Goal: Task Accomplishment & Management: Manage account settings

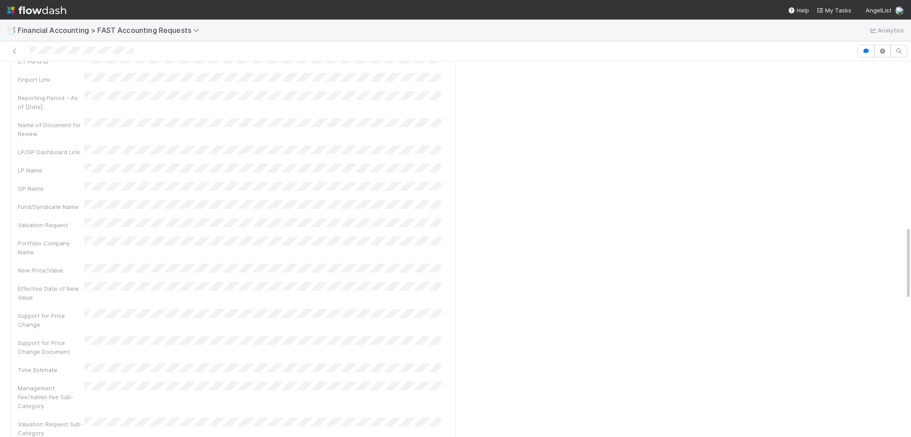
scroll to position [445, 0]
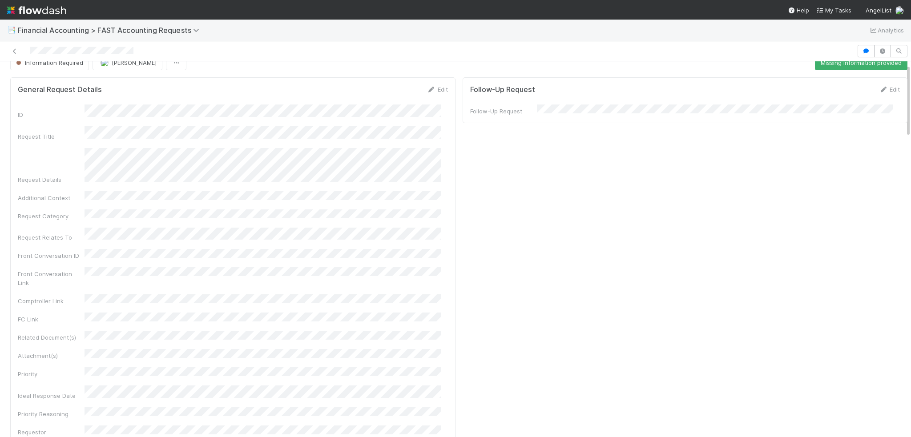
scroll to position [0, 0]
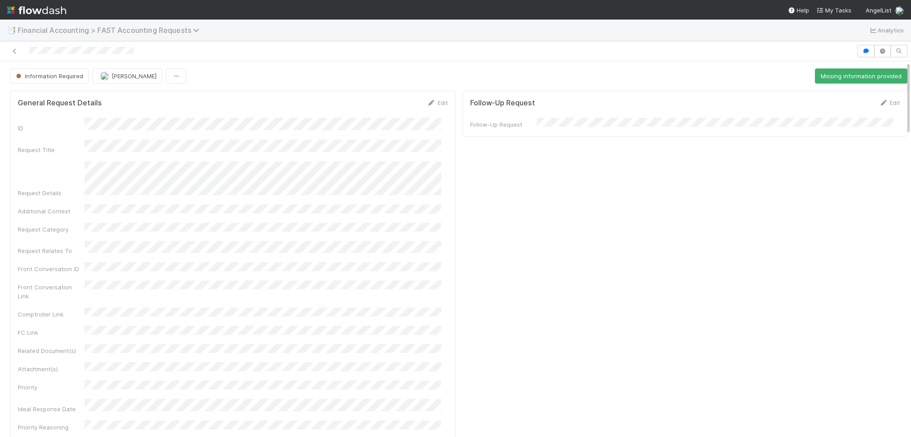
click at [37, 29] on span "Financial Accounting > FAST Accounting Requests" at bounding box center [111, 30] width 186 height 9
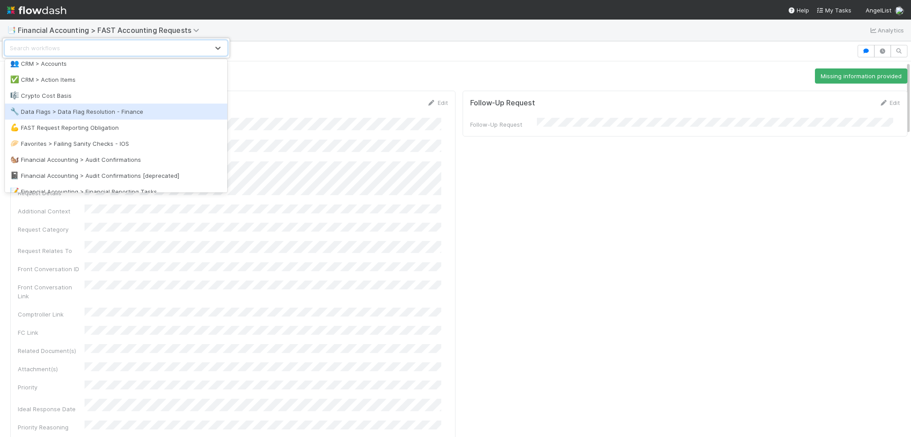
scroll to position [178, 0]
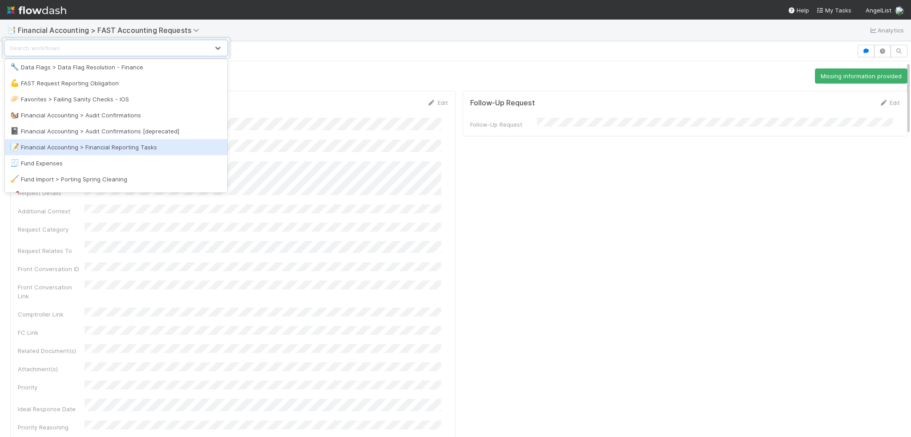
click at [89, 149] on div "📝 Financial Accounting > Financial Reporting Tasks" at bounding box center [116, 147] width 212 height 9
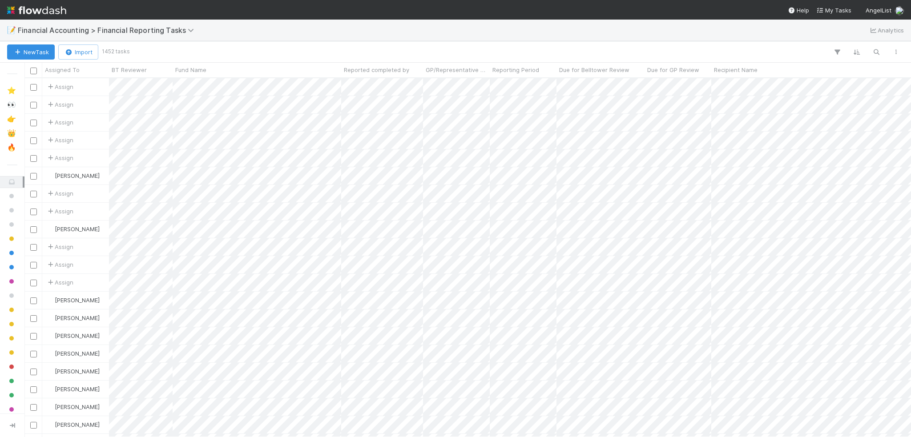
scroll to position [352, 880]
click at [876, 53] on icon "button" at bounding box center [876, 52] width 9 height 8
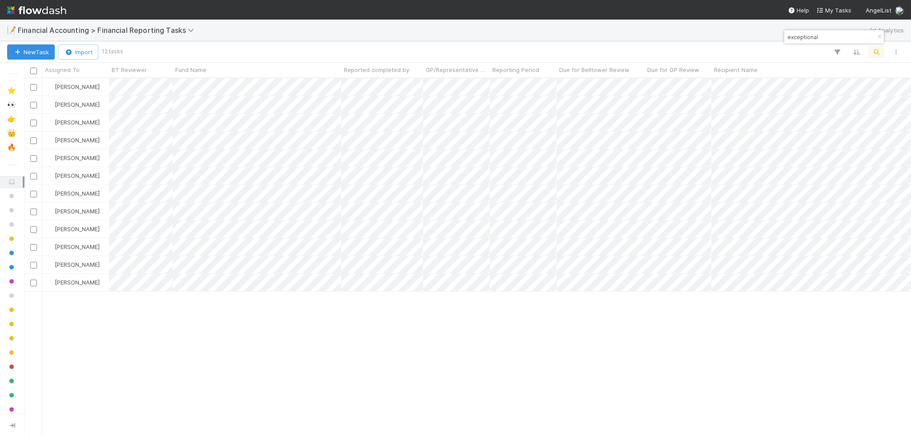
type input "exceptional"
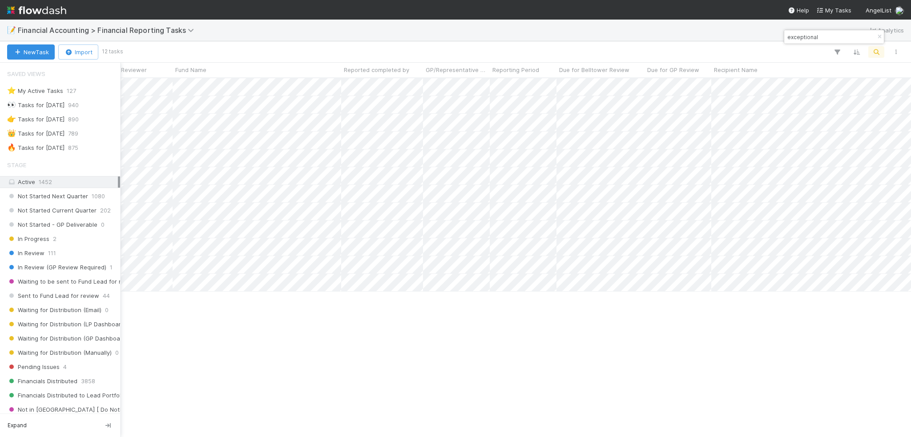
drag, startPoint x: 25, startPoint y: 149, endPoint x: 73, endPoint y: 168, distance: 51.3
click at [25, 149] on div "🔥 Tasks for 2025-06-30" at bounding box center [35, 147] width 57 height 11
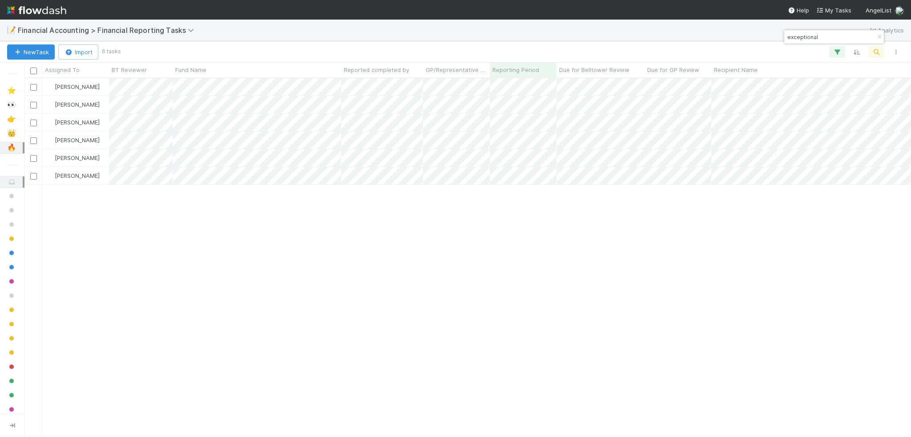
scroll to position [352, 880]
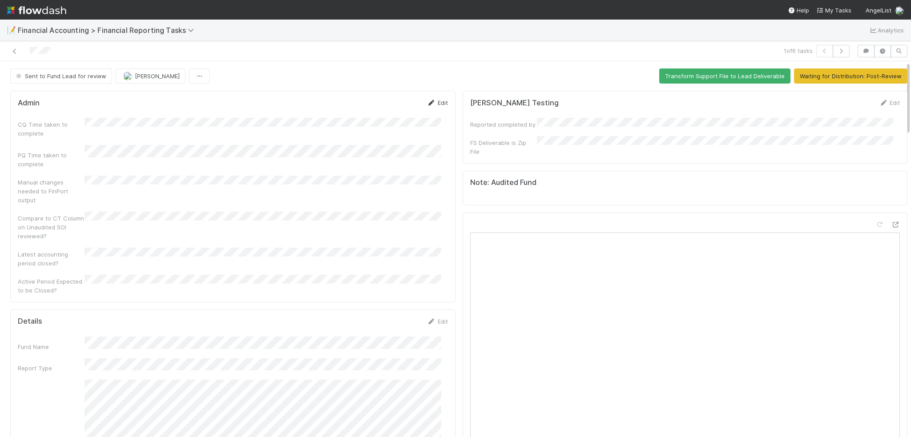
click at [431, 103] on link "Edit" at bounding box center [437, 102] width 21 height 7
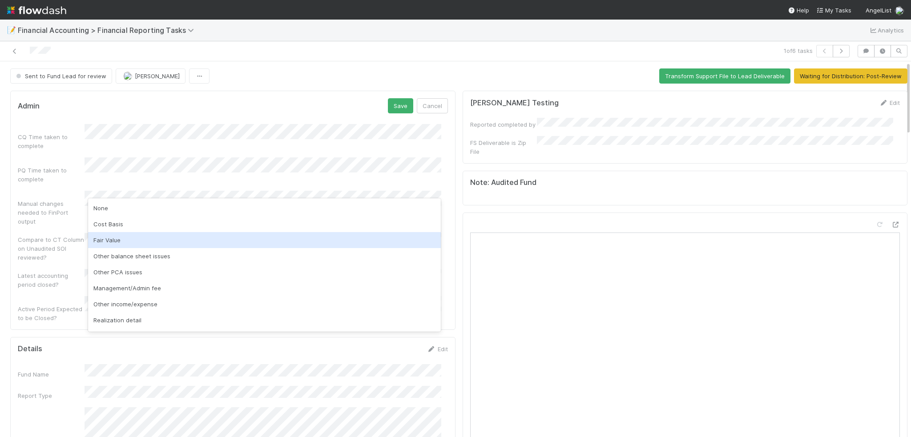
click at [203, 234] on div "Fair Value" at bounding box center [264, 240] width 353 height 16
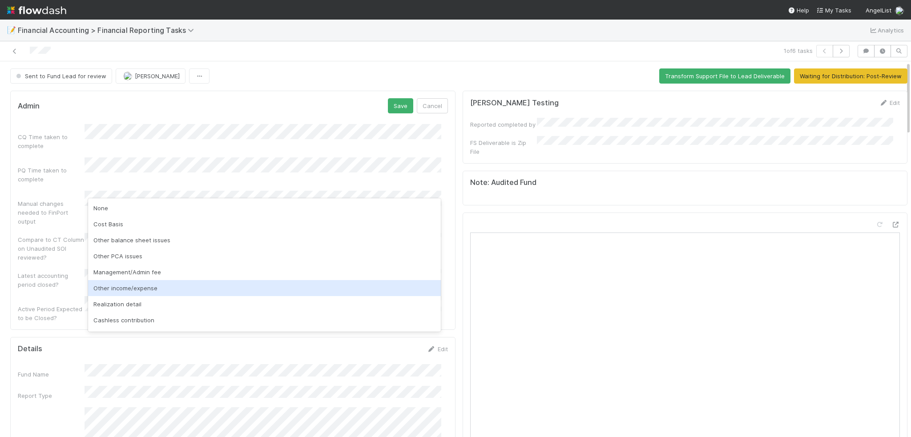
click at [218, 282] on div "Other income/expense" at bounding box center [264, 288] width 353 height 16
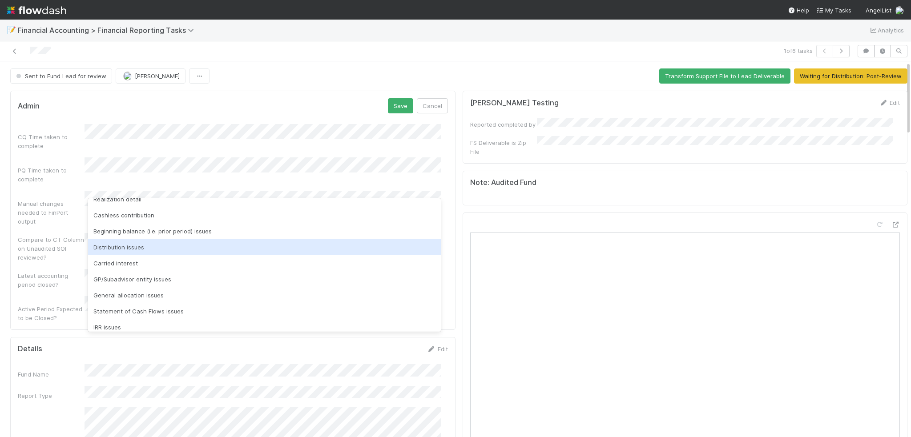
scroll to position [110, 0]
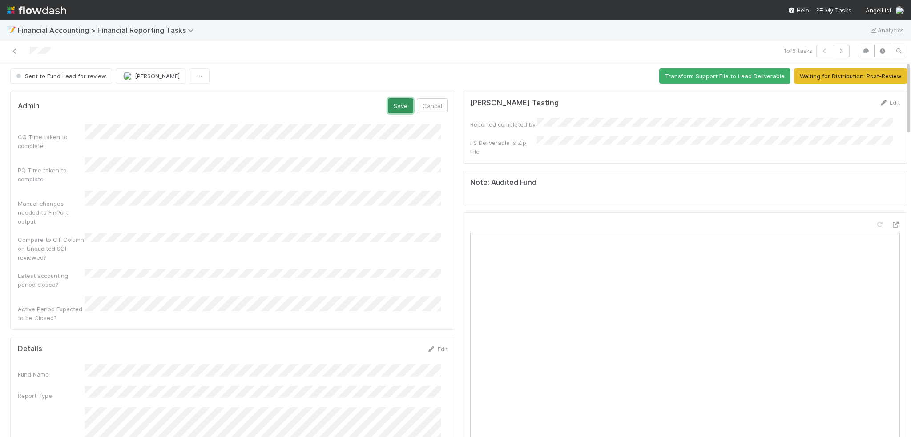
click at [392, 107] on button "Save" at bounding box center [400, 105] width 25 height 15
click at [430, 103] on link "Edit" at bounding box center [437, 102] width 21 height 7
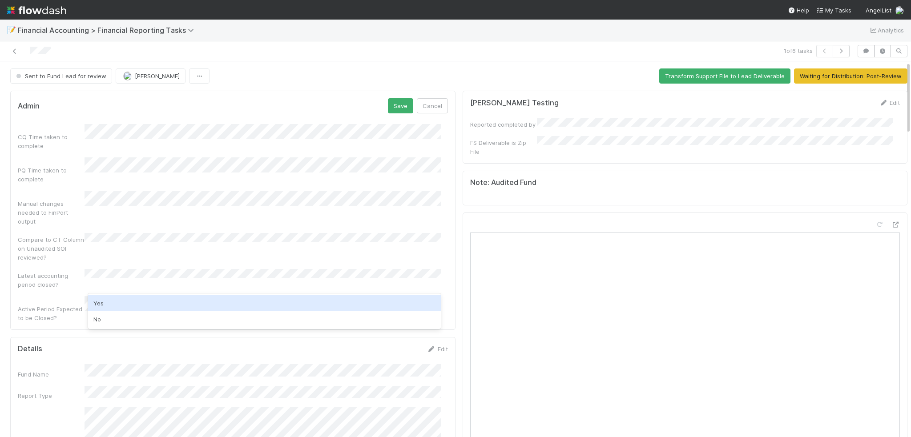
click at [98, 301] on div "Yes" at bounding box center [264, 303] width 353 height 16
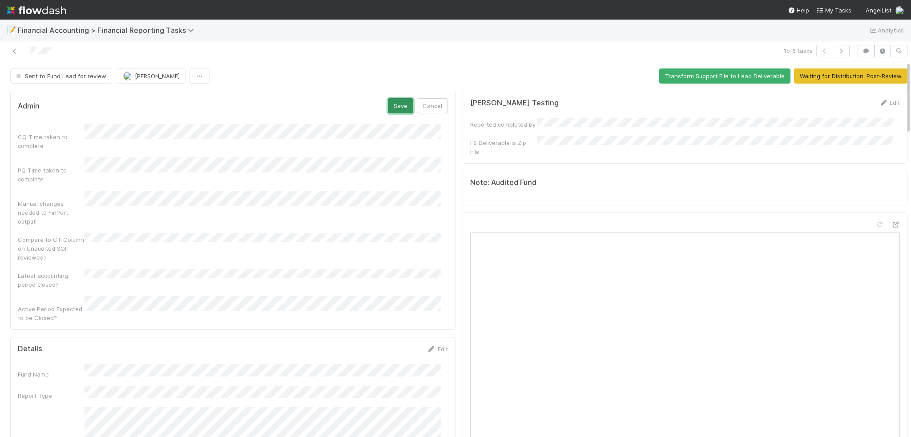
click at [388, 106] on button "Save" at bounding box center [400, 105] width 25 height 15
click at [427, 105] on icon at bounding box center [431, 103] width 9 height 6
click at [393, 108] on button "Save" at bounding box center [400, 105] width 25 height 15
click at [429, 101] on link "Edit" at bounding box center [437, 102] width 21 height 7
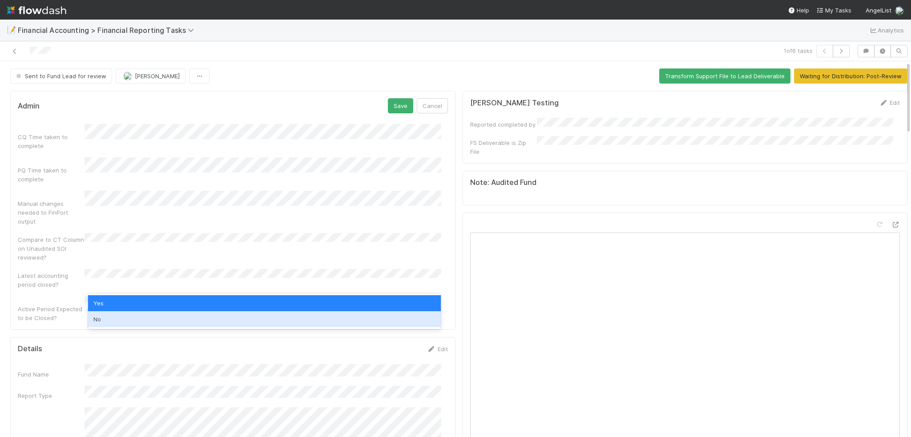
click at [315, 318] on div "No" at bounding box center [264, 319] width 353 height 16
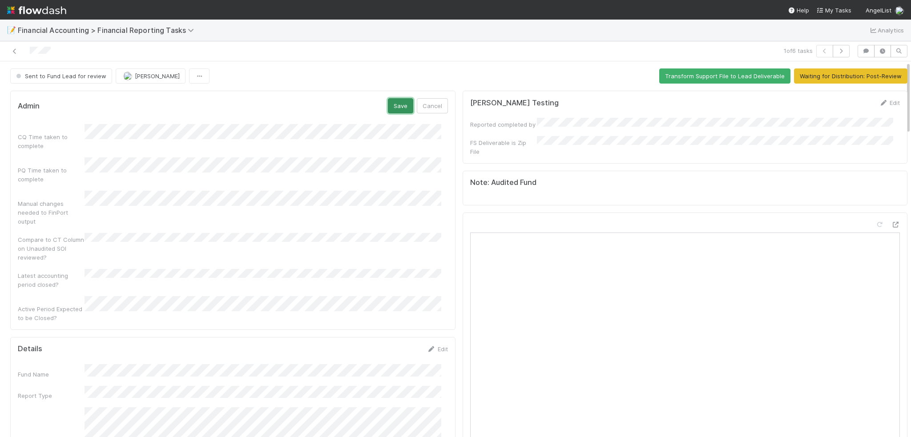
click at [400, 108] on button "Save" at bounding box center [400, 105] width 25 height 15
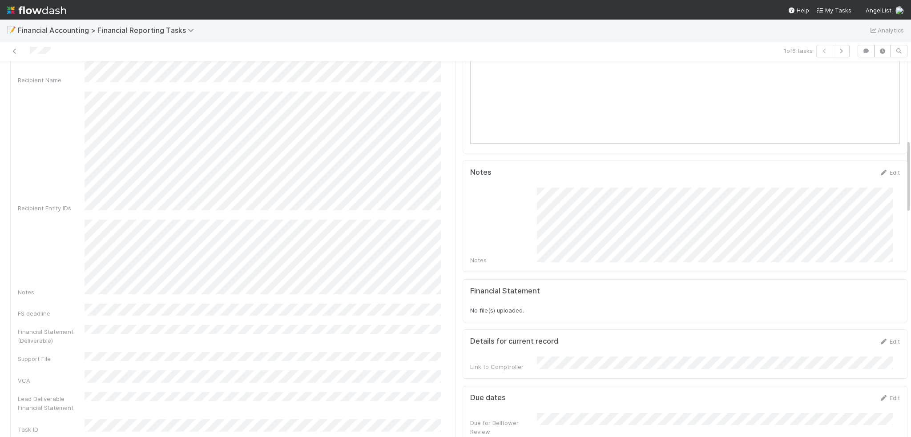
scroll to position [222, 0]
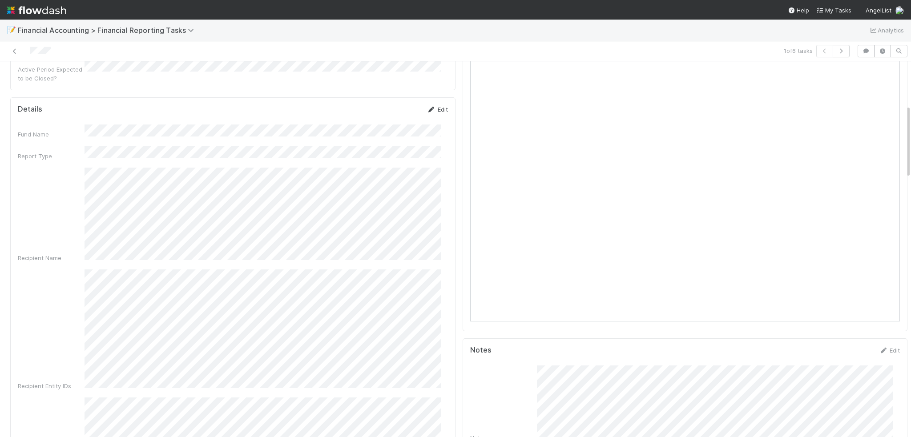
click at [434, 106] on link "Edit" at bounding box center [437, 109] width 21 height 7
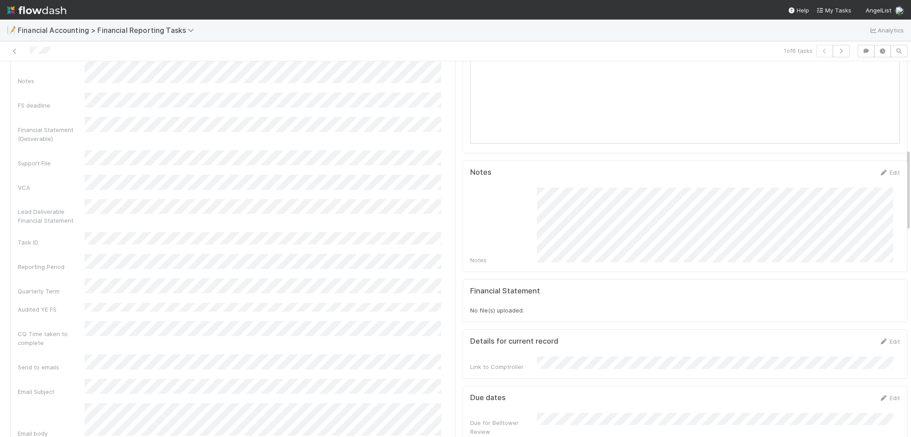
scroll to position [178, 0]
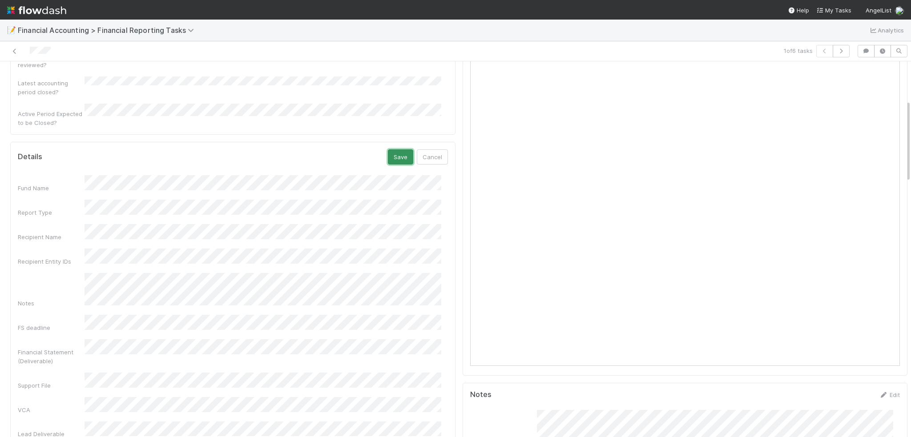
click at [390, 149] on button "Save" at bounding box center [400, 156] width 25 height 15
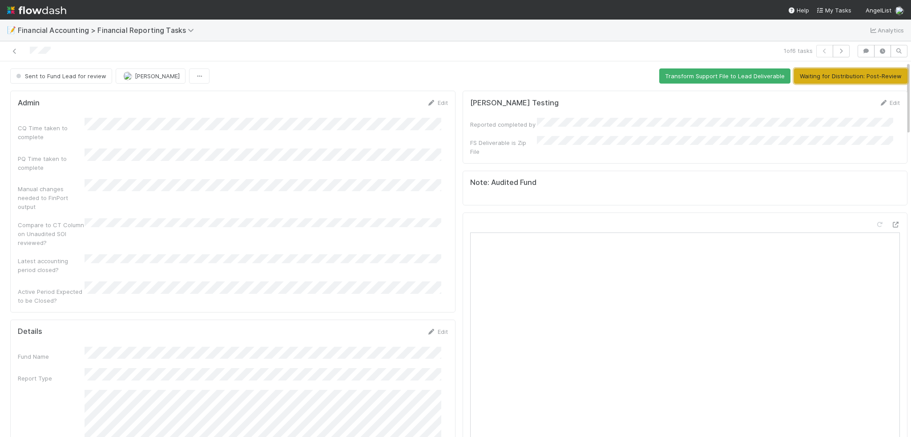
click at [795, 78] on button "Waiting for Distribution: Post-Review" at bounding box center [850, 76] width 113 height 15
click at [804, 71] on button "Waiting for Distribution: Post-Review" at bounding box center [850, 76] width 113 height 15
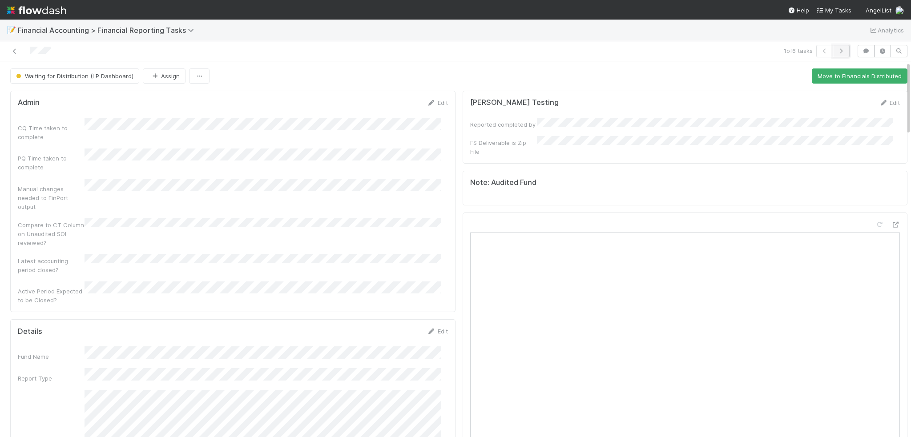
click at [837, 48] on icon "button" at bounding box center [841, 50] width 9 height 5
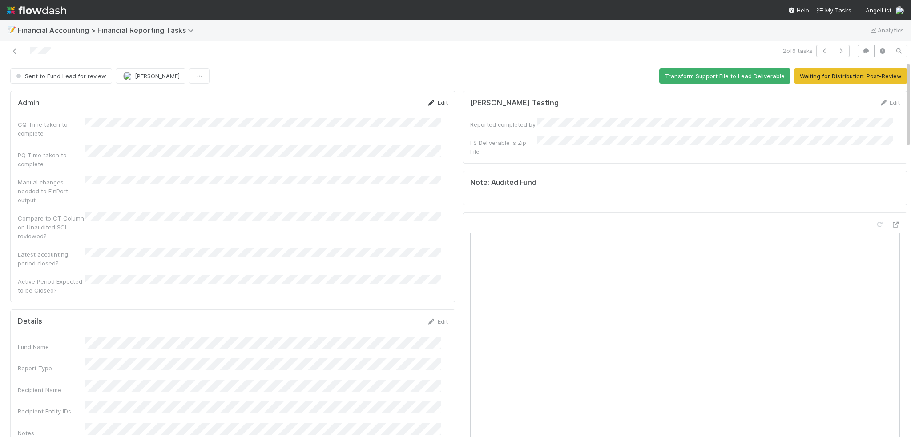
click at [430, 104] on link "Edit" at bounding box center [437, 102] width 21 height 7
click at [393, 106] on button "Save" at bounding box center [400, 105] width 25 height 15
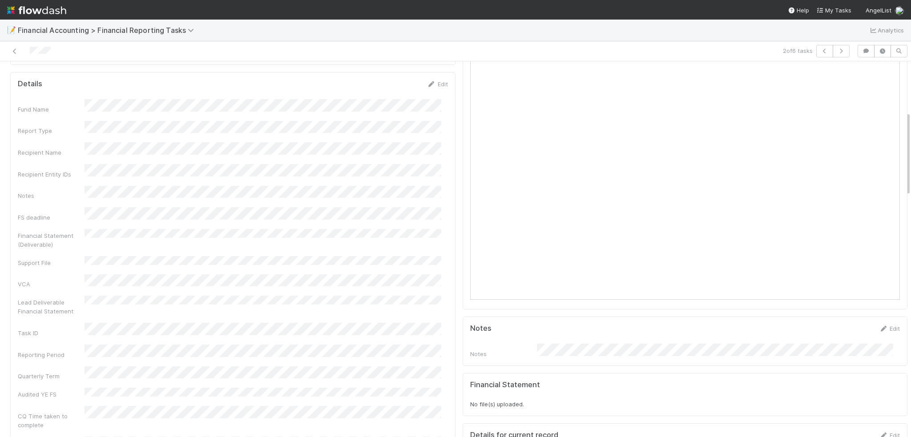
scroll to position [222, 0]
click at [432, 102] on link "Edit" at bounding box center [437, 105] width 21 height 7
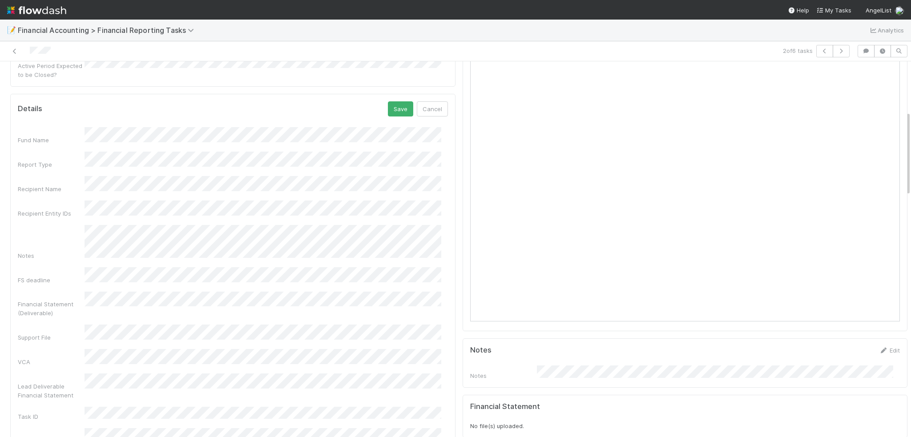
click at [392, 101] on button "Save" at bounding box center [400, 108] width 25 height 15
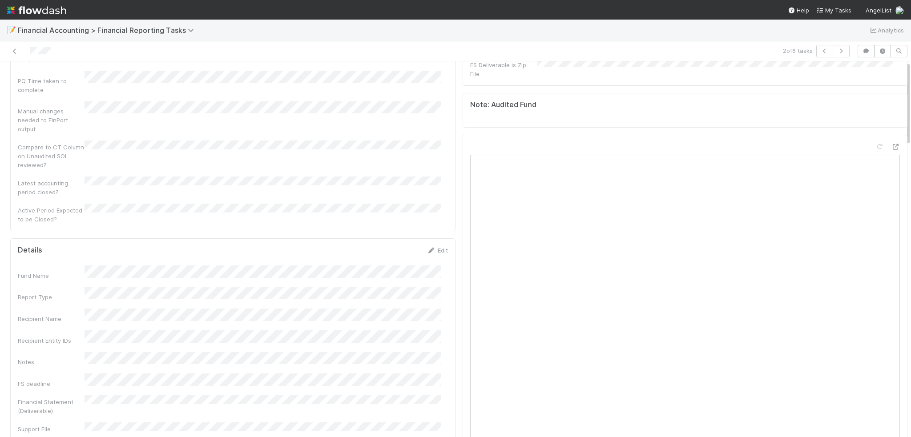
scroll to position [0, 0]
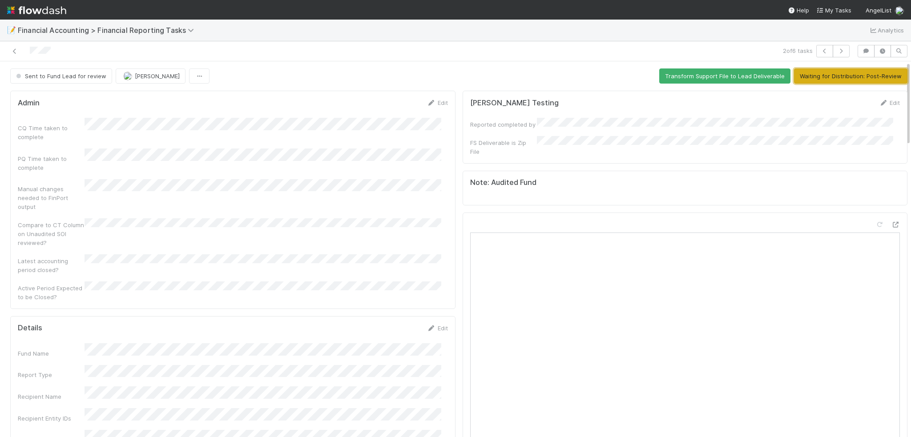
click at [822, 80] on button "Waiting for Distribution: Post-Review" at bounding box center [850, 76] width 113 height 15
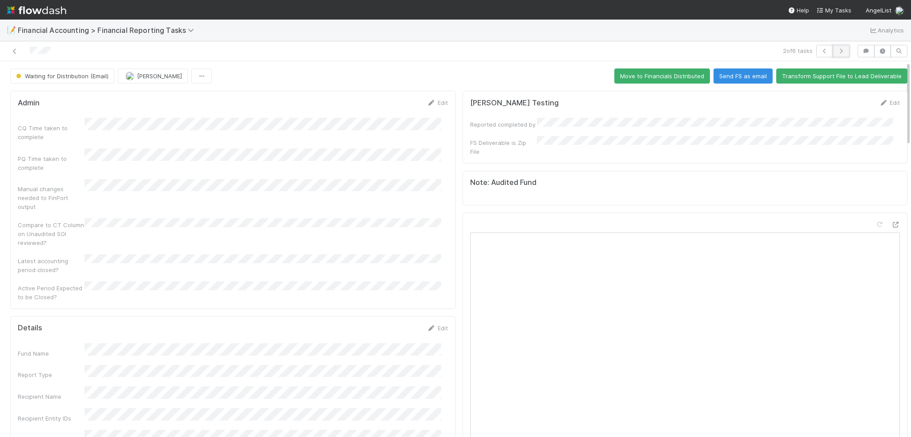
click at [838, 53] on button "button" at bounding box center [841, 51] width 17 height 12
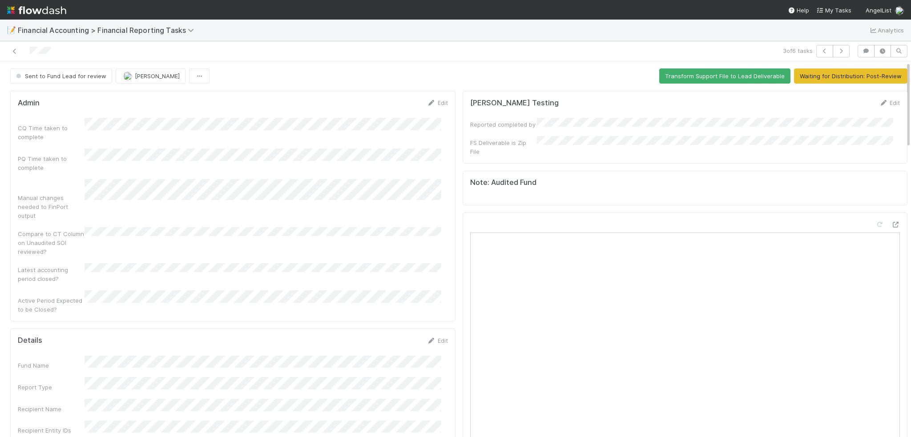
click at [428, 96] on div "Admin Edit CQ Time taken to complete PQ Time taken to complete Manual changes n…" at bounding box center [232, 206] width 445 height 230
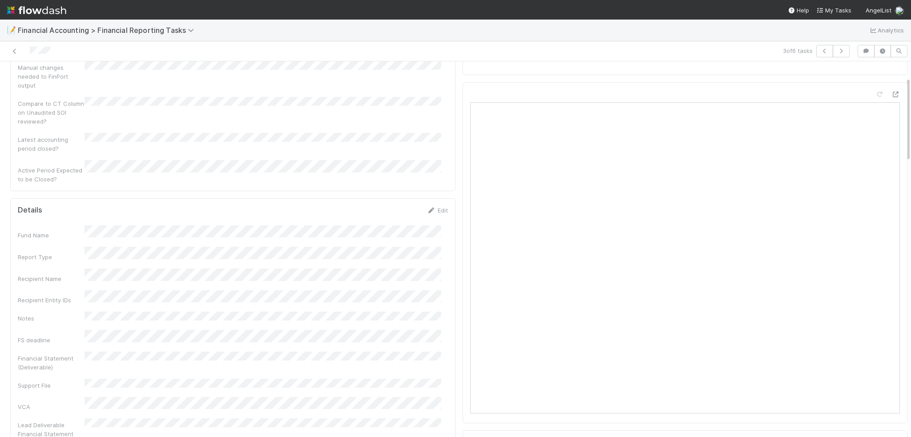
scroll to position [133, 0]
click at [431, 204] on link "Edit" at bounding box center [437, 207] width 21 height 7
click at [400, 203] on button "Save" at bounding box center [400, 210] width 25 height 15
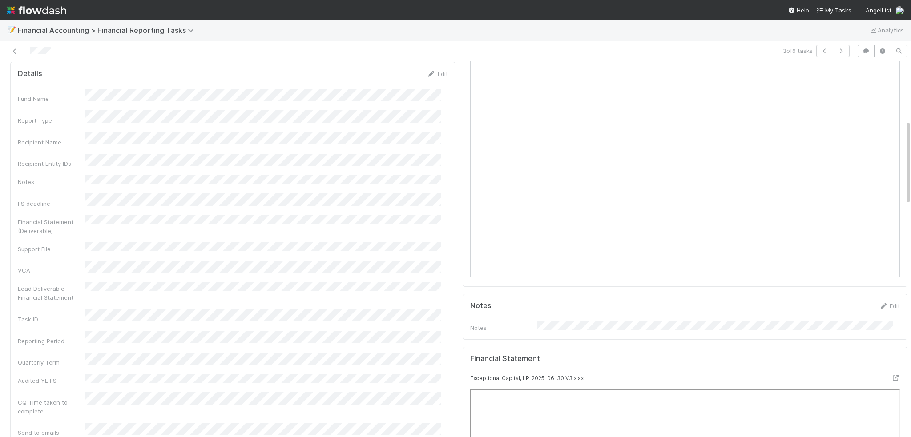
scroll to position [0, 0]
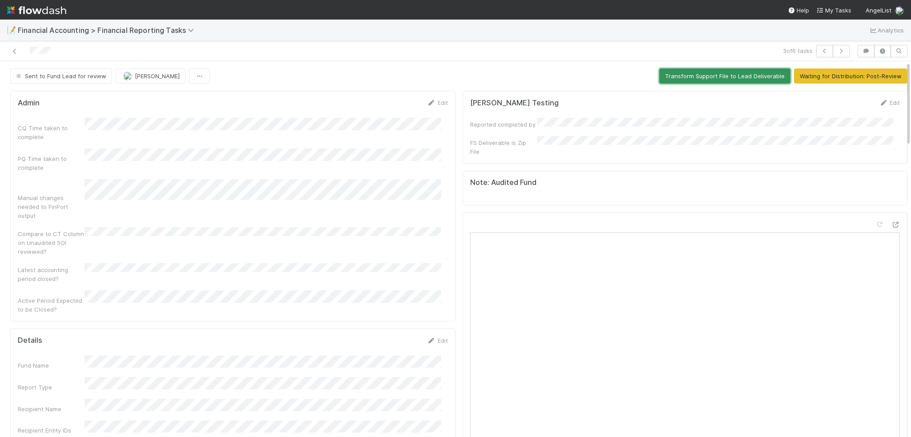
drag, startPoint x: 694, startPoint y: 78, endPoint x: 668, endPoint y: 99, distance: 33.5
click at [694, 78] on button "Transform Support File to Lead Deliverable" at bounding box center [724, 76] width 131 height 15
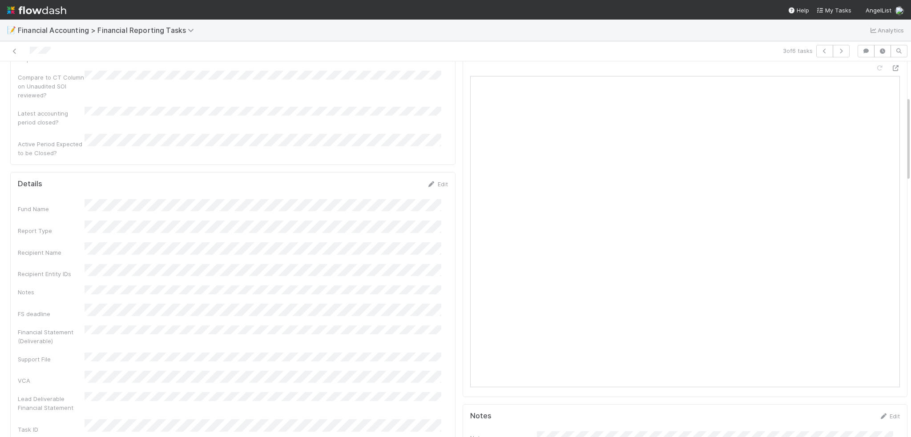
scroll to position [178, 0]
click at [435, 159] on link "Edit" at bounding box center [437, 162] width 21 height 7
click at [390, 158] on button "Save" at bounding box center [400, 165] width 25 height 15
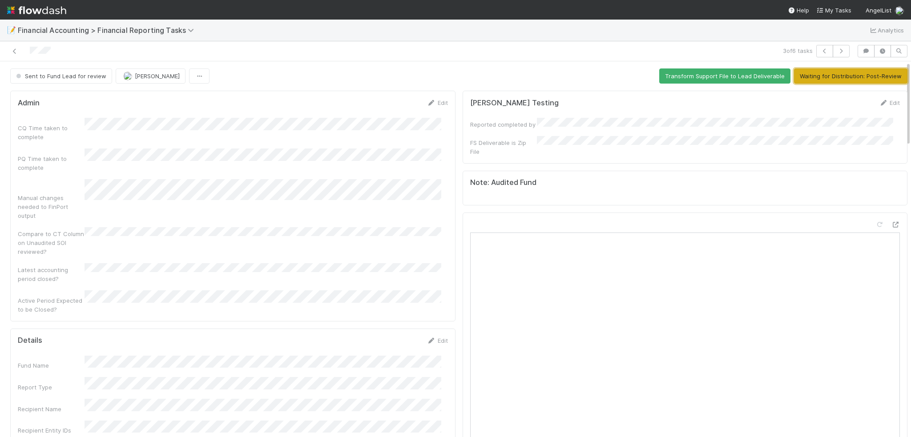
click at [812, 80] on button "Waiting for Distribution: Post-Review" at bounding box center [850, 76] width 113 height 15
click at [820, 74] on button "Waiting for Distribution: Post-Review" at bounding box center [850, 76] width 113 height 15
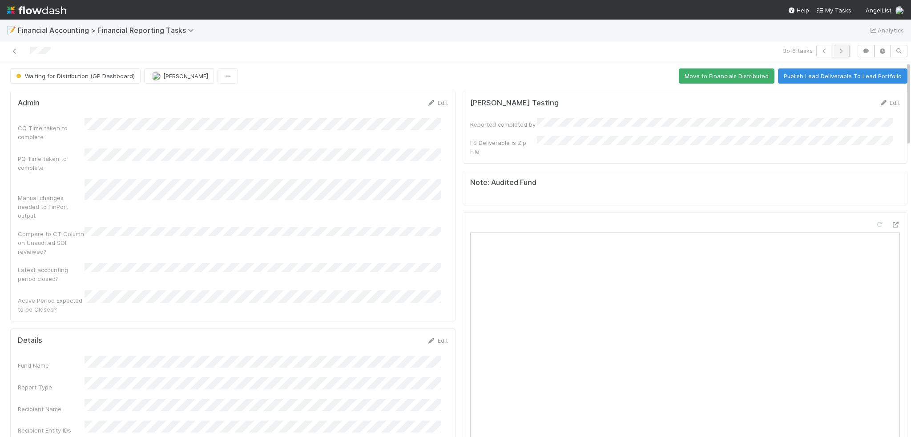
click at [836, 53] on button "button" at bounding box center [841, 51] width 17 height 12
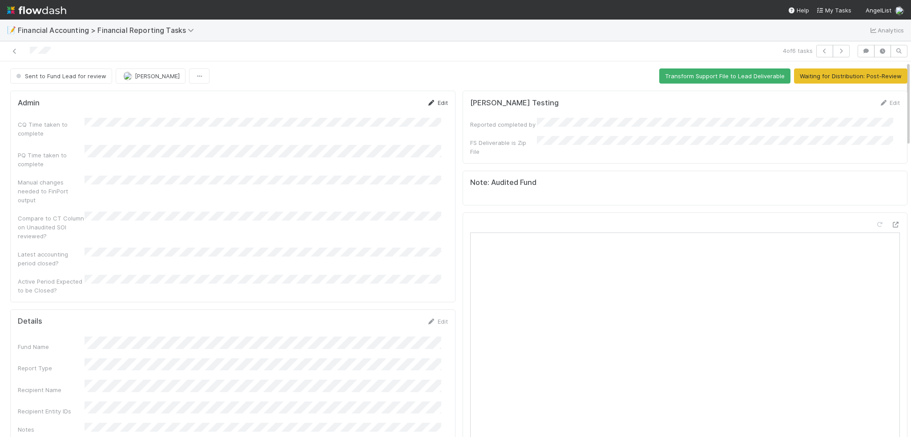
click at [430, 101] on link "Edit" at bounding box center [437, 102] width 21 height 7
click at [350, 115] on form "Admin Save Cancel CQ Time taken to complete PQ Time taken to complete Manual ch…" at bounding box center [233, 210] width 430 height 224
click at [424, 111] on button "Cancel" at bounding box center [432, 105] width 31 height 15
click at [821, 52] on icon "button" at bounding box center [824, 50] width 9 height 5
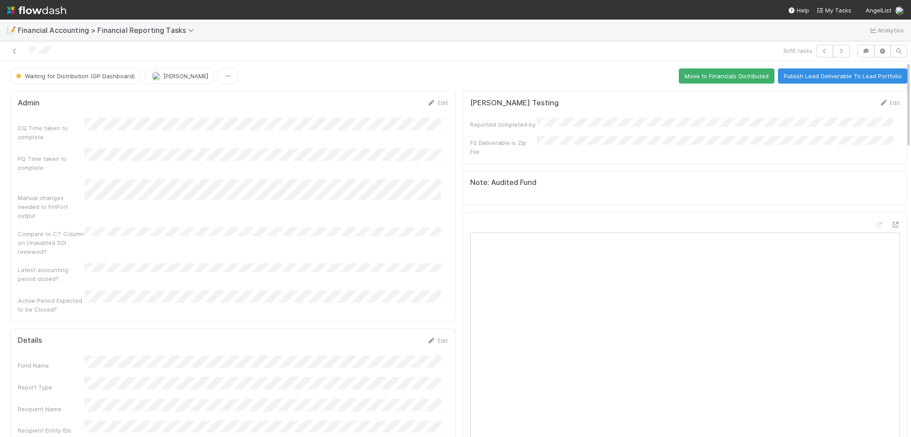
click at [82, 179] on div "Manual changes needed to FinPort output" at bounding box center [233, 199] width 430 height 41
click at [837, 51] on icon "button" at bounding box center [841, 50] width 9 height 5
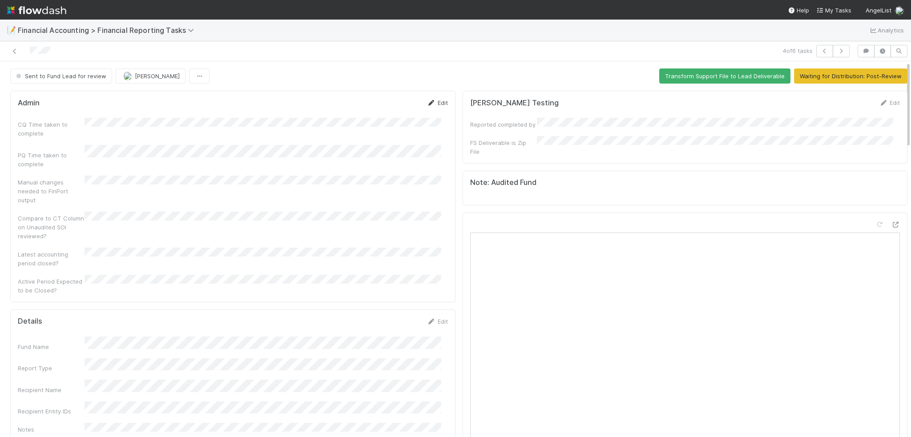
click at [429, 100] on link "Edit" at bounding box center [437, 102] width 21 height 7
drag, startPoint x: 376, startPoint y: 116, endPoint x: 398, endPoint y: 109, distance: 23.1
click at [377, 116] on form "Admin Save Cancel CQ Time taken to complete PQ Time taken to complete Manual ch…" at bounding box center [233, 215] width 430 height 235
click at [400, 107] on button "Save" at bounding box center [400, 105] width 25 height 15
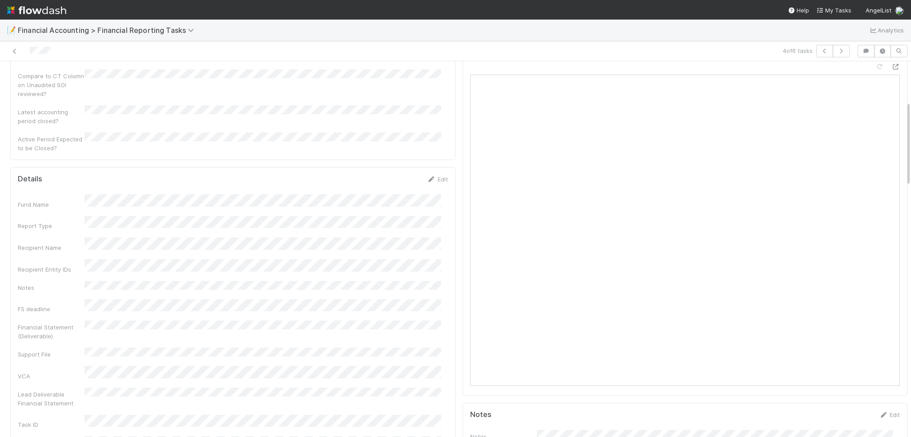
scroll to position [178, 0]
click at [429, 155] on div "Edit" at bounding box center [437, 159] width 21 height 9
click at [431, 156] on link "Edit" at bounding box center [437, 159] width 21 height 7
click at [388, 155] on button "Save" at bounding box center [400, 162] width 25 height 15
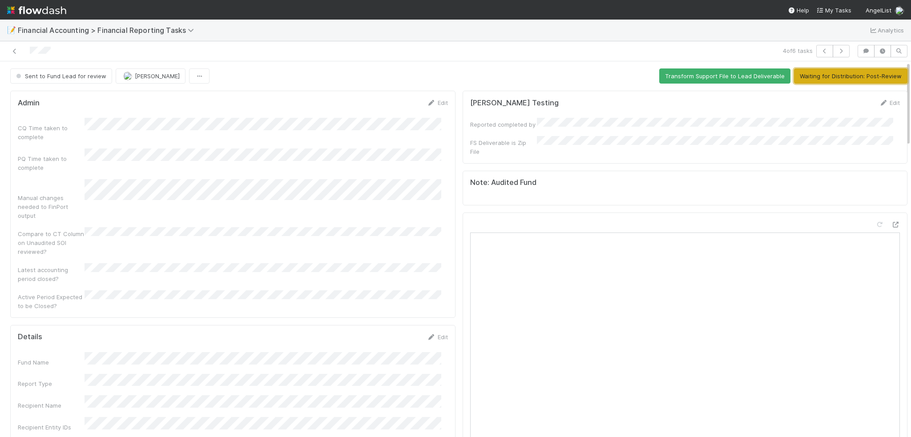
click at [868, 77] on button "Waiting for Distribution: Post-Review" at bounding box center [850, 76] width 113 height 15
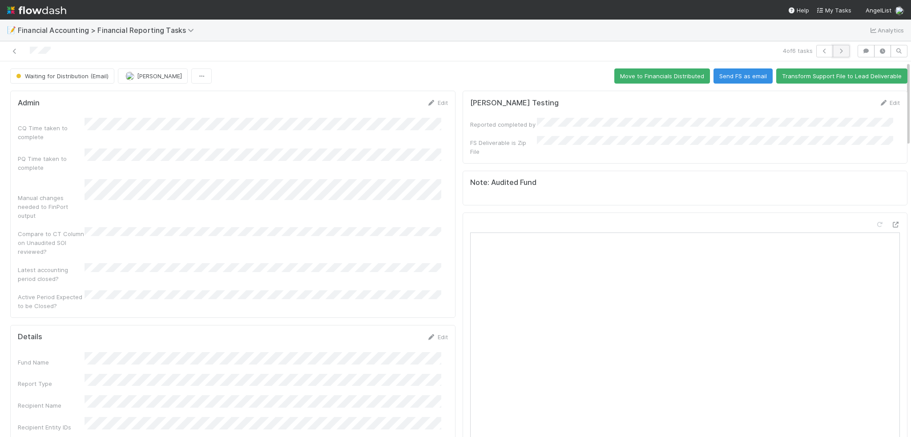
click at [839, 55] on button "button" at bounding box center [841, 51] width 17 height 12
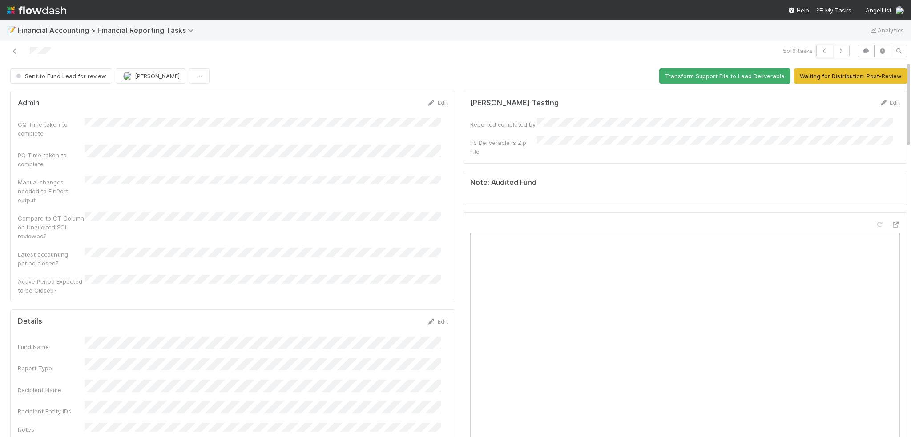
click at [824, 56] on button "button" at bounding box center [824, 51] width 17 height 12
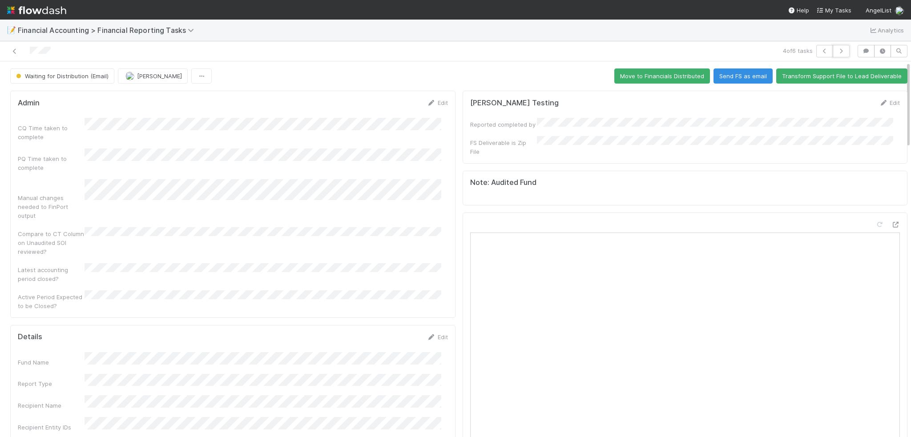
click at [836, 54] on button "button" at bounding box center [841, 51] width 17 height 12
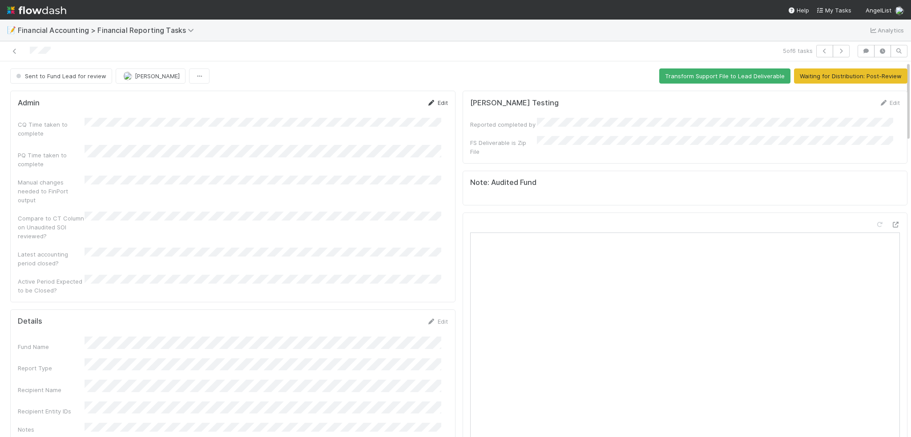
click at [430, 104] on link "Edit" at bounding box center [437, 102] width 21 height 7
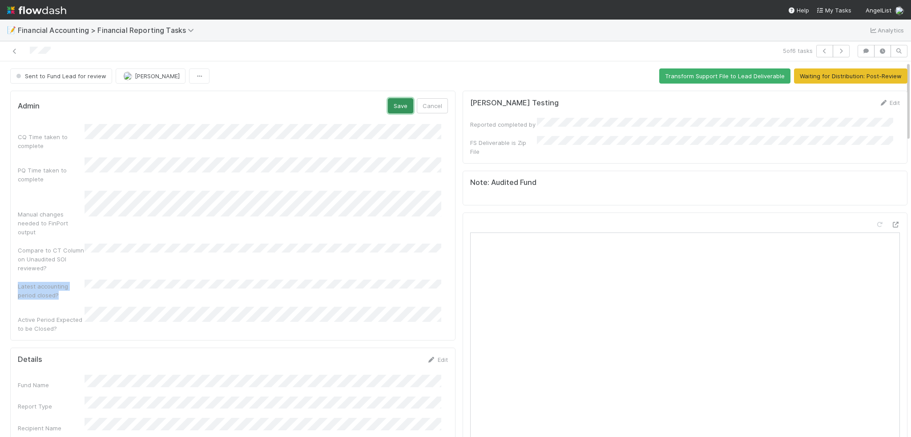
click at [402, 106] on button "Save" at bounding box center [400, 105] width 25 height 15
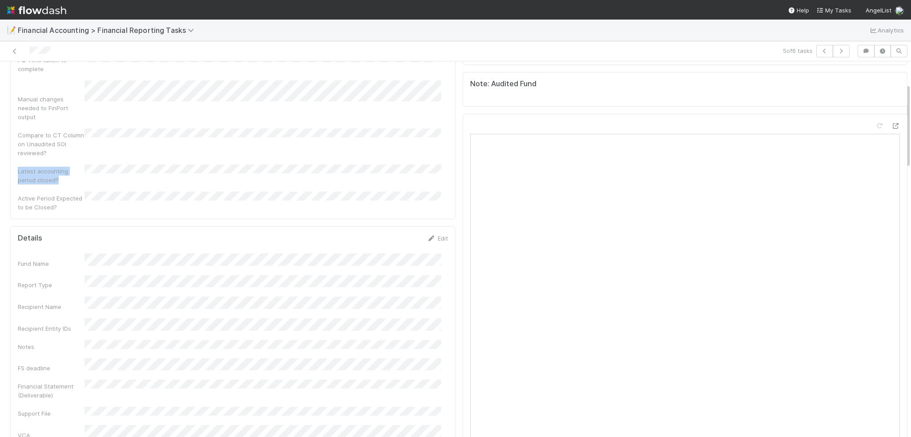
scroll to position [222, 0]
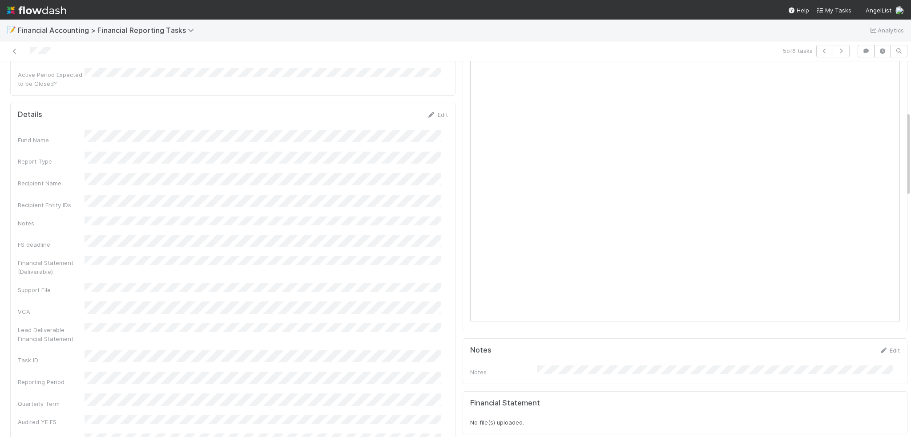
click at [433, 110] on div "Edit" at bounding box center [437, 114] width 21 height 9
click at [432, 111] on link "Edit" at bounding box center [437, 114] width 21 height 7
click at [388, 110] on button "Save" at bounding box center [400, 117] width 25 height 15
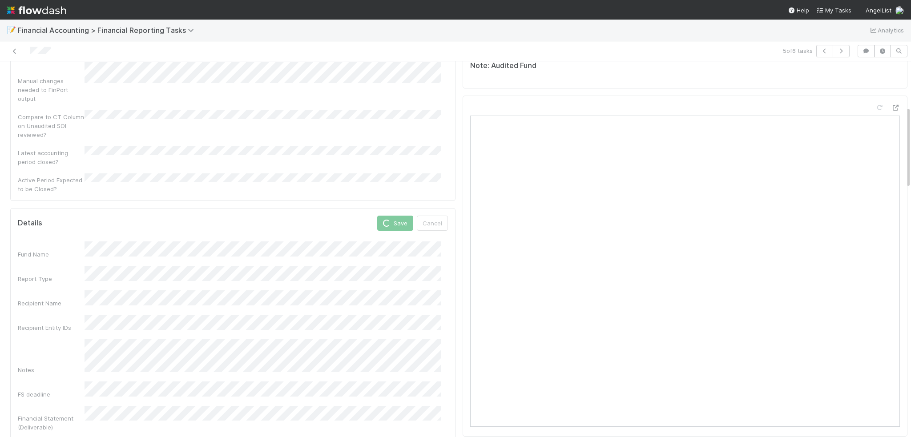
scroll to position [0, 0]
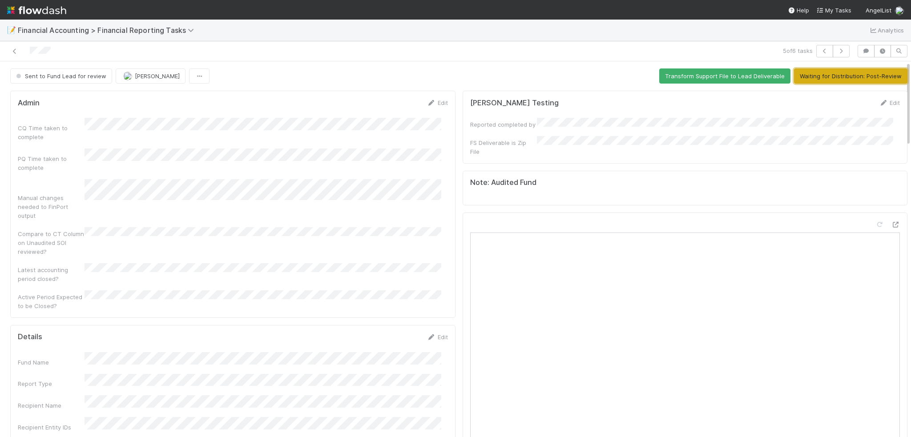
click at [848, 80] on button "Waiting for Distribution: Post-Review" at bounding box center [850, 76] width 113 height 15
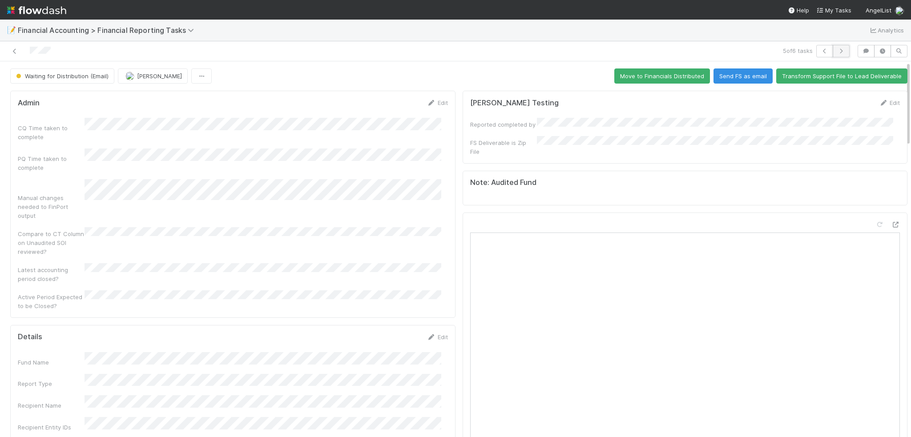
click at [833, 56] on button "button" at bounding box center [841, 51] width 17 height 12
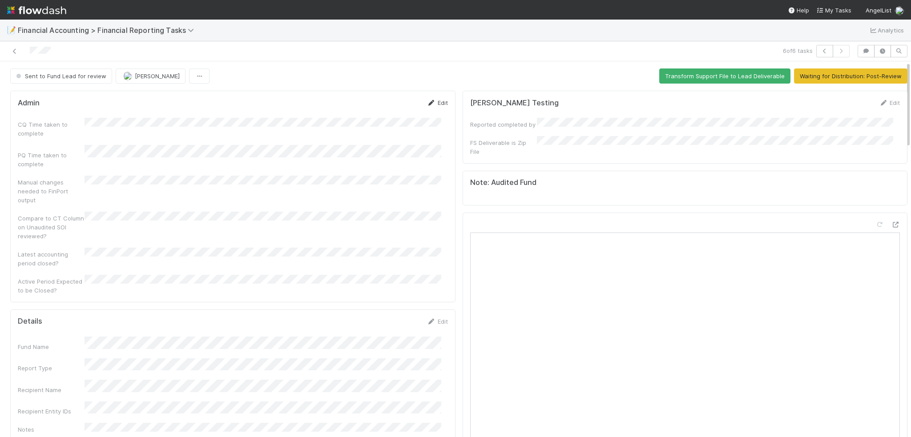
click at [432, 101] on link "Edit" at bounding box center [437, 102] width 21 height 7
click at [392, 103] on button "Save" at bounding box center [400, 105] width 25 height 15
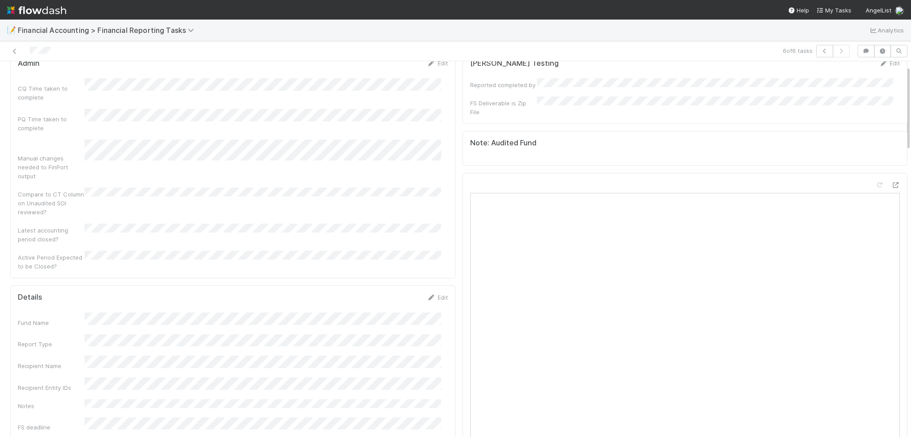
scroll to position [133, 0]
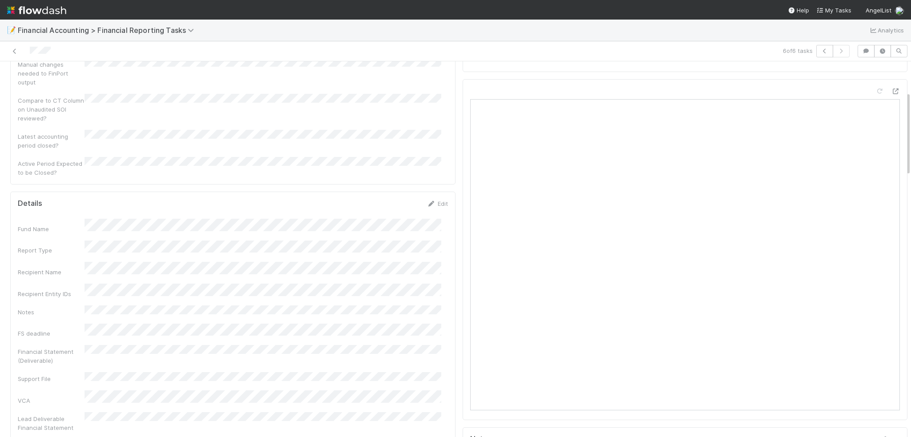
drag, startPoint x: 429, startPoint y: 173, endPoint x: 412, endPoint y: 193, distance: 26.5
click at [429, 200] on link "Edit" at bounding box center [437, 203] width 21 height 7
click at [397, 199] on button "Save" at bounding box center [400, 206] width 25 height 15
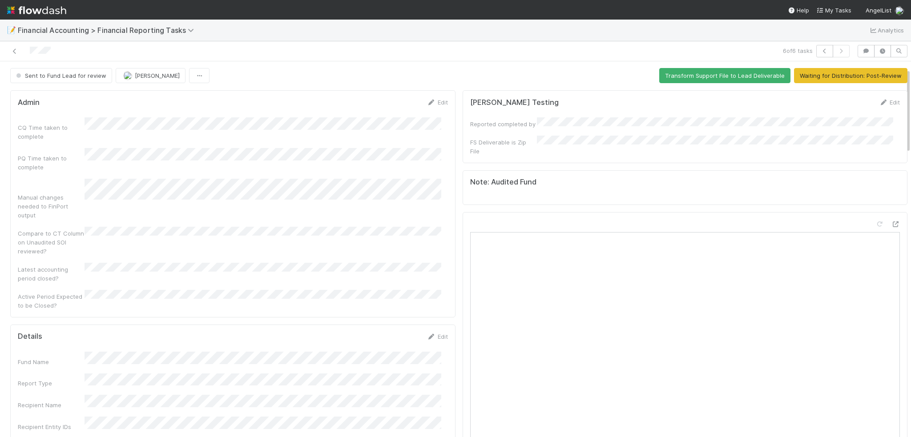
scroll to position [0, 0]
click at [828, 78] on button "Waiting for Distribution: Post-Review" at bounding box center [850, 76] width 113 height 15
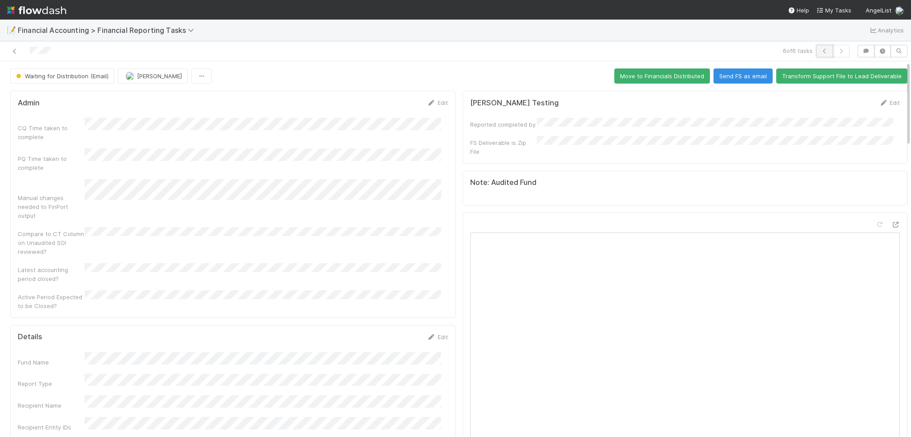
click at [820, 51] on icon "button" at bounding box center [824, 50] width 9 height 5
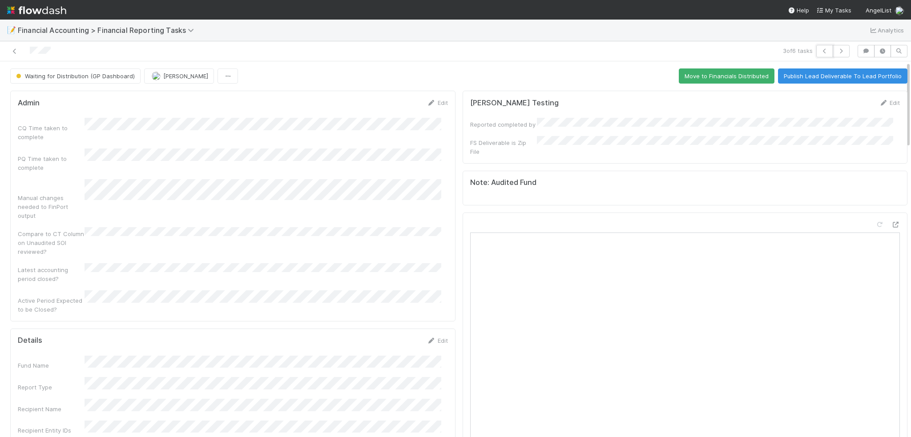
click at [820, 51] on icon "button" at bounding box center [824, 50] width 9 height 5
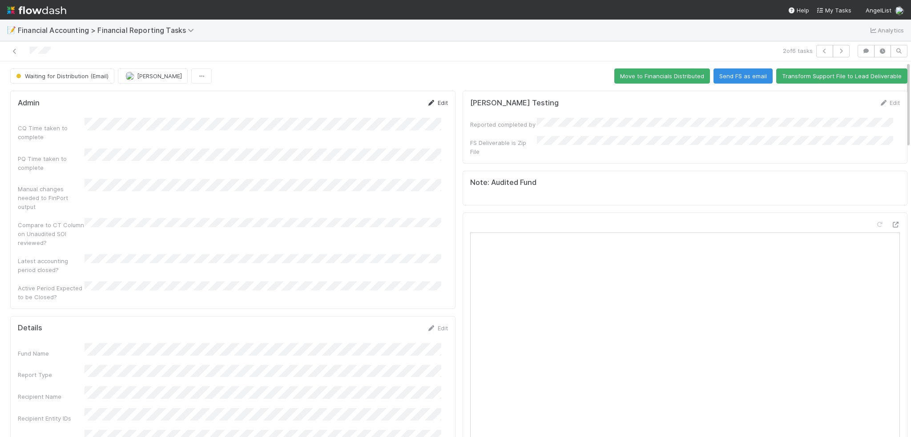
click at [431, 101] on link "Edit" at bounding box center [437, 102] width 21 height 7
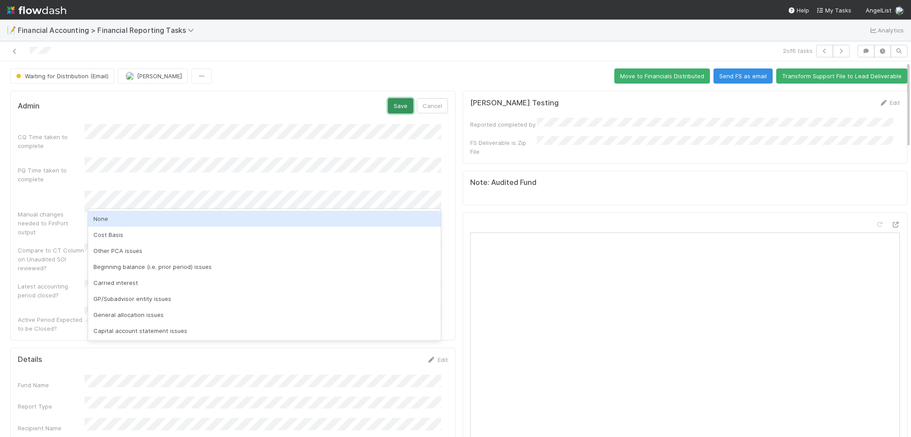
click at [396, 106] on button "Save" at bounding box center [400, 105] width 25 height 15
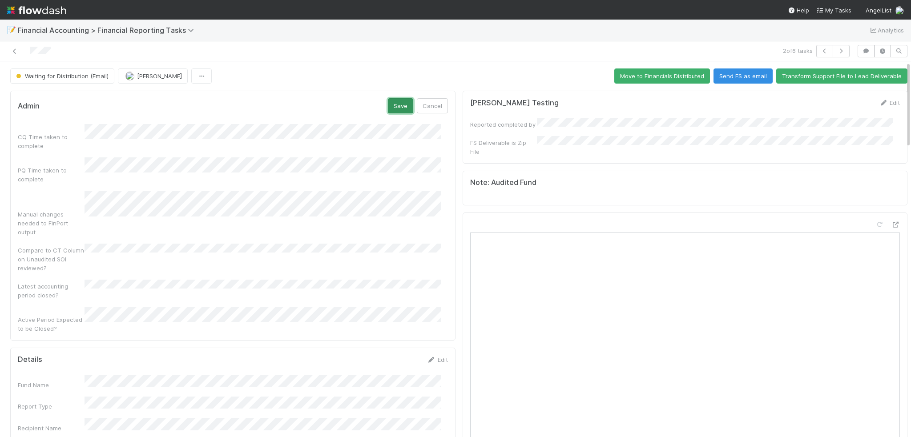
click at [391, 105] on button "Save" at bounding box center [400, 105] width 25 height 15
click at [823, 55] on button "button" at bounding box center [824, 51] width 17 height 12
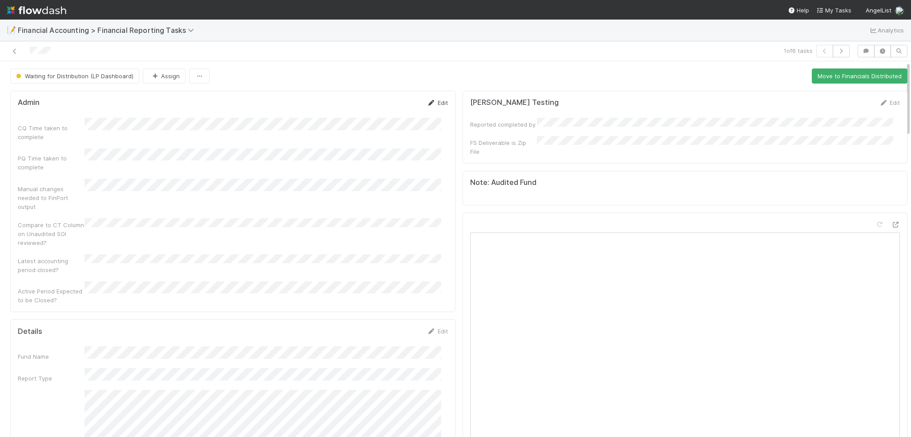
click at [436, 103] on link "Edit" at bounding box center [437, 102] width 21 height 7
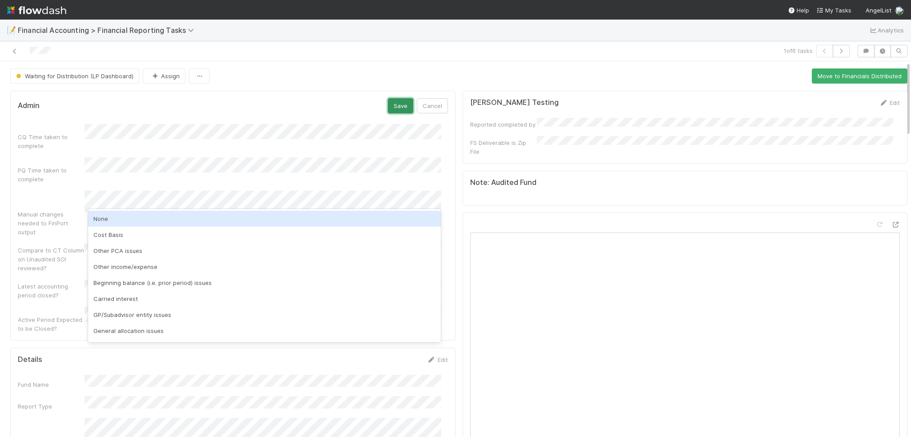
click at [388, 108] on button "Save" at bounding box center [400, 105] width 25 height 15
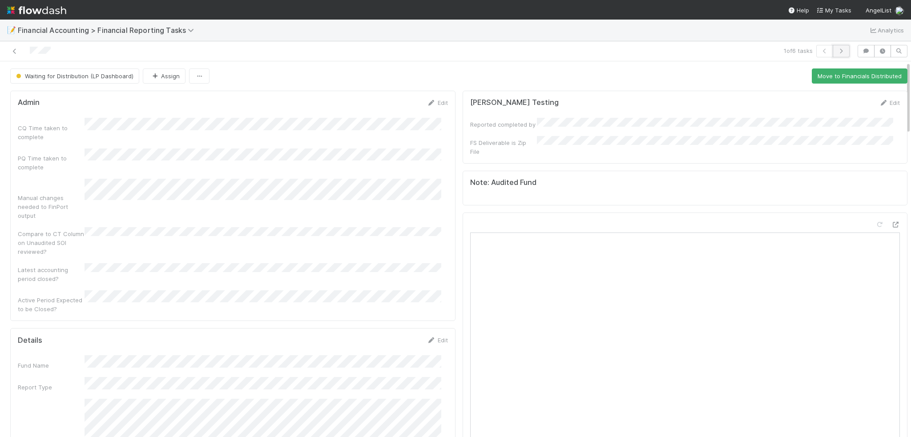
click at [836, 55] on button "button" at bounding box center [841, 51] width 17 height 12
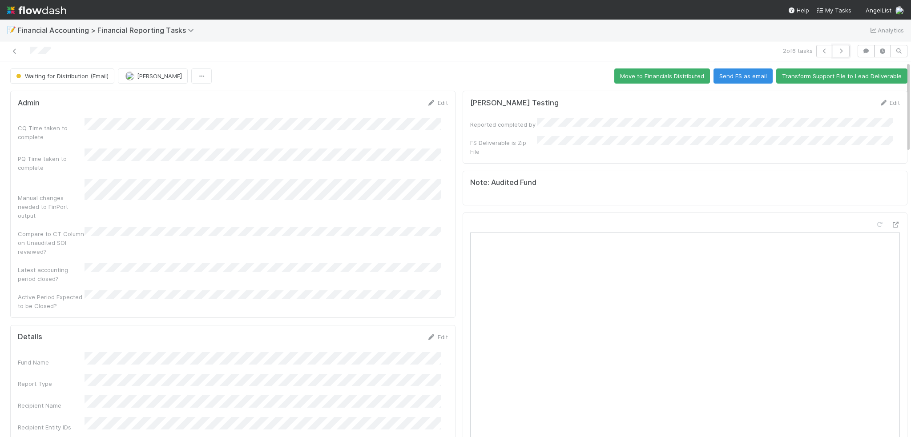
click at [836, 55] on button "button" at bounding box center [841, 51] width 17 height 12
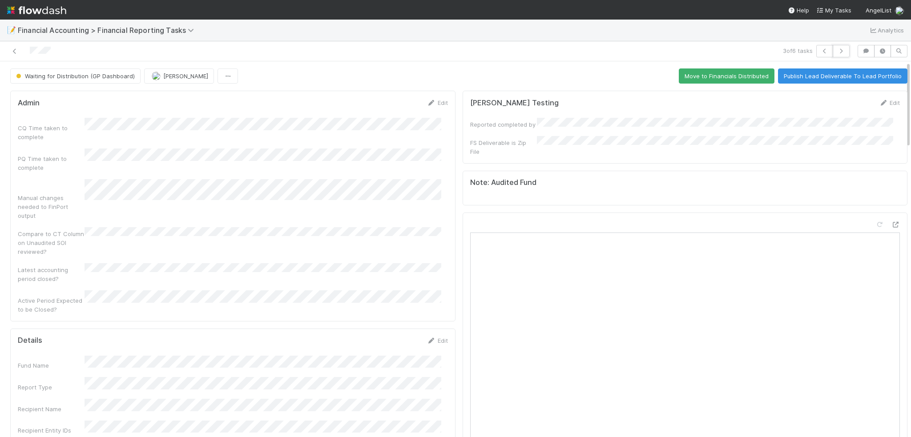
click at [836, 55] on button "button" at bounding box center [841, 51] width 17 height 12
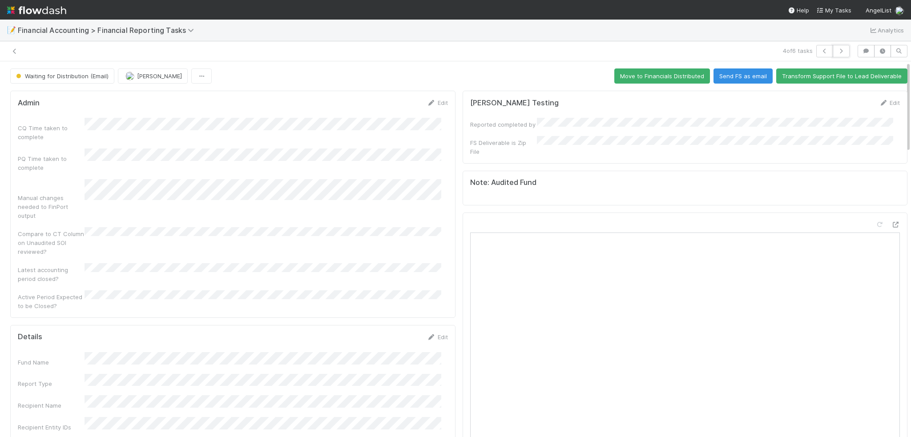
click at [836, 55] on button "button" at bounding box center [841, 51] width 17 height 12
click at [16, 52] on icon at bounding box center [14, 51] width 9 height 6
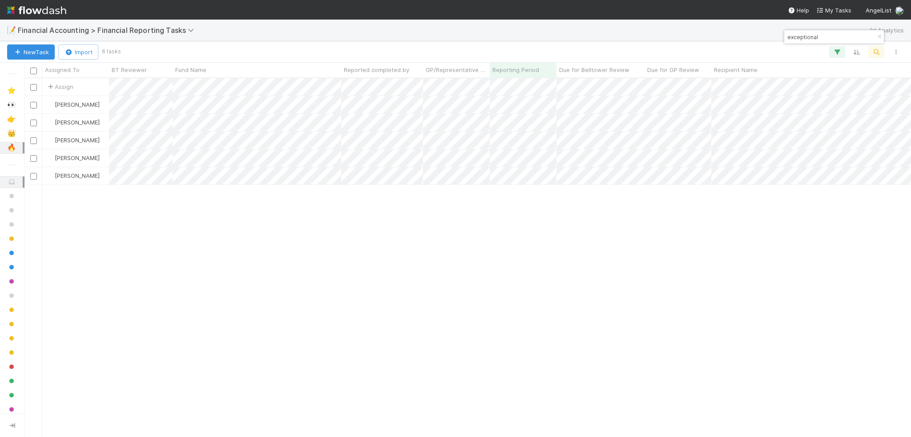
scroll to position [352, 880]
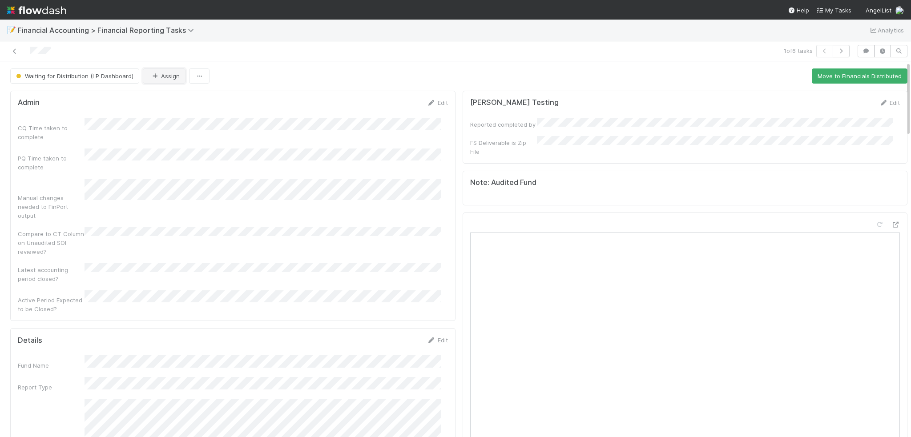
click at [150, 73] on icon "button" at bounding box center [154, 76] width 9 height 6
click at [170, 102] on div "[PERSON_NAME]" at bounding box center [199, 98] width 125 height 16
click at [15, 55] on link at bounding box center [14, 51] width 9 height 9
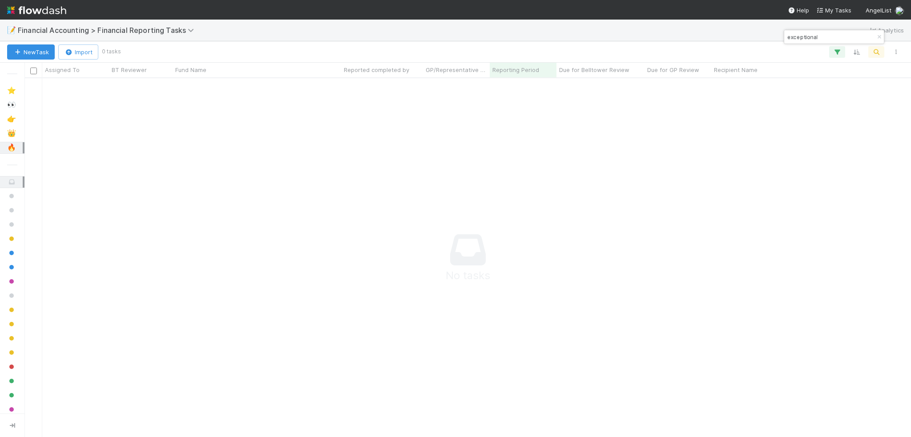
scroll to position [7, 7]
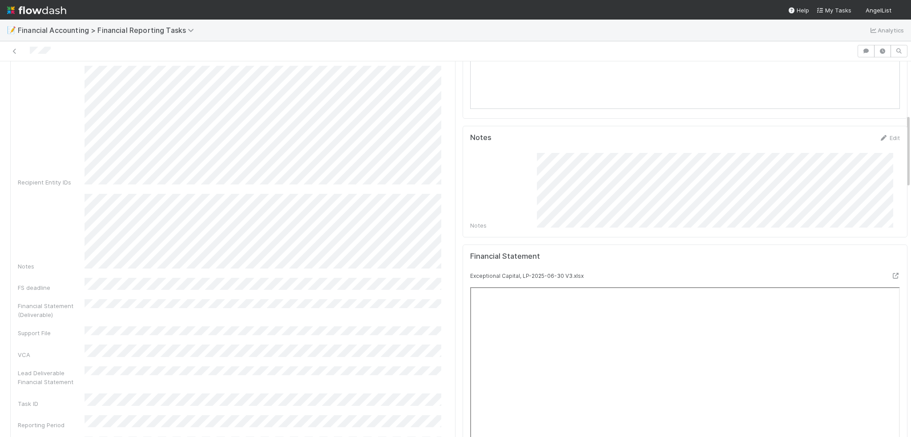
scroll to position [445, 0]
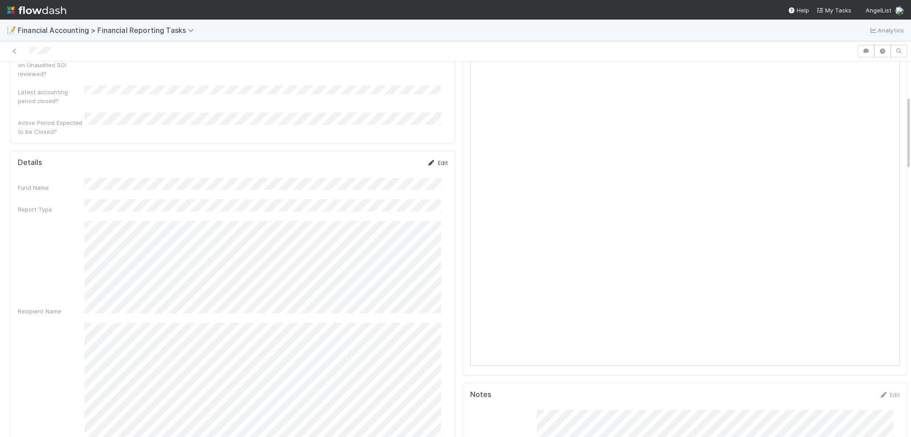
click at [428, 160] on icon at bounding box center [431, 163] width 9 height 6
click at [388, 158] on button "Save" at bounding box center [400, 165] width 25 height 15
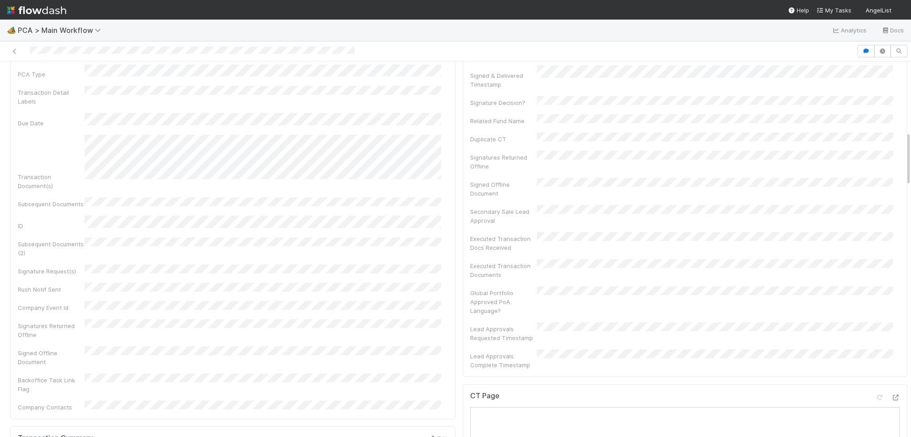
scroll to position [489, 0]
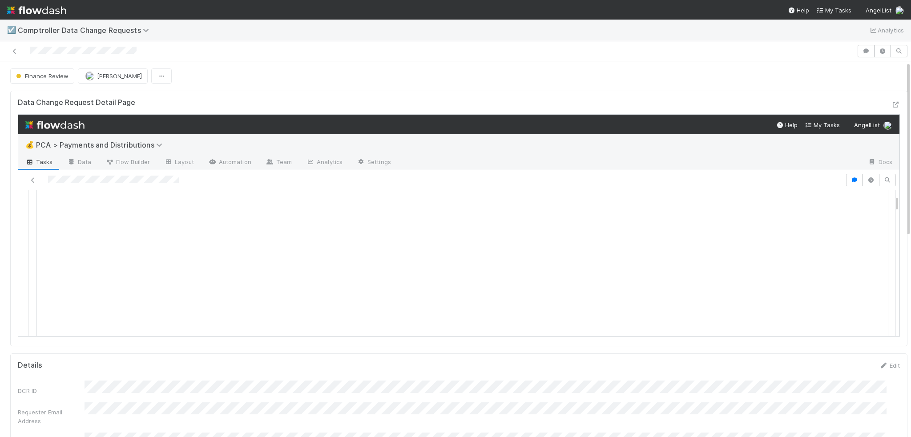
scroll to position [222, 0]
click at [679, 103] on icon at bounding box center [895, 105] width 9 height 6
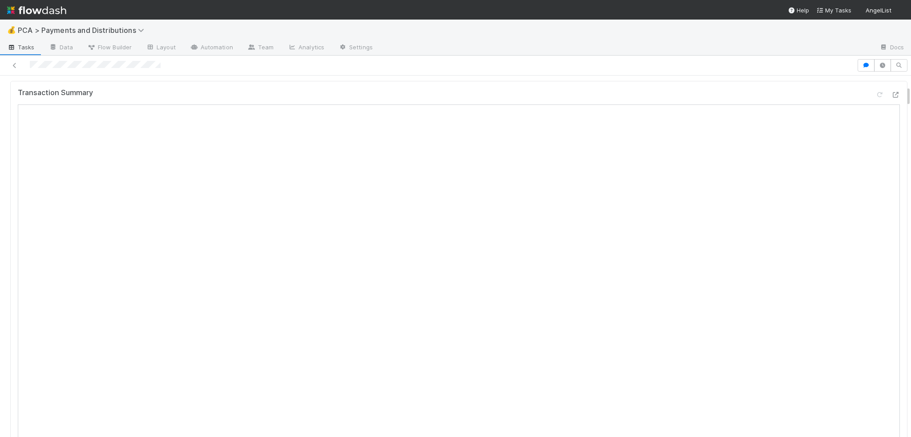
scroll to position [178, 0]
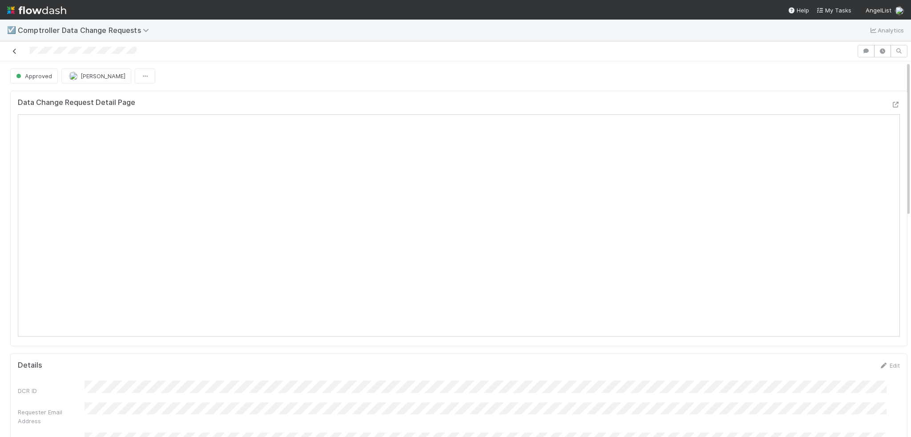
click at [14, 53] on icon at bounding box center [14, 51] width 9 height 6
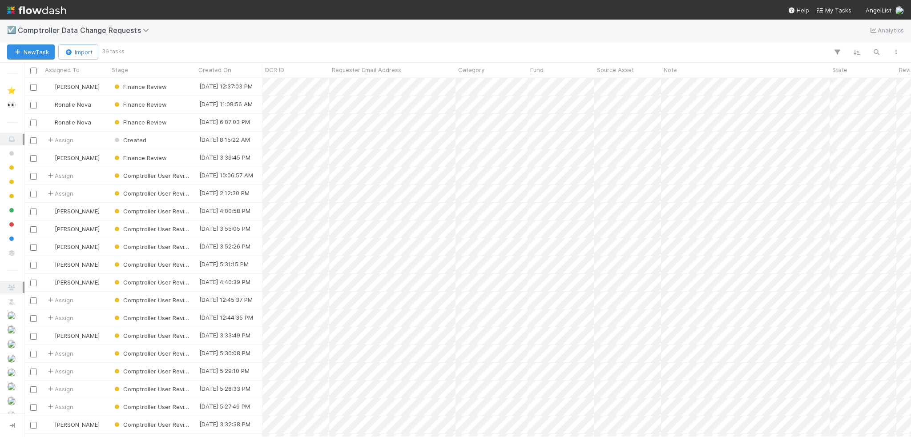
scroll to position [352, 880]
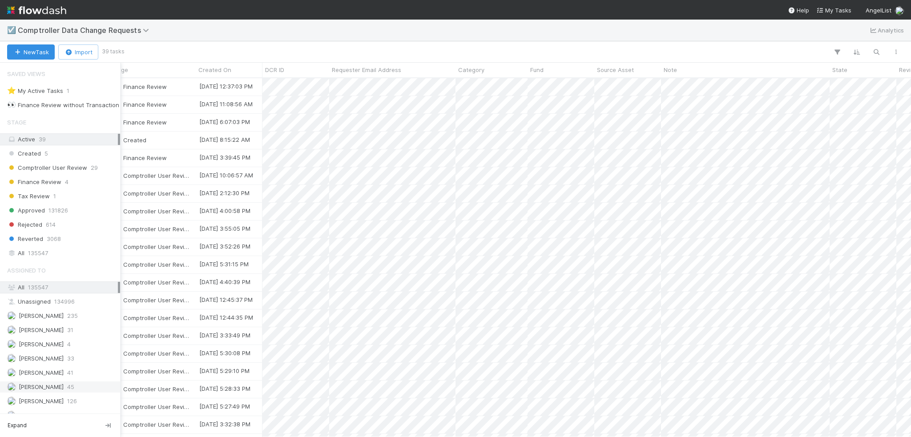
click at [47, 381] on div "Jacob Weiss 45" at bounding box center [60, 387] width 120 height 12
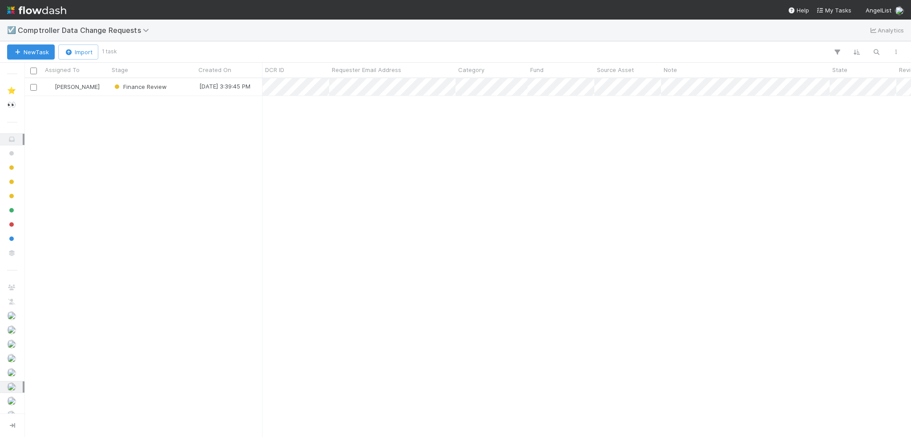
scroll to position [352, 880]
click at [180, 85] on div "Finance Review" at bounding box center [152, 86] width 87 height 17
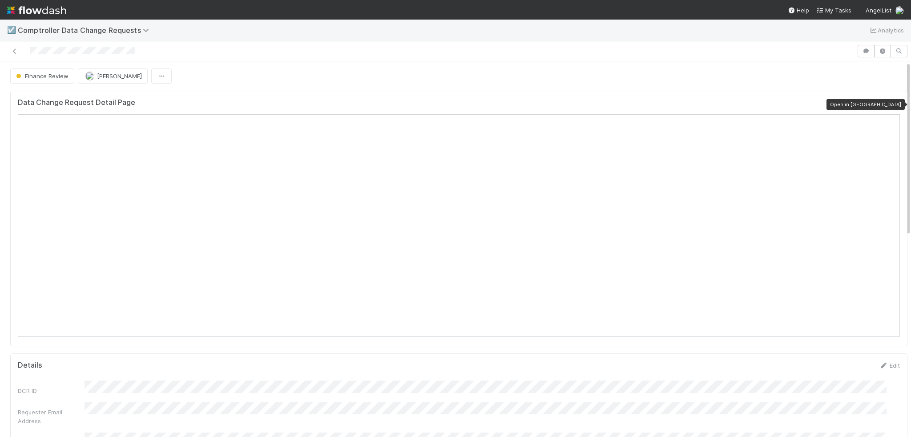
click at [891, 105] on icon at bounding box center [895, 105] width 9 height 6
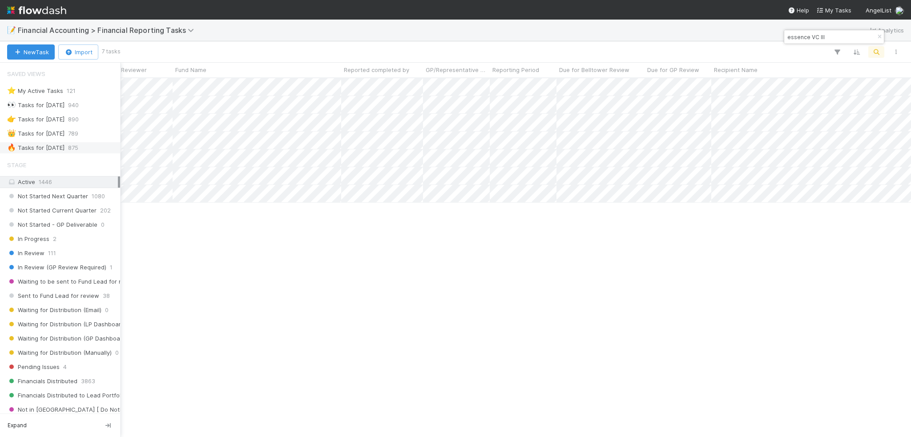
click at [31, 149] on div "🔥 Tasks for 2025-06-30" at bounding box center [35, 147] width 57 height 11
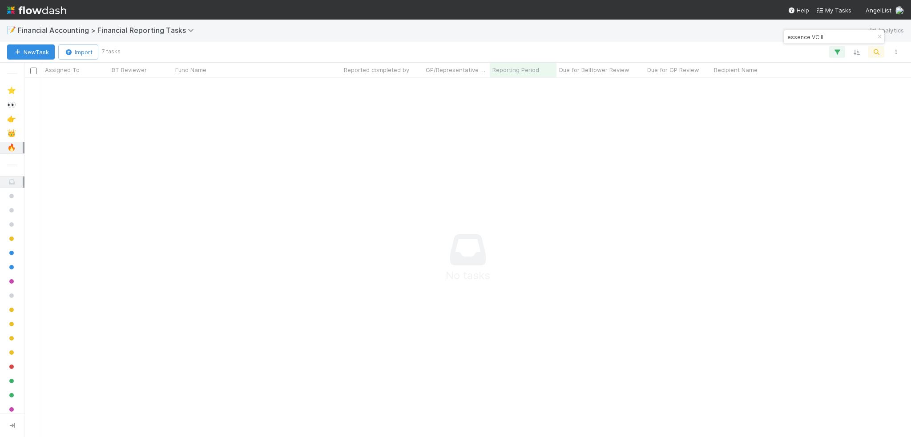
scroll to position [345, 880]
click at [826, 35] on input "essence VC III" at bounding box center [830, 37] width 89 height 11
drag, startPoint x: 826, startPoint y: 35, endPoint x: 768, endPoint y: 32, distance: 57.5
click at [769, 32] on body "📝 Financial Accounting > Financial Reporting Tasks Analytics New Task Import 0 …" at bounding box center [455, 218] width 911 height 437
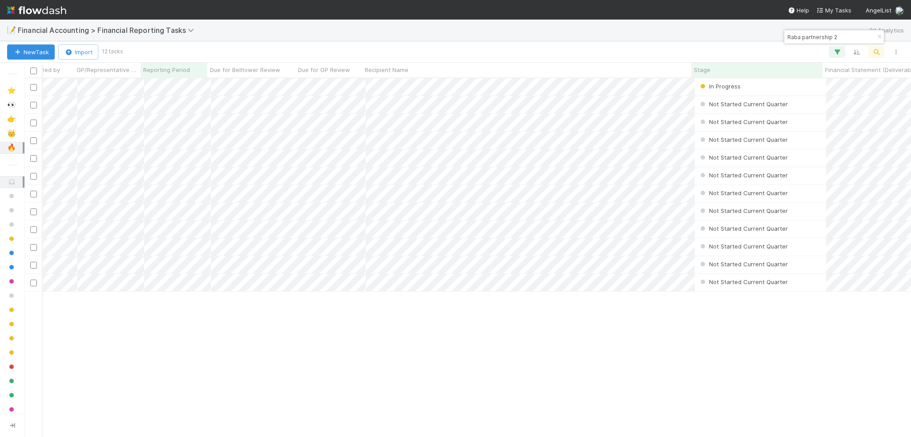
scroll to position [0, 0]
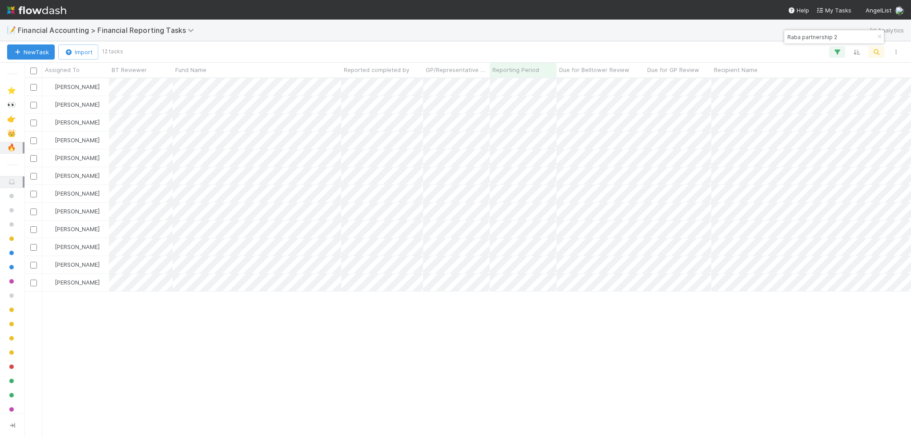
type input "Raba partnership 2"
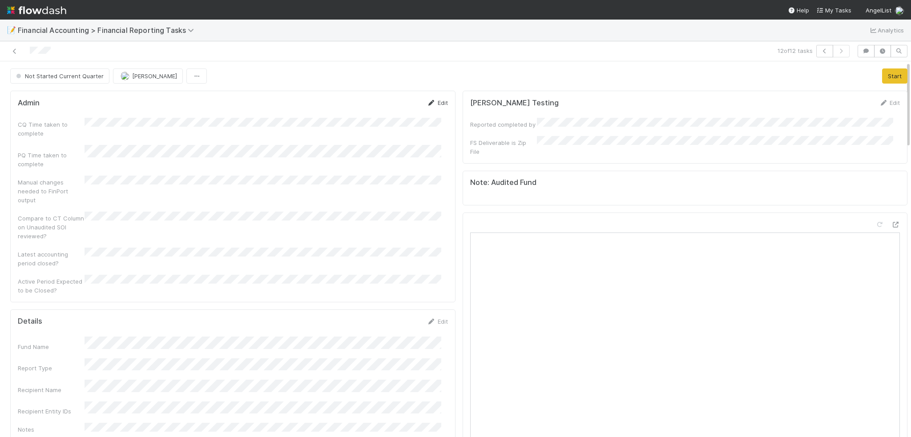
click at [432, 101] on link "Edit" at bounding box center [437, 102] width 21 height 7
click at [170, 139] on div "CQ Time taken to complete" at bounding box center [233, 137] width 430 height 26
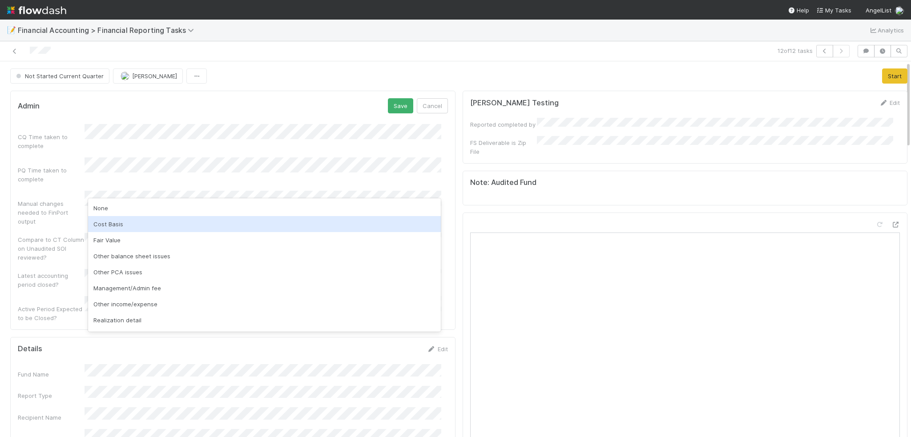
click at [130, 222] on div "Cost Basis" at bounding box center [264, 224] width 353 height 16
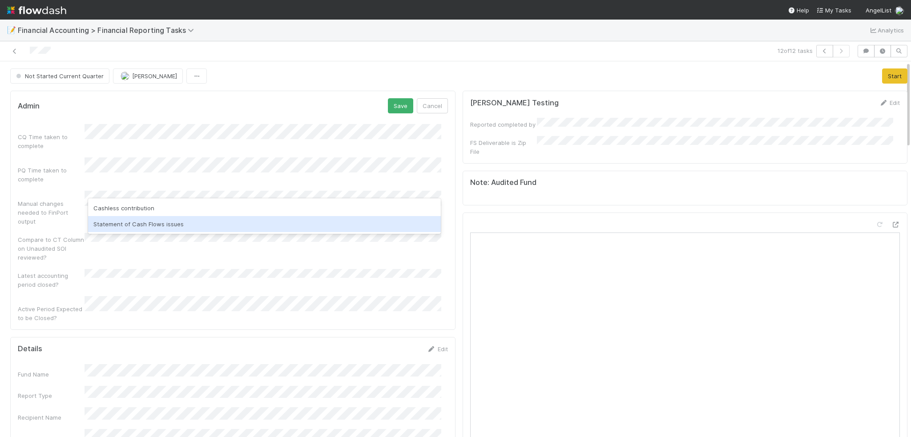
click at [153, 229] on div "Statement of Cash Flows issues" at bounding box center [264, 224] width 353 height 16
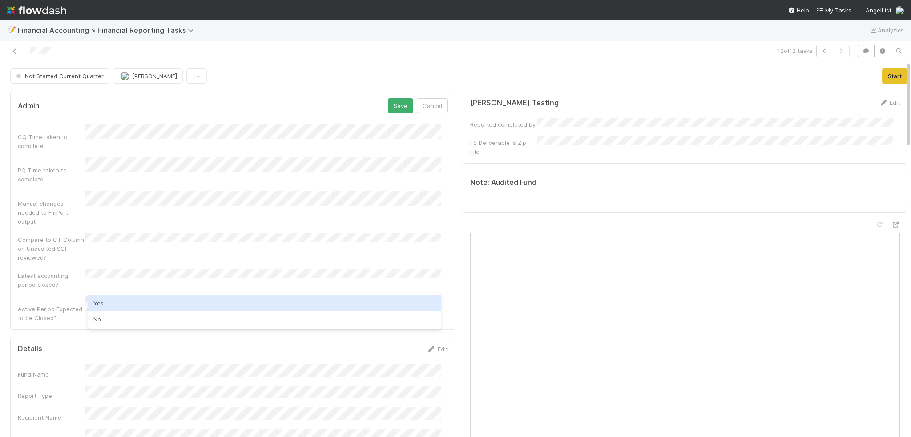
click at [102, 302] on div "Yes" at bounding box center [264, 303] width 353 height 16
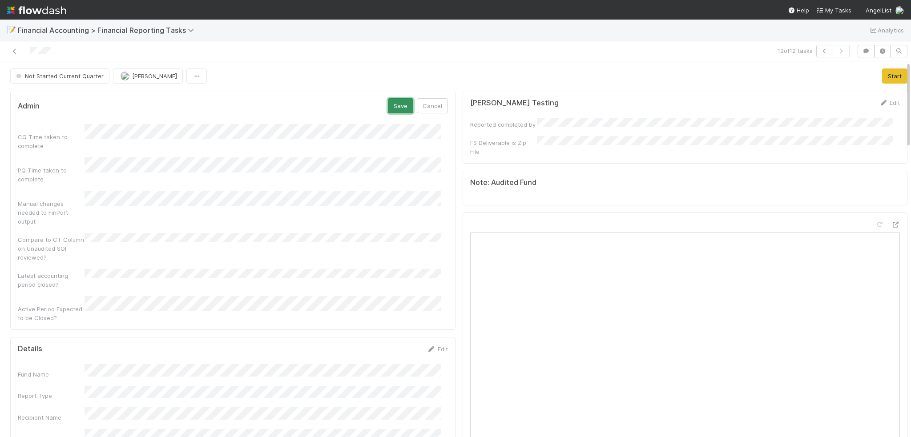
click at [397, 108] on button "Save" at bounding box center [400, 105] width 25 height 15
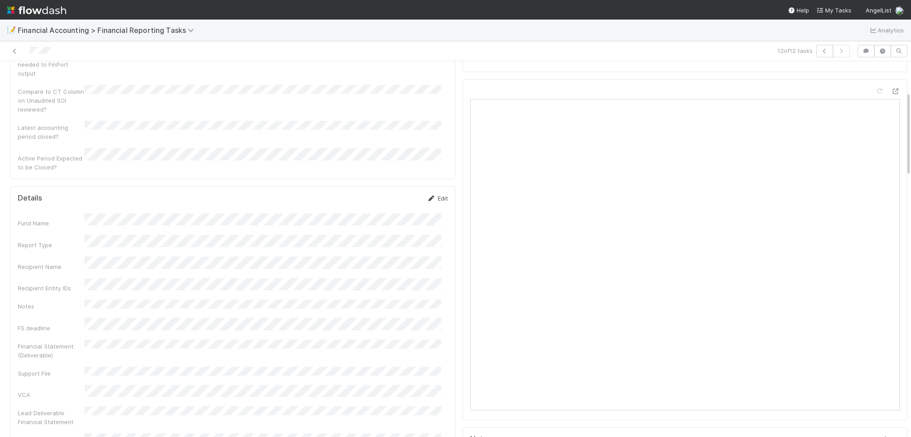
click at [434, 195] on link "Edit" at bounding box center [437, 198] width 21 height 7
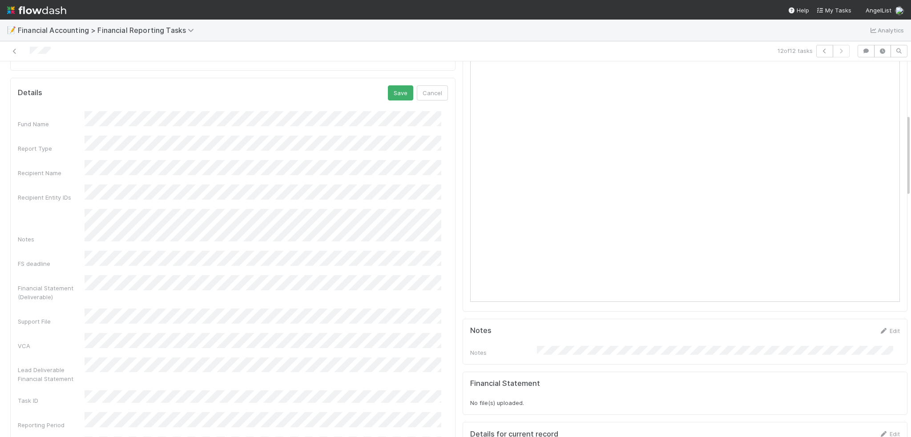
scroll to position [178, 0]
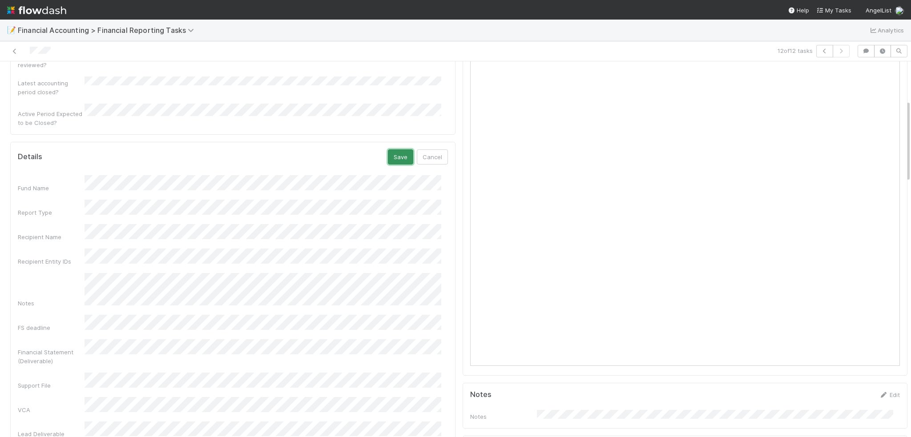
click at [388, 149] on button "Save" at bounding box center [400, 156] width 25 height 15
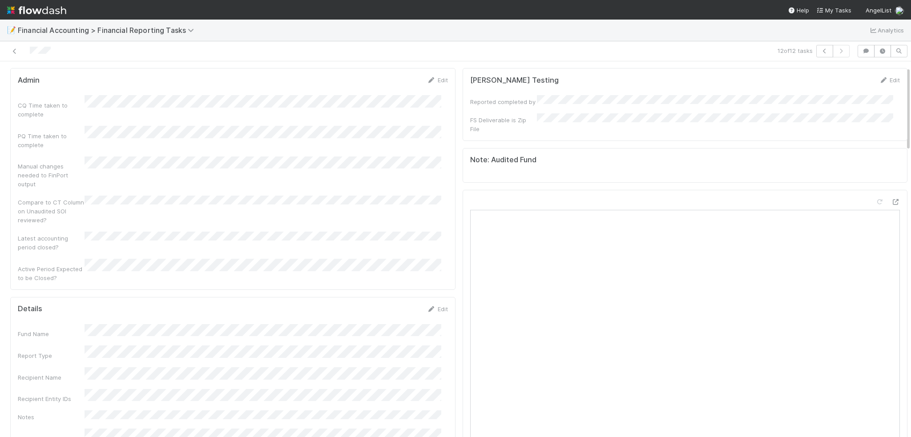
scroll to position [0, 0]
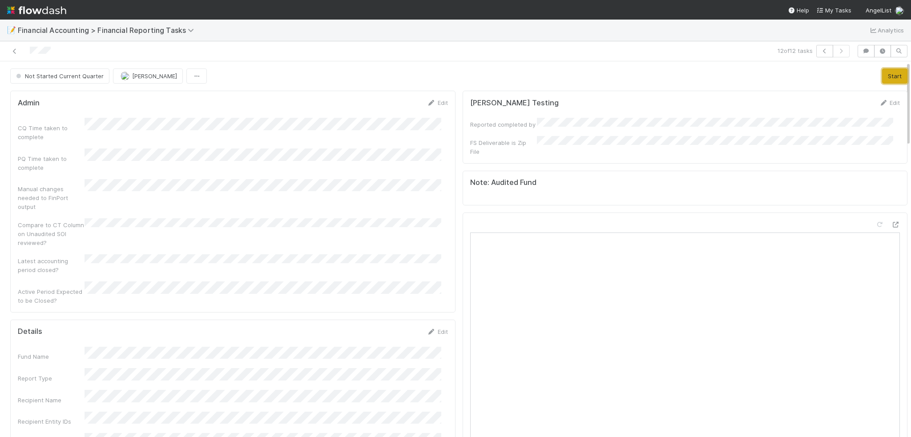
click at [882, 76] on button "Start" at bounding box center [894, 76] width 25 height 15
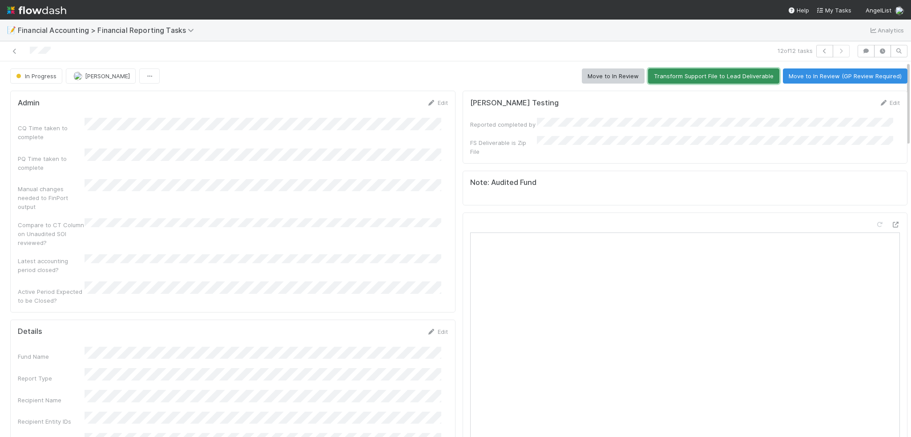
click at [680, 78] on button "Transform Support File to Lead Deliverable" at bounding box center [713, 76] width 131 height 15
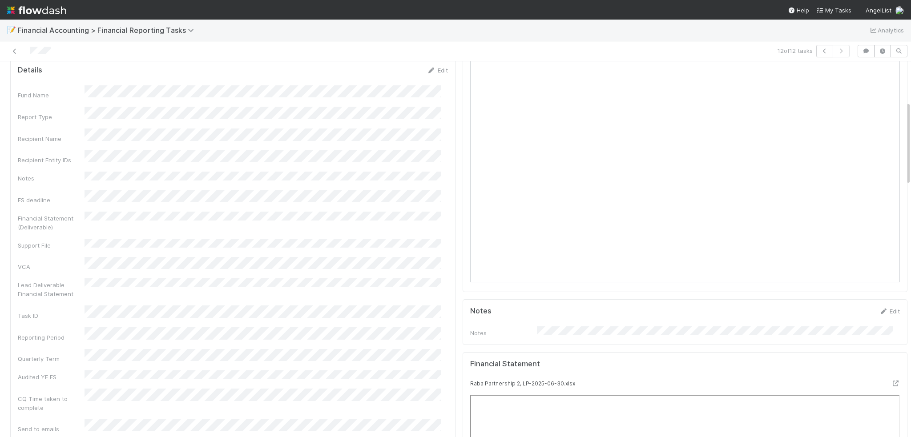
scroll to position [178, 0]
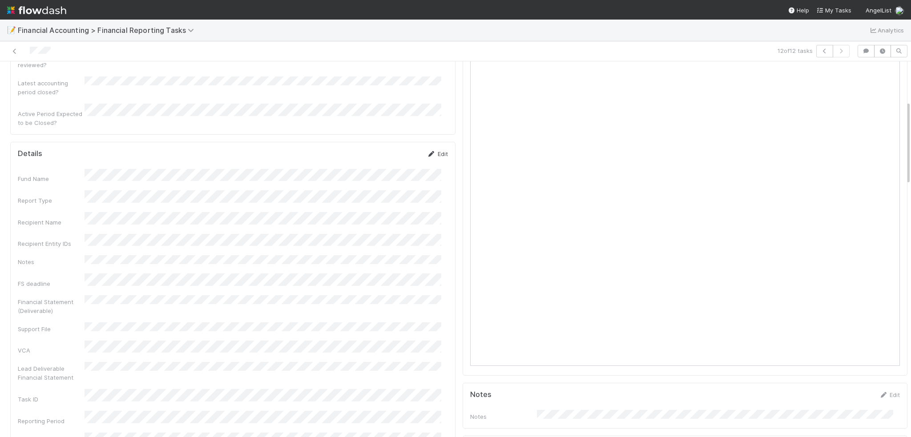
click at [438, 150] on link "Edit" at bounding box center [437, 153] width 21 height 7
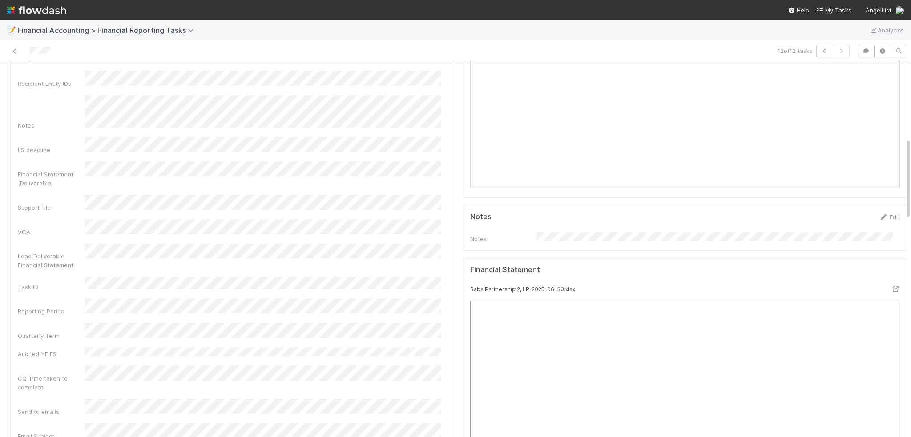
scroll to position [222, 0]
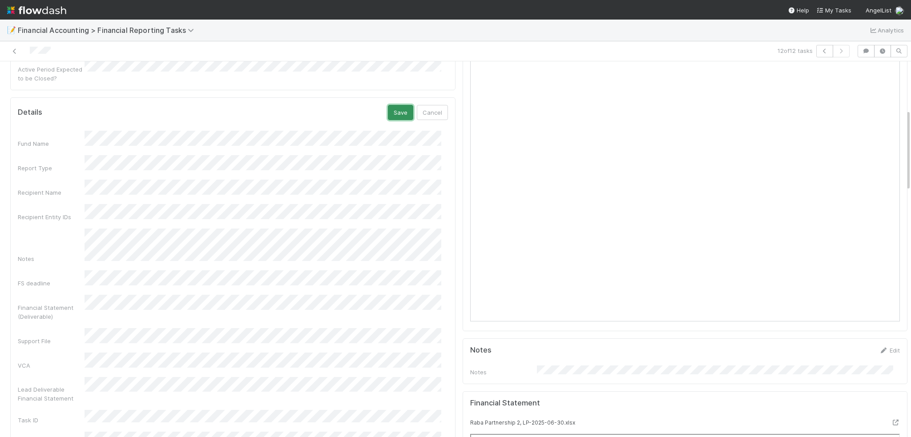
click at [390, 105] on button "Save" at bounding box center [400, 112] width 25 height 15
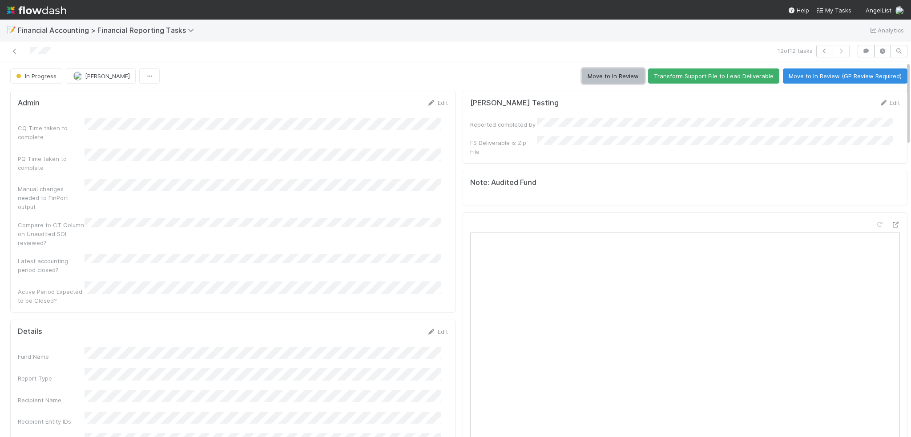
drag, startPoint x: 598, startPoint y: 80, endPoint x: 541, endPoint y: 99, distance: 60.6
click at [598, 80] on button "Move to In Review" at bounding box center [613, 76] width 63 height 15
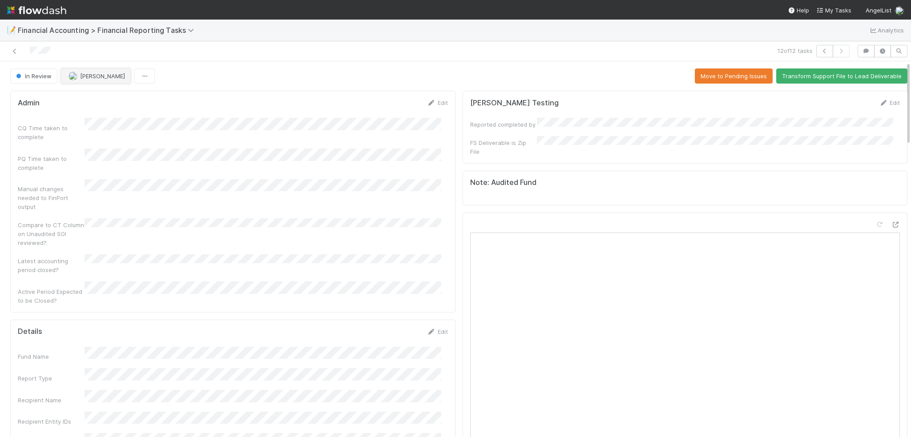
click at [93, 79] on span "[PERSON_NAME]" at bounding box center [102, 76] width 45 height 7
click at [153, 166] on div "CQ Time taken to complete PQ Time taken to complete Manual changes needed to Fi…" at bounding box center [233, 211] width 430 height 187
click at [15, 48] on icon at bounding box center [14, 51] width 9 height 6
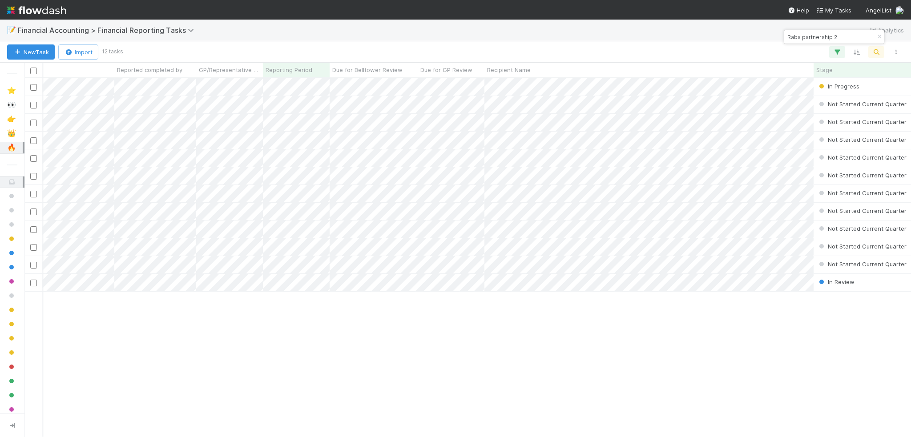
scroll to position [0, 289]
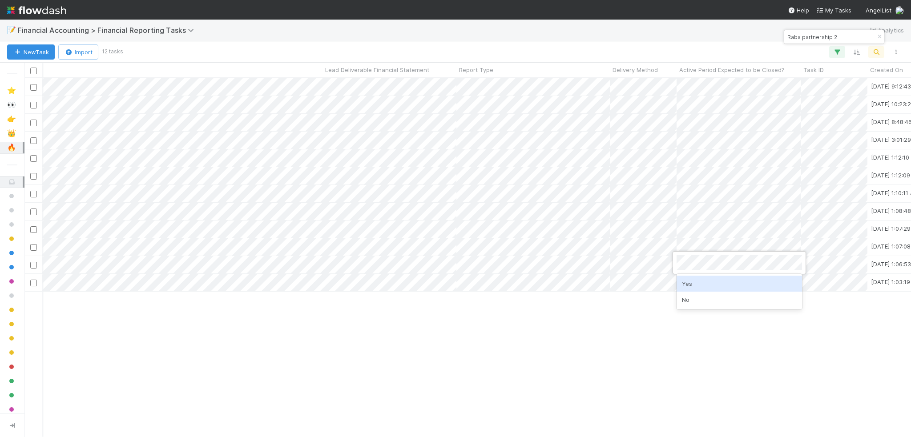
click at [691, 287] on div "Yes" at bounding box center [739, 284] width 125 height 16
click at [688, 265] on div "Yes" at bounding box center [739, 266] width 125 height 16
click at [691, 247] on div "Yes" at bounding box center [739, 248] width 125 height 16
click at [689, 233] on div "Yes" at bounding box center [739, 230] width 125 height 16
click at [689, 218] on div "Yes" at bounding box center [739, 213] width 125 height 16
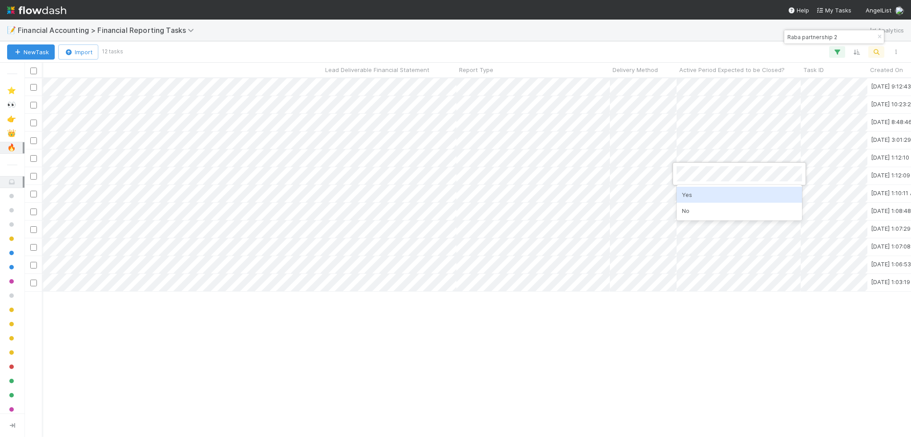
click at [687, 190] on div "Yes" at bounding box center [739, 195] width 125 height 16
click at [685, 181] on div "Yes" at bounding box center [739, 177] width 125 height 16
click at [687, 154] on div "Yes" at bounding box center [739, 159] width 125 height 16
click at [685, 140] on div "Yes" at bounding box center [739, 141] width 125 height 16
click at [687, 126] on div "Yes" at bounding box center [739, 124] width 125 height 16
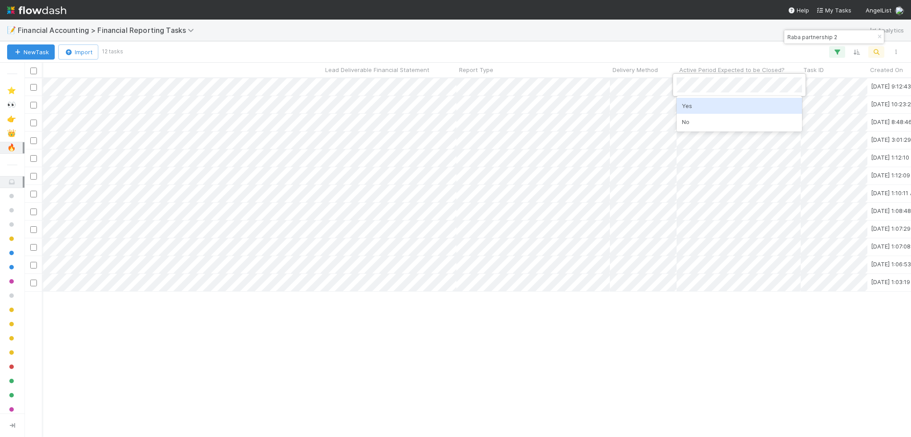
click at [683, 106] on div "Yes" at bounding box center [739, 106] width 125 height 16
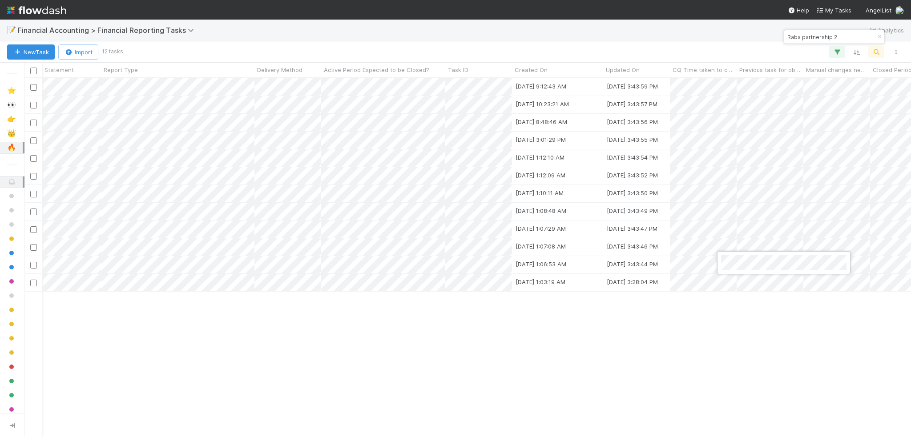
click at [724, 243] on div at bounding box center [455, 218] width 911 height 437
click at [724, 228] on div at bounding box center [455, 218] width 911 height 437
click at [728, 213] on div at bounding box center [455, 218] width 911 height 437
click at [726, 193] on div at bounding box center [455, 218] width 911 height 437
click at [725, 174] on div at bounding box center [455, 218] width 911 height 437
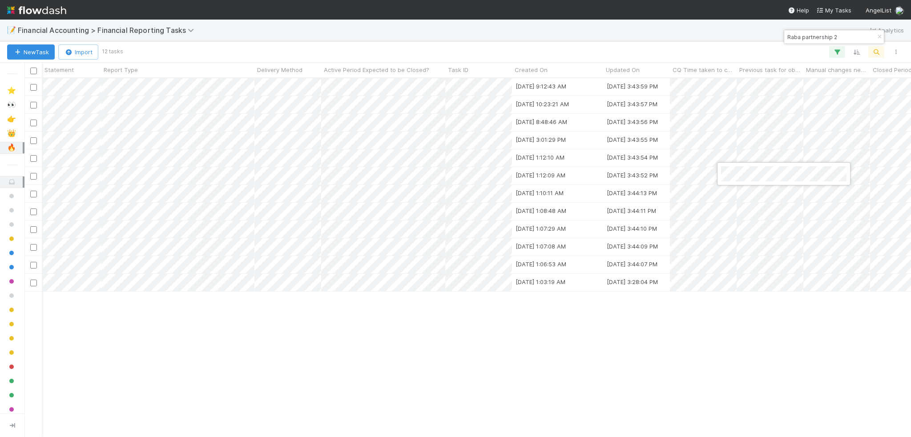
click at [726, 160] on div at bounding box center [455, 218] width 911 height 437
click at [728, 141] on div at bounding box center [455, 218] width 911 height 437
click at [725, 118] on div at bounding box center [455, 218] width 911 height 437
click at [727, 104] on div at bounding box center [455, 218] width 911 height 437
click at [728, 85] on div at bounding box center [455, 218] width 911 height 437
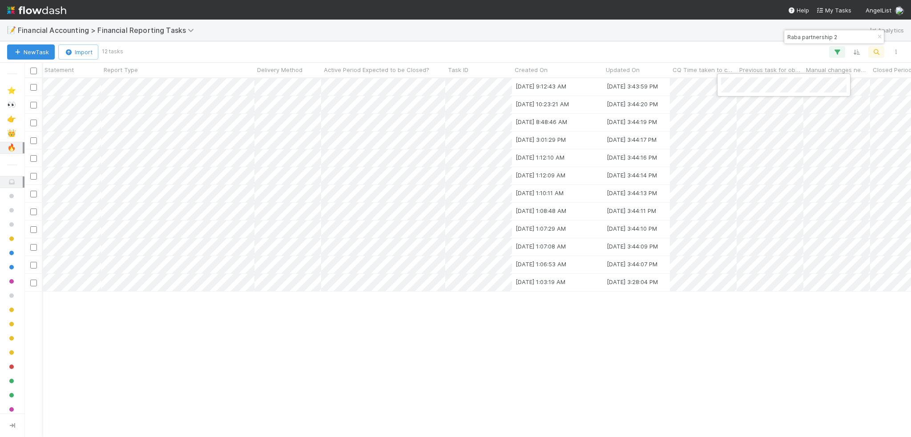
click at [799, 309] on div at bounding box center [455, 218] width 911 height 437
click at [803, 282] on div "Conor Queenan In Review 4/1/25, 1:03:19 AM 8/15/25, 3:28:04 PM 0 0 0 0" at bounding box center [104, 283] width 4785 height 18
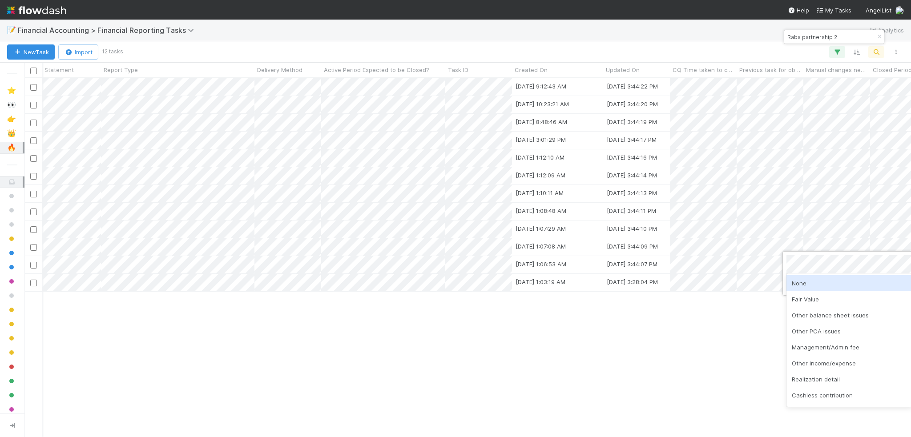
click at [811, 244] on div at bounding box center [455, 218] width 911 height 437
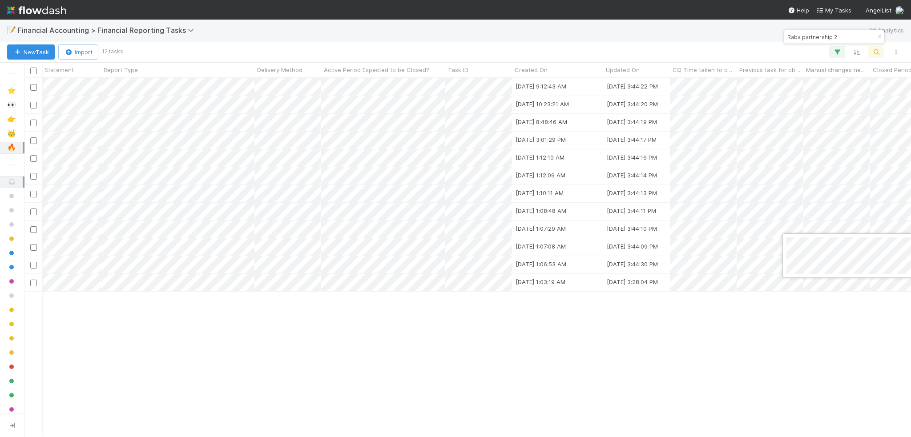
click at [811, 227] on div at bounding box center [455, 218] width 911 height 437
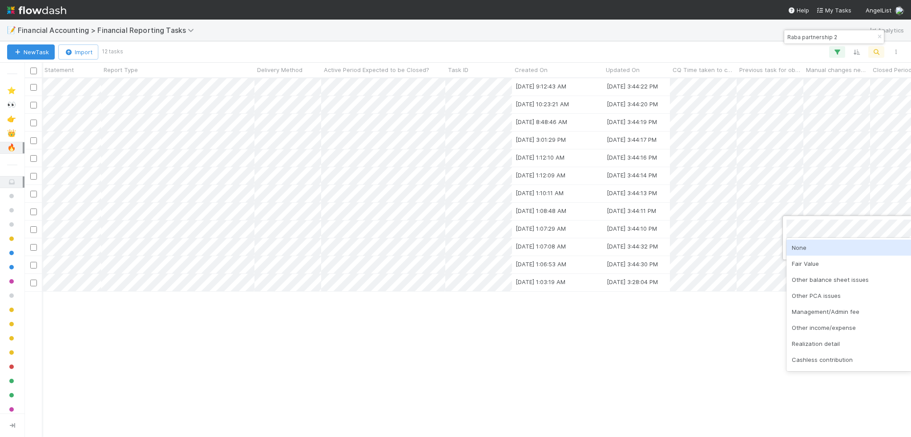
click at [809, 213] on div at bounding box center [455, 218] width 911 height 437
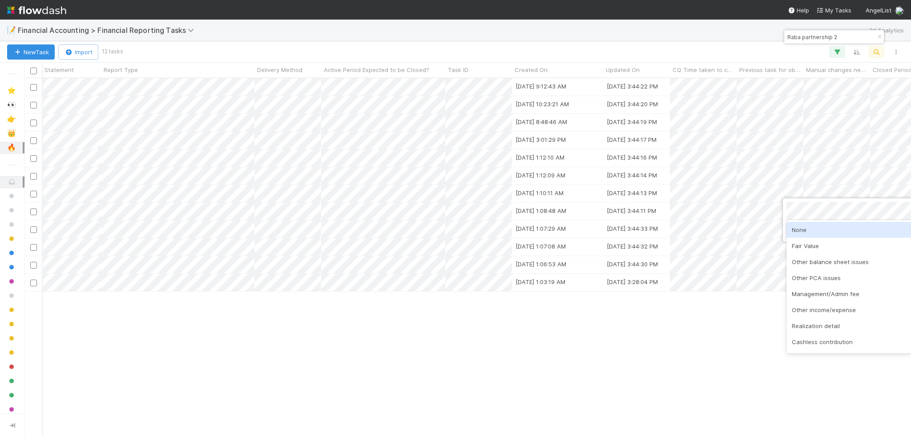
click at [810, 194] on div at bounding box center [455, 218] width 911 height 437
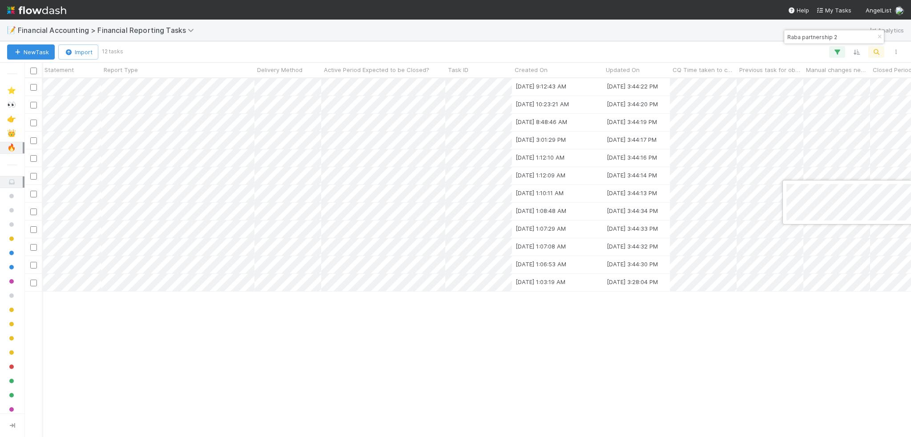
click at [812, 174] on div at bounding box center [455, 218] width 911 height 437
click at [811, 155] on div at bounding box center [455, 218] width 911 height 437
click at [812, 138] on div at bounding box center [455, 218] width 911 height 437
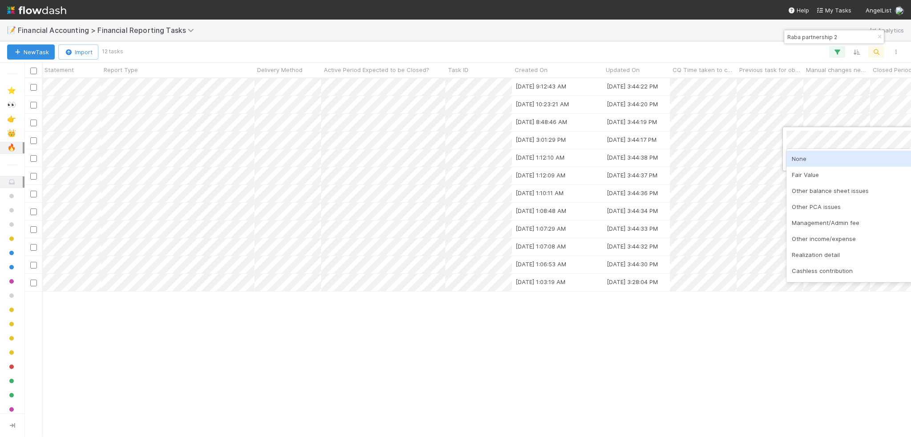
click at [809, 119] on div at bounding box center [455, 218] width 911 height 437
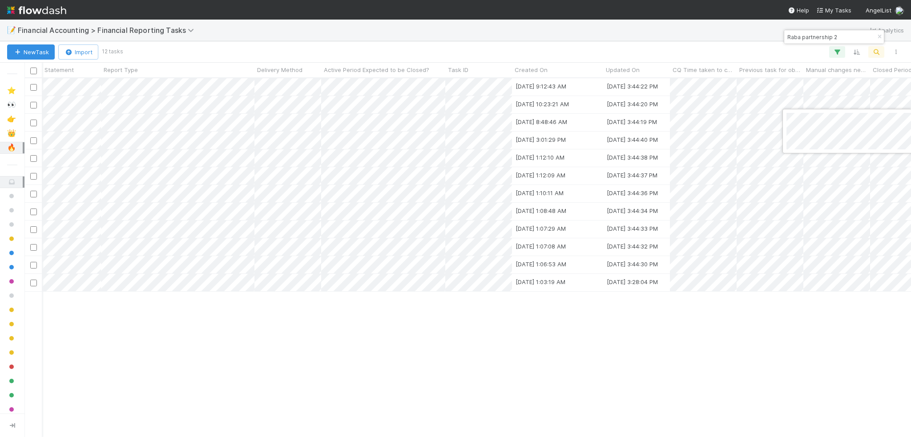
click at [813, 98] on div at bounding box center [455, 218] width 911 height 437
click at [814, 85] on div at bounding box center [455, 218] width 911 height 437
click at [806, 321] on div at bounding box center [455, 218] width 911 height 437
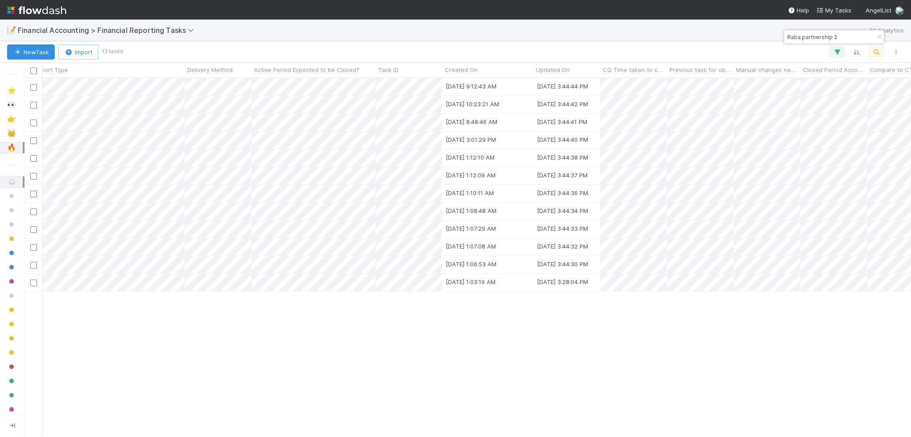
scroll to position [0, 2471]
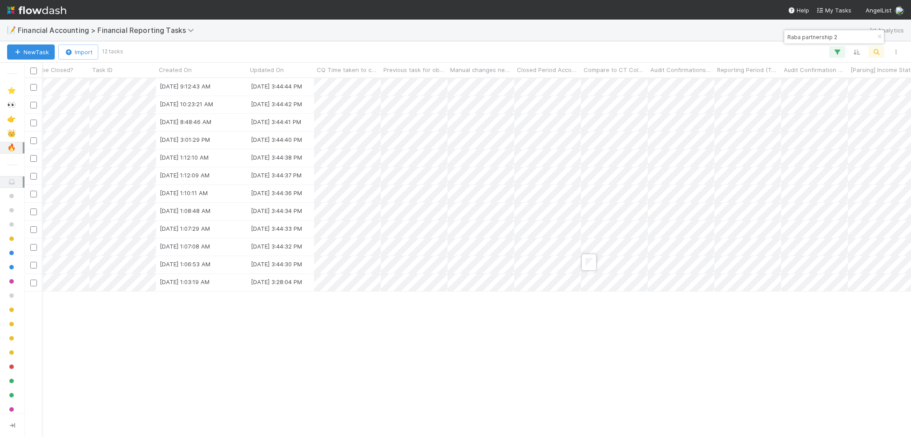
click at [588, 248] on div at bounding box center [455, 218] width 911 height 437
click at [589, 227] on div at bounding box center [455, 218] width 911 height 437
click at [591, 211] on div at bounding box center [455, 218] width 911 height 437
click at [587, 194] on div at bounding box center [455, 218] width 911 height 437
click at [587, 177] on div at bounding box center [455, 218] width 911 height 437
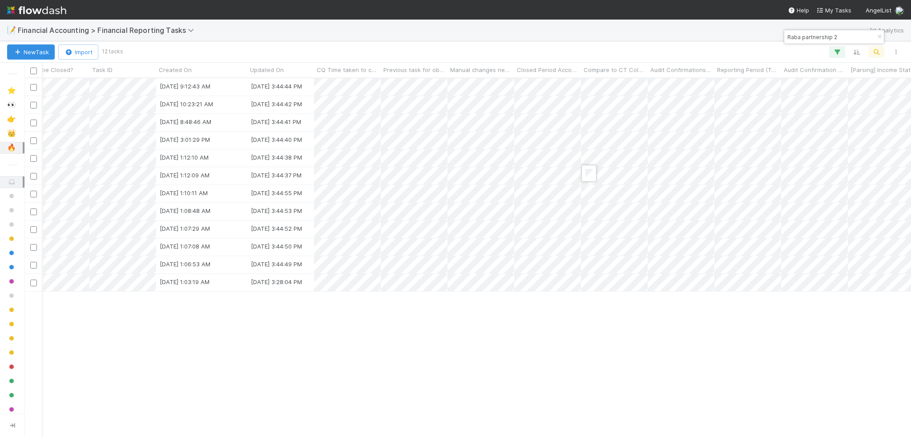
click at [591, 159] on div at bounding box center [455, 218] width 911 height 437
click at [585, 137] on div at bounding box center [455, 218] width 911 height 437
click at [585, 125] on div at bounding box center [455, 218] width 911 height 437
click at [587, 106] on div at bounding box center [455, 218] width 911 height 437
click at [587, 89] on div at bounding box center [455, 218] width 911 height 437
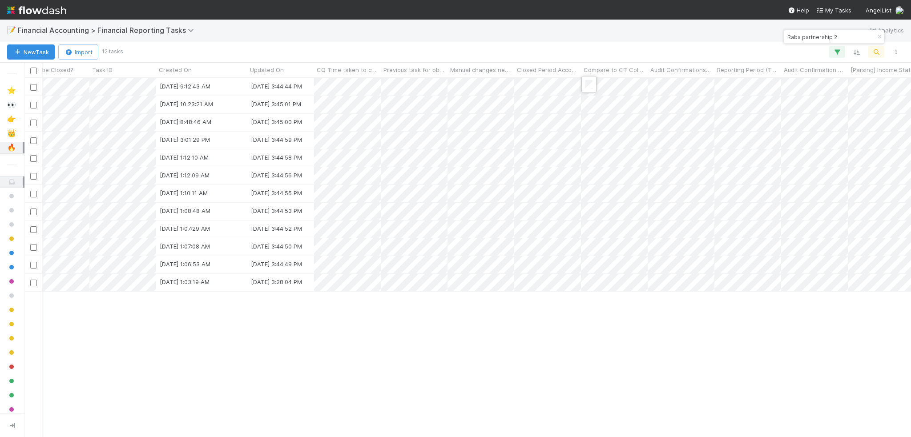
click at [683, 374] on div at bounding box center [455, 218] width 911 height 437
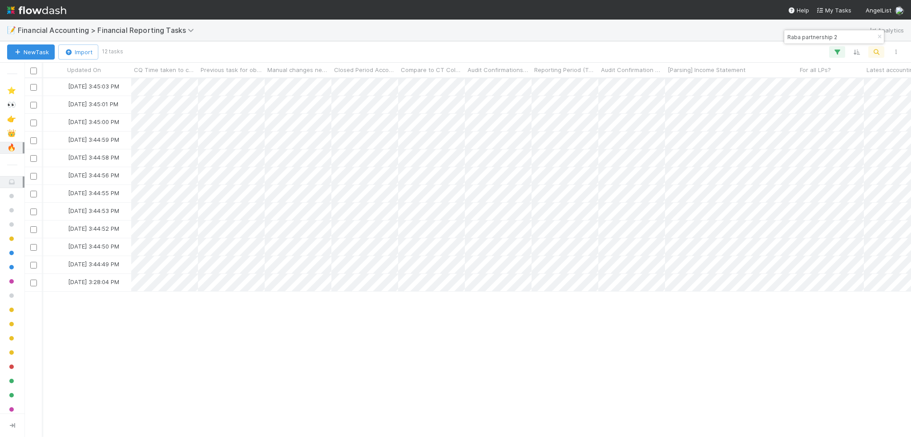
scroll to position [0, 2961]
click at [33, 71] on input "checkbox" at bounding box center [33, 71] width 7 height 7
checkbox input "true"
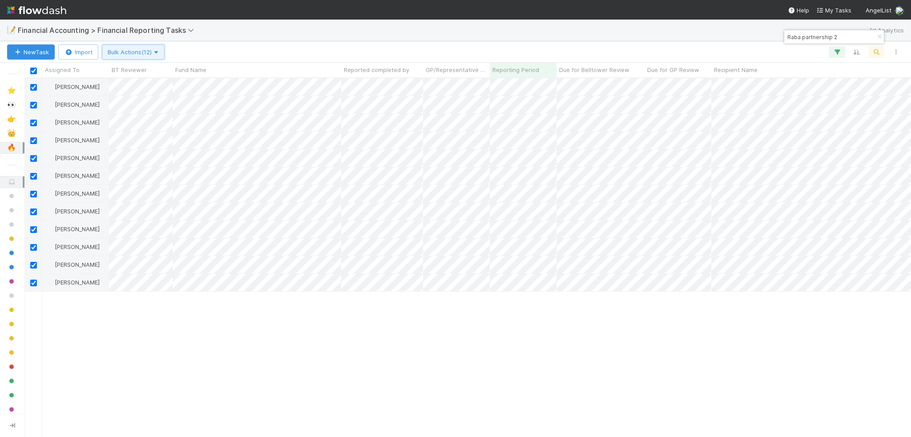
click at [149, 57] on button "Bulk Actions (12)" at bounding box center [133, 51] width 63 height 15
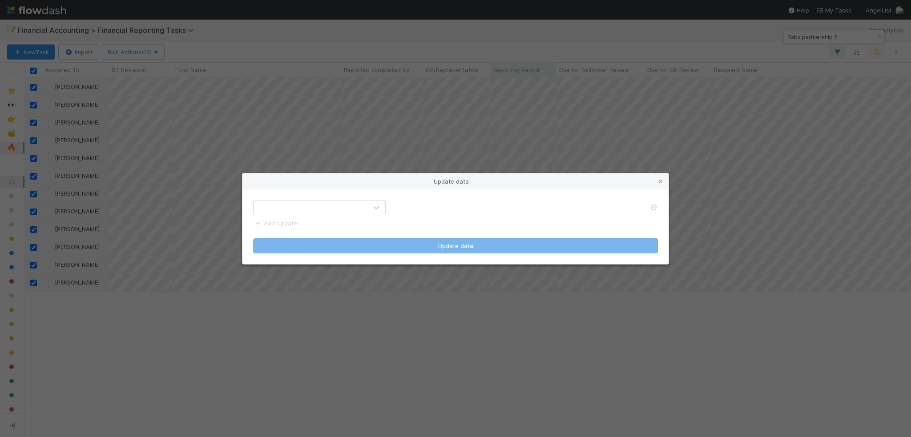
click at [360, 210] on div at bounding box center [311, 208] width 114 height 14
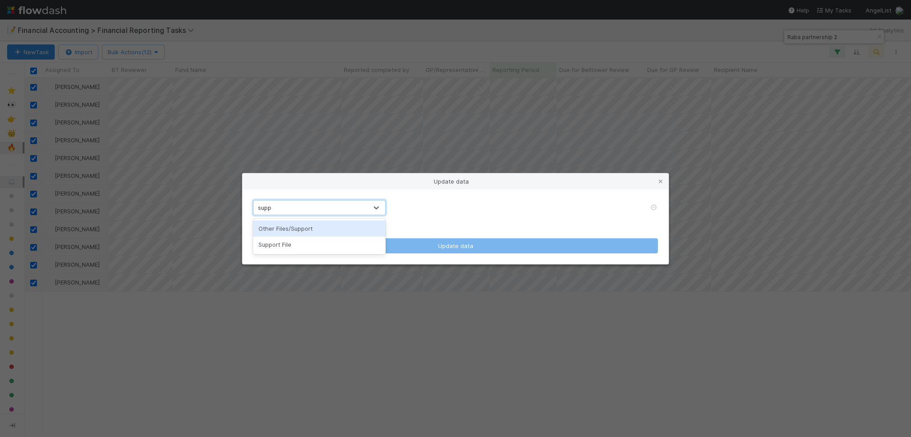
type input "suppo"
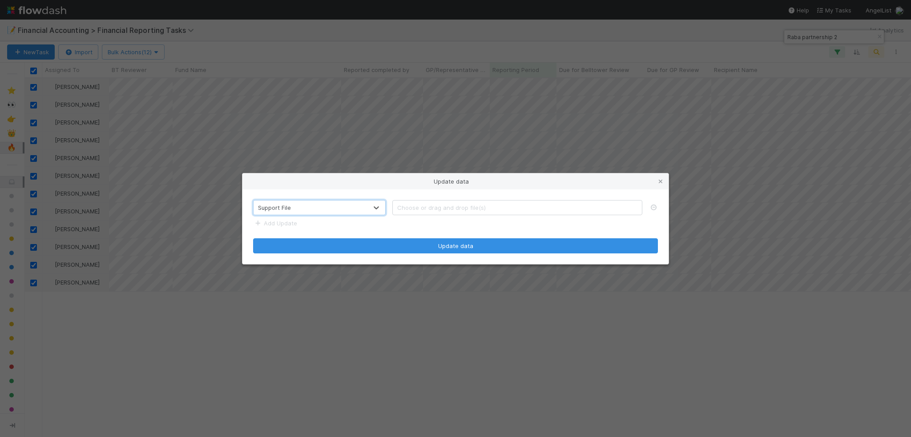
click at [433, 210] on span "Choose or drag and drop file(s)" at bounding box center [517, 208] width 249 height 14
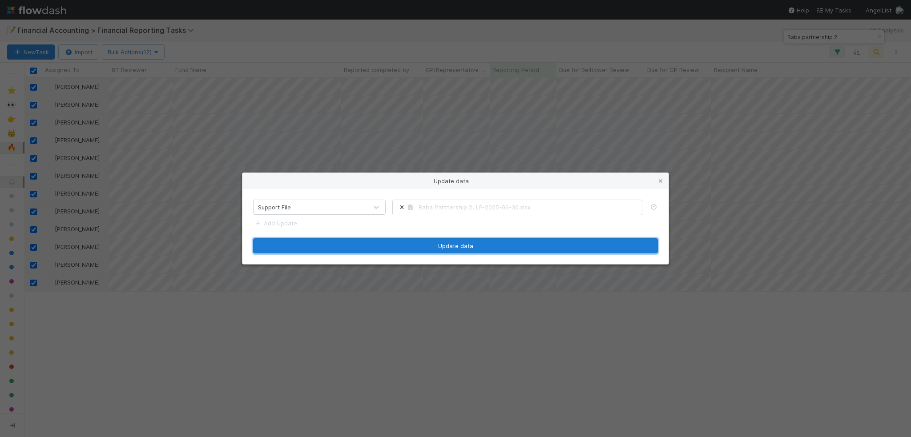
click at [357, 245] on button "Update data" at bounding box center [455, 245] width 405 height 15
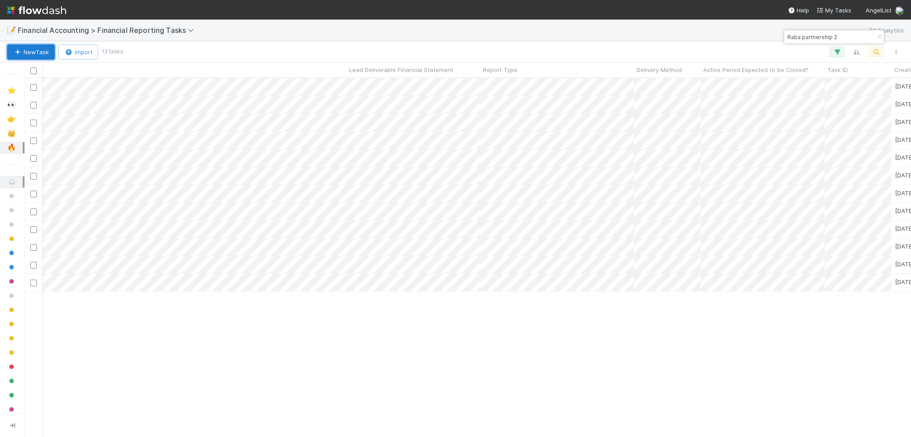
click at [33, 51] on button "New Task" at bounding box center [31, 51] width 48 height 15
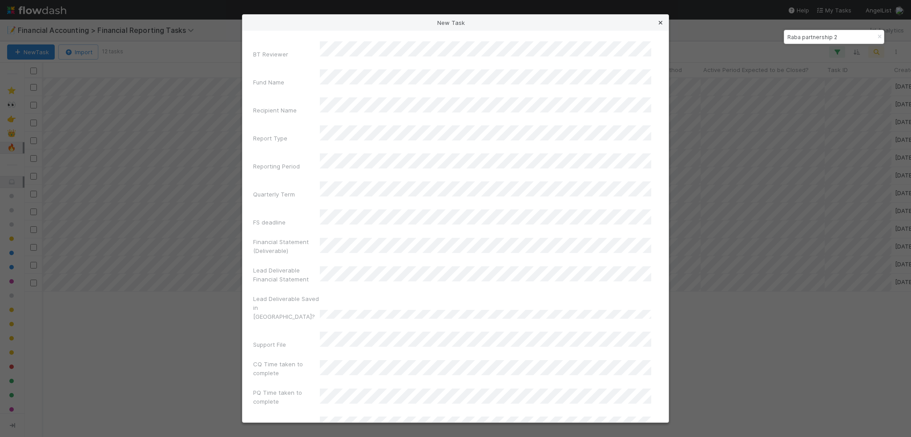
click at [662, 24] on icon at bounding box center [660, 23] width 9 height 6
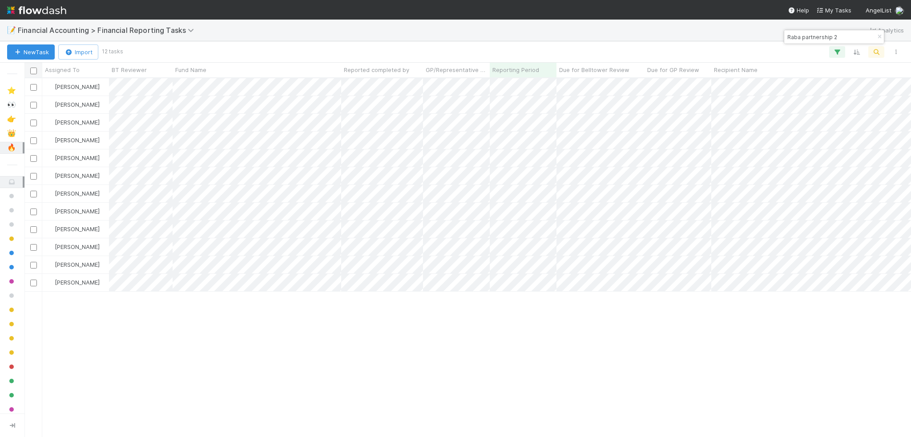
click at [37, 69] on div at bounding box center [33, 70] width 13 height 10
click at [30, 70] on input "checkbox" at bounding box center [33, 71] width 7 height 7
checkbox input "true"
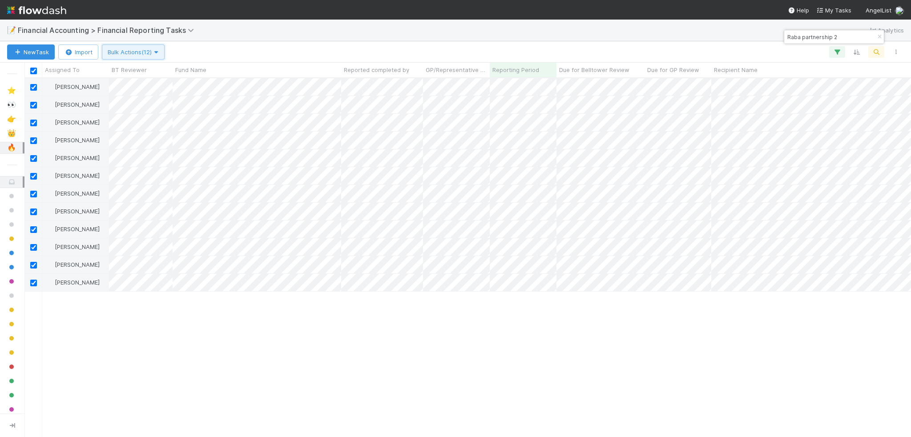
click at [117, 47] on button "Bulk Actions (12)" at bounding box center [133, 51] width 63 height 15
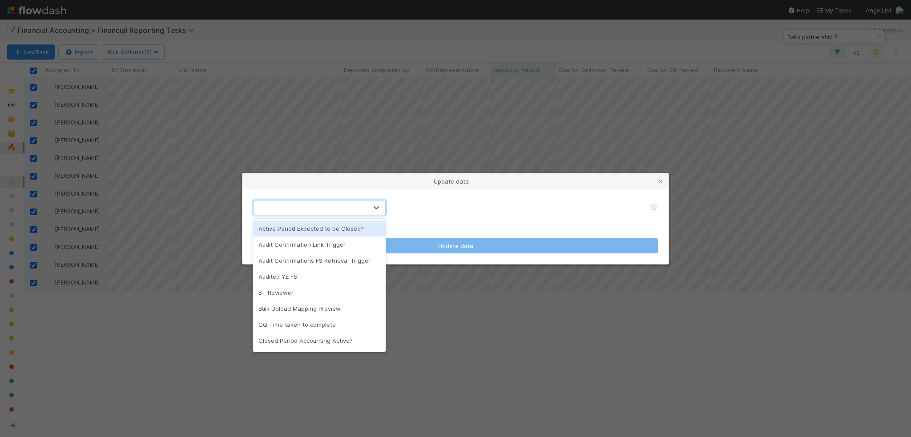
click at [312, 206] on div at bounding box center [311, 208] width 114 height 14
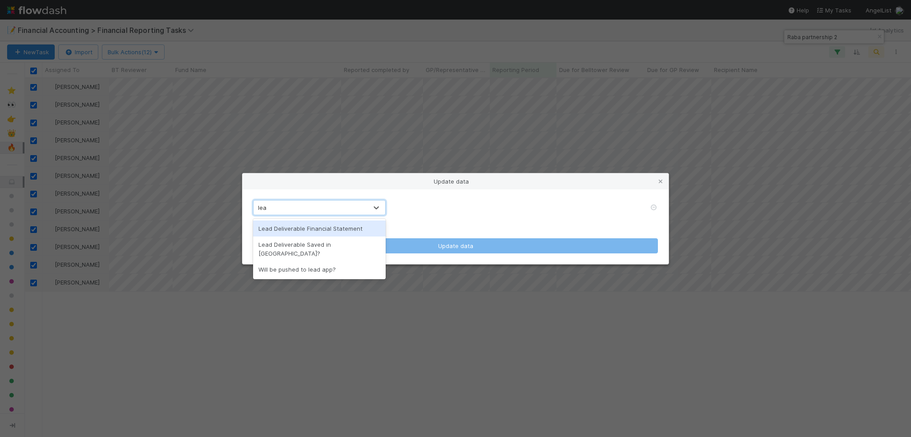
type input "lead"
click at [302, 226] on div "Lead Deliverable Financial Statement" at bounding box center [319, 229] width 133 height 16
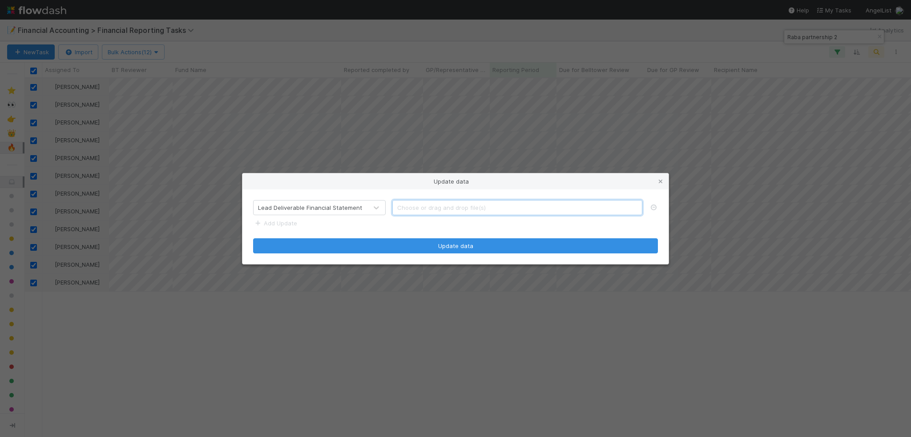
click at [426, 205] on span "Choose or drag and drop file(s)" at bounding box center [517, 208] width 249 height 14
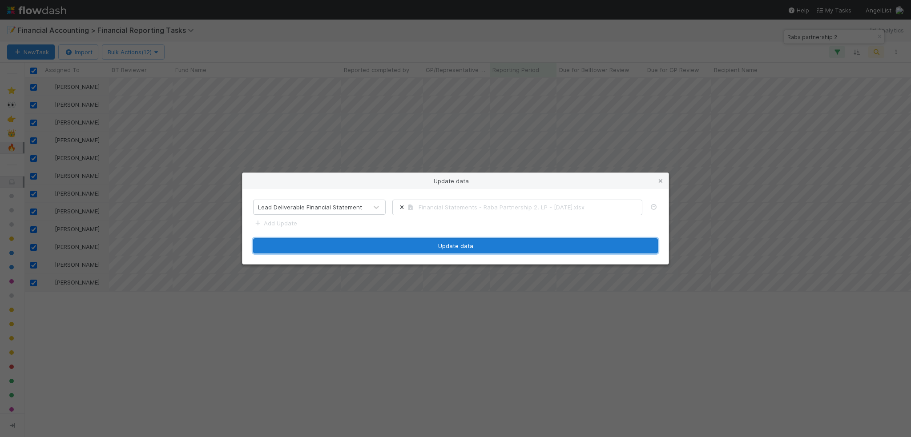
click at [418, 243] on button "Update data" at bounding box center [455, 245] width 405 height 15
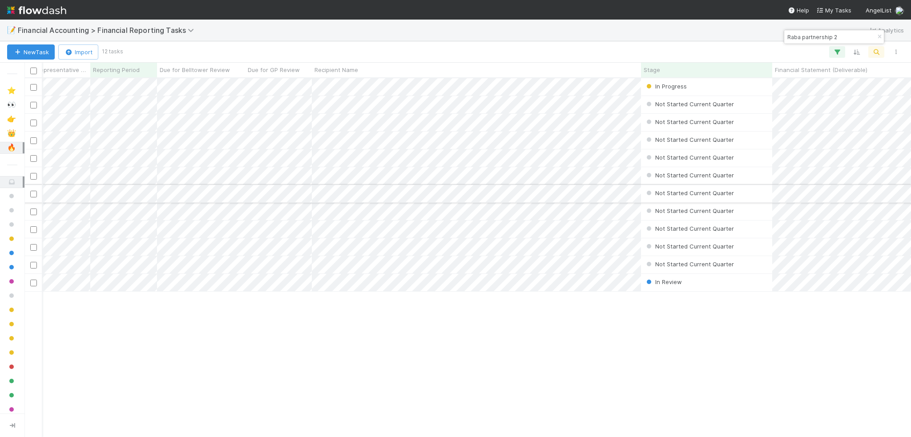
scroll to position [0, 577]
click at [526, 335] on div "Jacob Weiss In Progress 7/10/25, 9:12:43 AM 8/15/25, 3:46:59 PM 0 0 0 0 Jacob W…" at bounding box center [467, 257] width 887 height 359
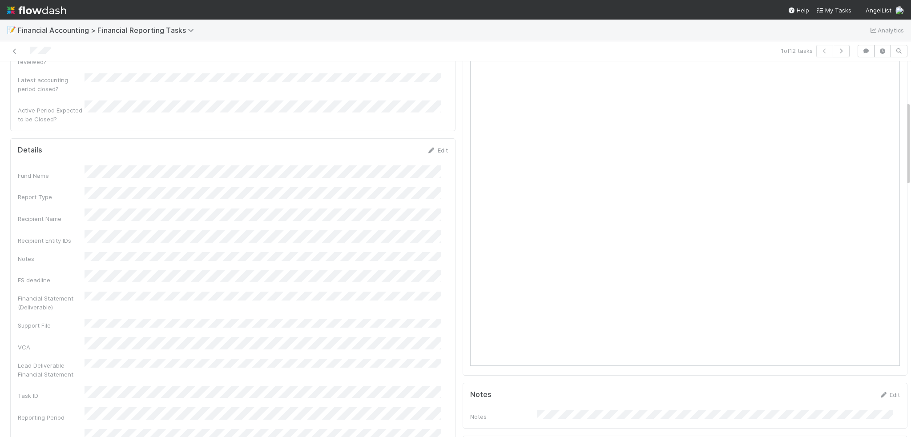
click at [428, 146] on div "Edit" at bounding box center [437, 150] width 21 height 9
click at [432, 147] on link "Edit" at bounding box center [437, 150] width 21 height 7
click at [388, 146] on button "Save" at bounding box center [400, 153] width 25 height 15
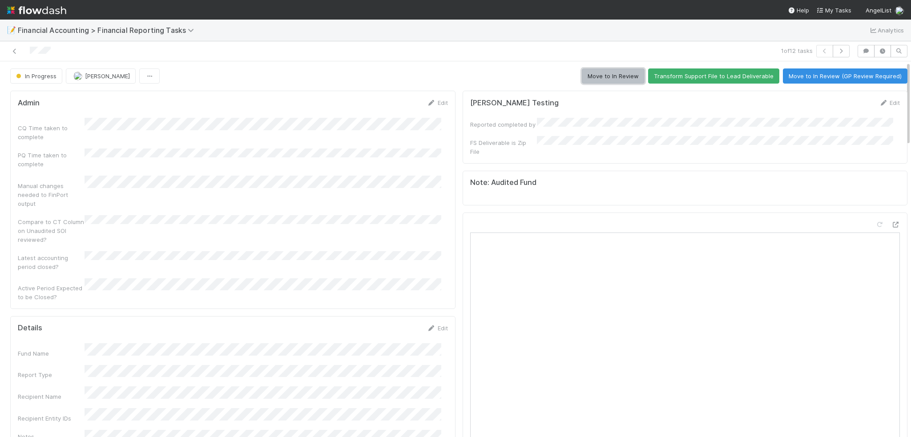
click at [616, 73] on button "Move to In Review" at bounding box center [613, 76] width 63 height 15
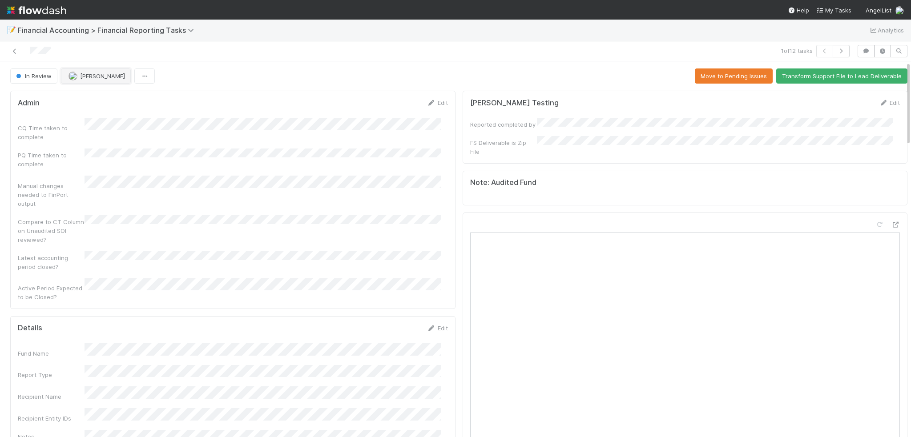
click at [93, 76] on span "[PERSON_NAME]" at bounding box center [102, 76] width 45 height 7
click at [14, 53] on icon at bounding box center [14, 51] width 9 height 6
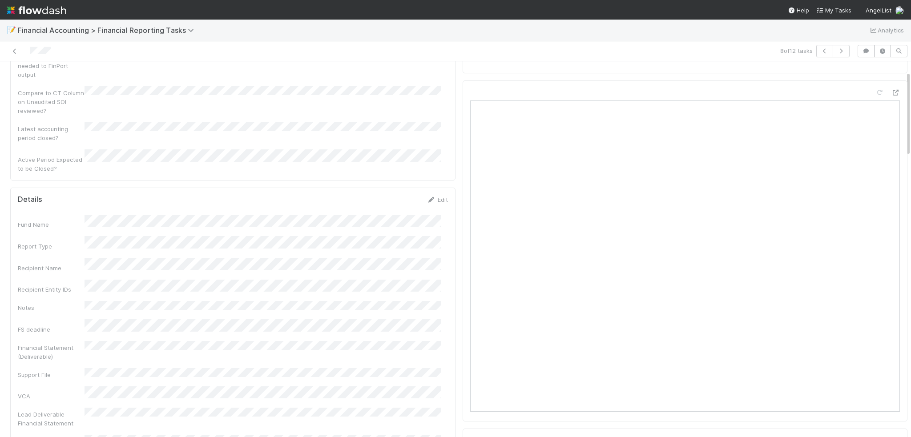
scroll to position [133, 0]
click at [428, 196] on icon at bounding box center [431, 199] width 9 height 6
click at [388, 194] on button "Save" at bounding box center [400, 201] width 25 height 15
click at [13, 48] on icon at bounding box center [14, 51] width 9 height 6
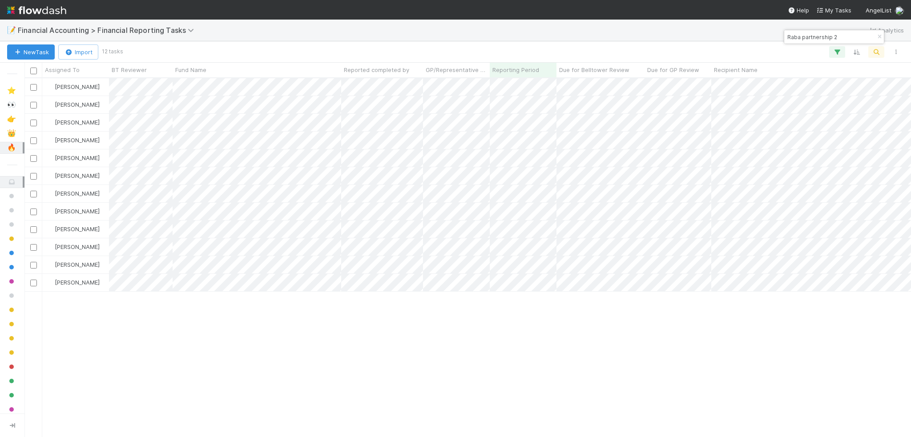
scroll to position [352, 880]
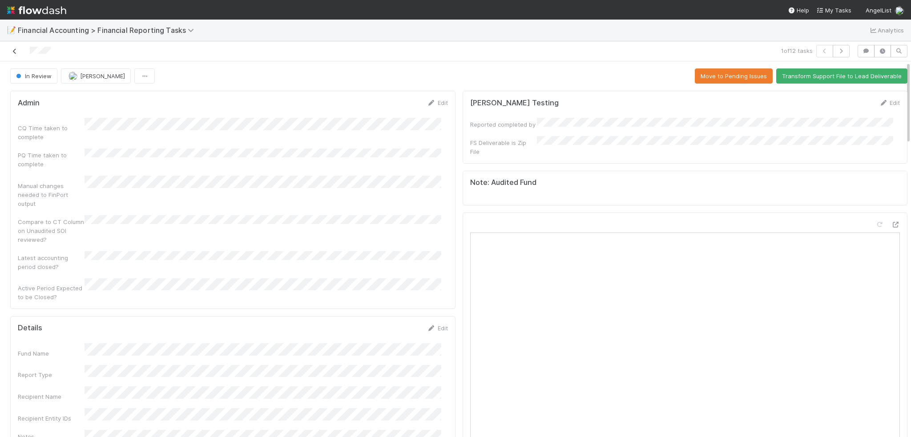
click at [15, 52] on icon at bounding box center [14, 51] width 9 height 6
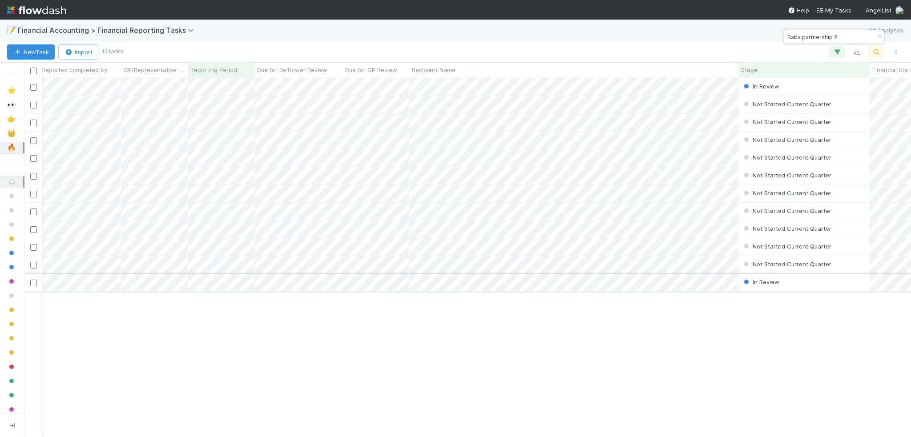
scroll to position [0, 333]
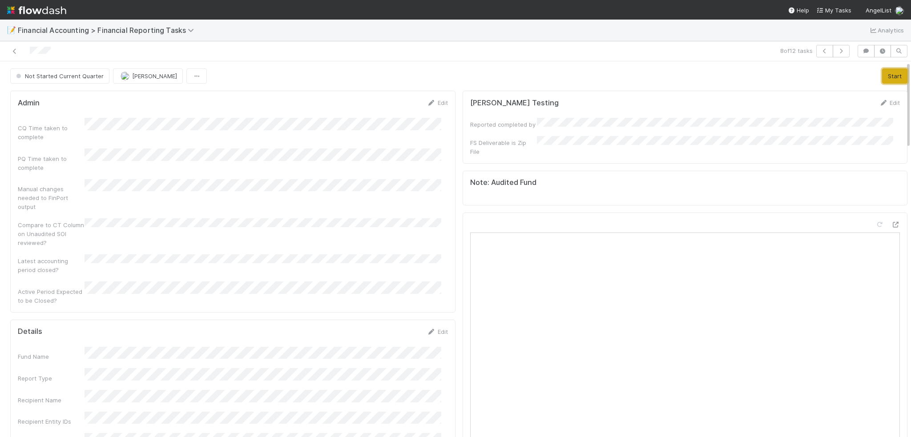
click at [882, 78] on button "Start" at bounding box center [894, 76] width 25 height 15
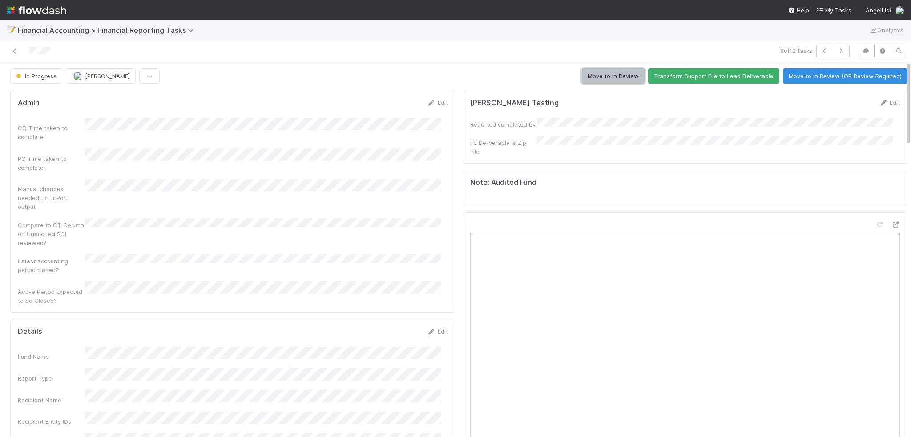
click at [624, 79] on button "Move to In Review" at bounding box center [613, 76] width 63 height 15
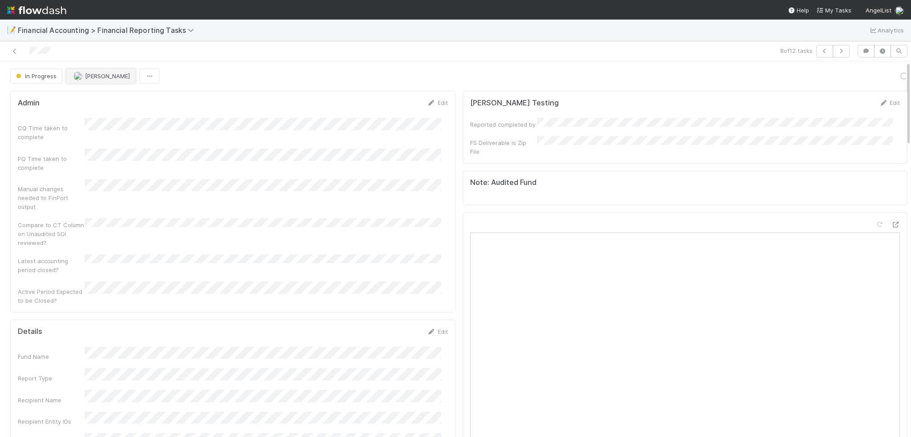
click at [95, 75] on span "[PERSON_NAME]" at bounding box center [107, 76] width 45 height 7
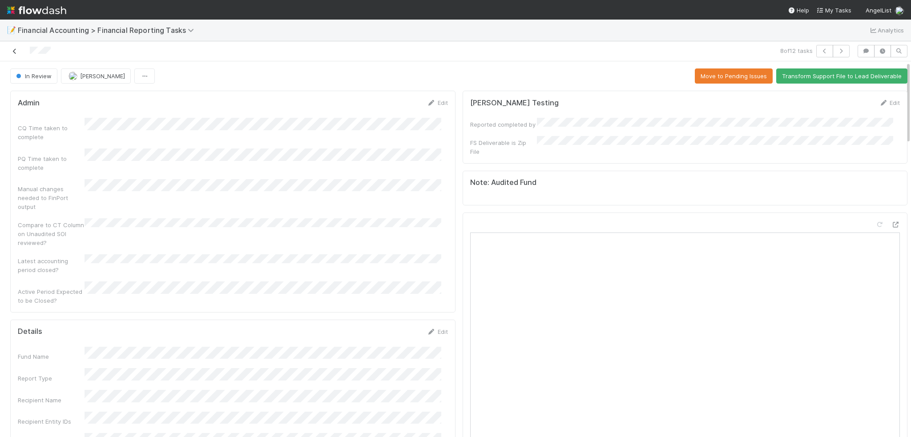
click at [13, 52] on icon at bounding box center [14, 51] width 9 height 6
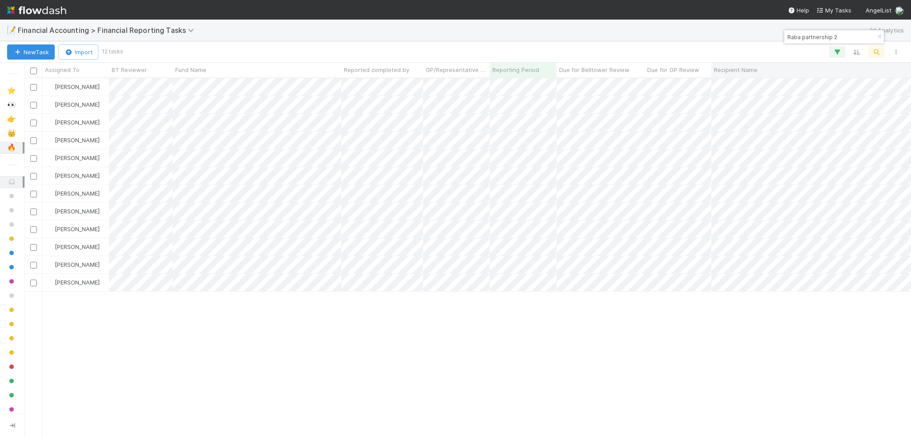
click at [744, 68] on span "Recipient Name" at bounding box center [736, 69] width 44 height 9
click at [738, 84] on div "Sort A → Z" at bounding box center [765, 86] width 101 height 13
click at [746, 136] on div at bounding box center [455, 218] width 911 height 437
click at [746, 161] on div at bounding box center [455, 218] width 911 height 437
click at [716, 182] on div at bounding box center [455, 218] width 911 height 437
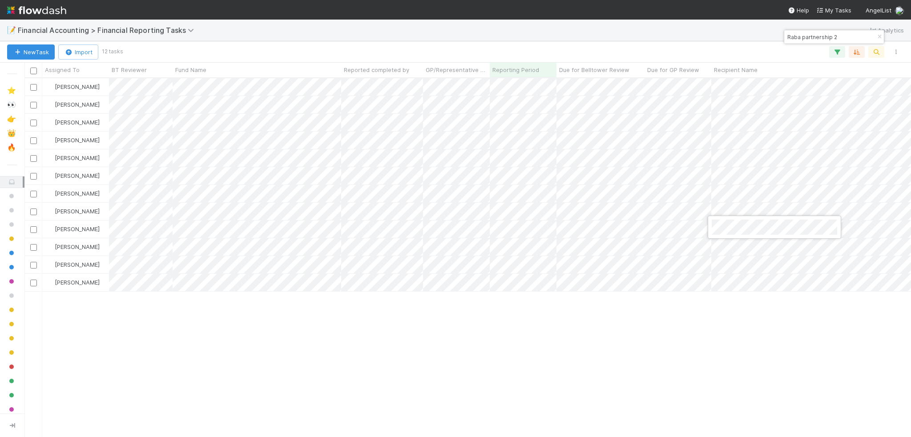
click at [750, 245] on div at bounding box center [455, 218] width 911 height 437
click at [738, 284] on div at bounding box center [455, 218] width 911 height 437
click at [666, 311] on div at bounding box center [455, 218] width 911 height 437
click at [741, 330] on div "Jacob Weiss Not Started Current Quarter 7/3/25, 10:23:21 AM 8/15/25, 3:46:59 PM…" at bounding box center [467, 257] width 887 height 359
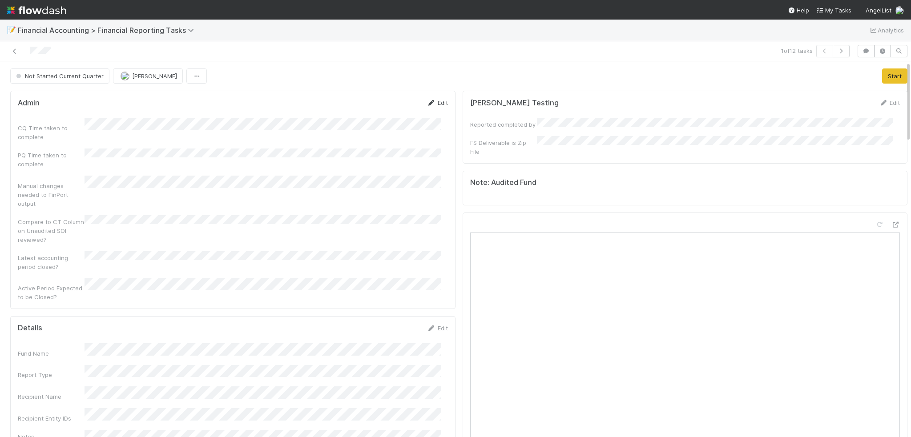
click at [434, 101] on link "Edit" at bounding box center [437, 102] width 21 height 7
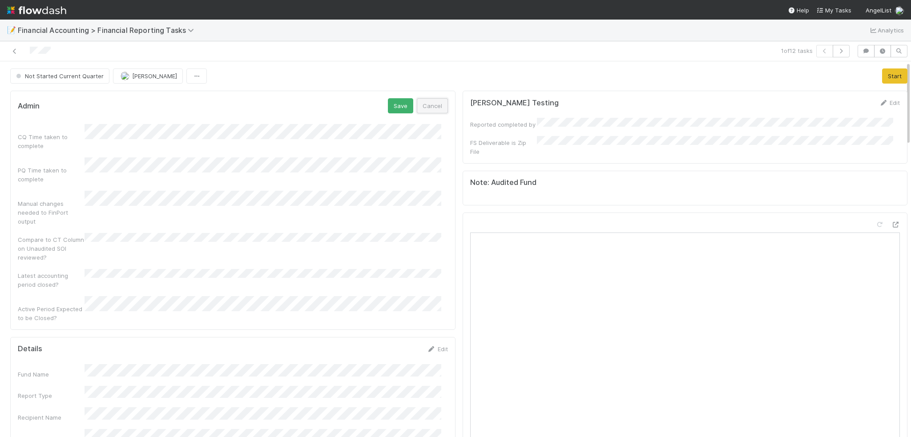
click at [432, 107] on button "Cancel" at bounding box center [432, 105] width 31 height 15
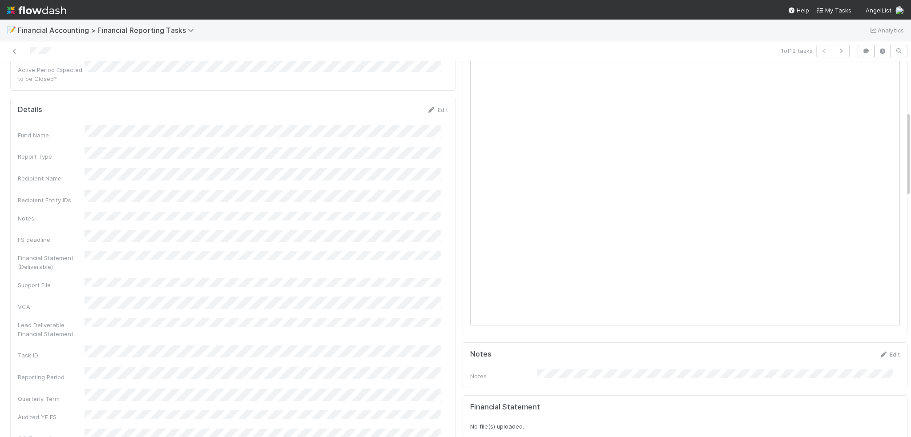
scroll to position [222, 0]
click at [430, 102] on link "Edit" at bounding box center [437, 105] width 21 height 7
click at [391, 101] on button "Save" at bounding box center [400, 108] width 25 height 15
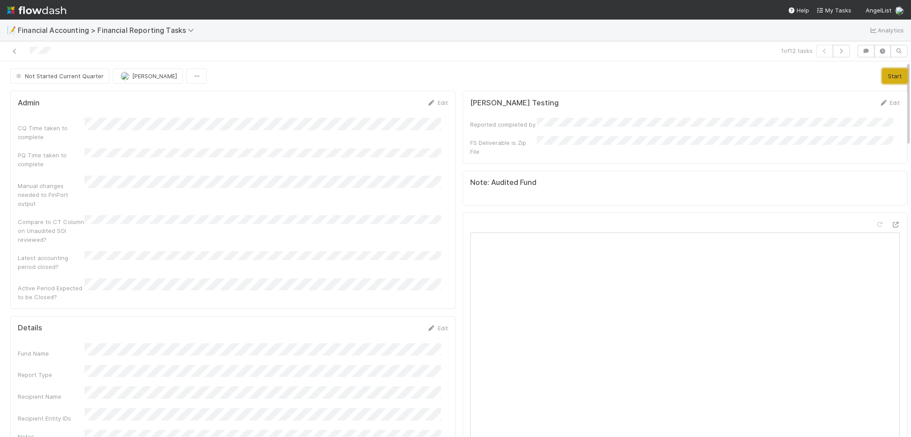
click at [882, 79] on button "Start" at bounding box center [894, 76] width 25 height 15
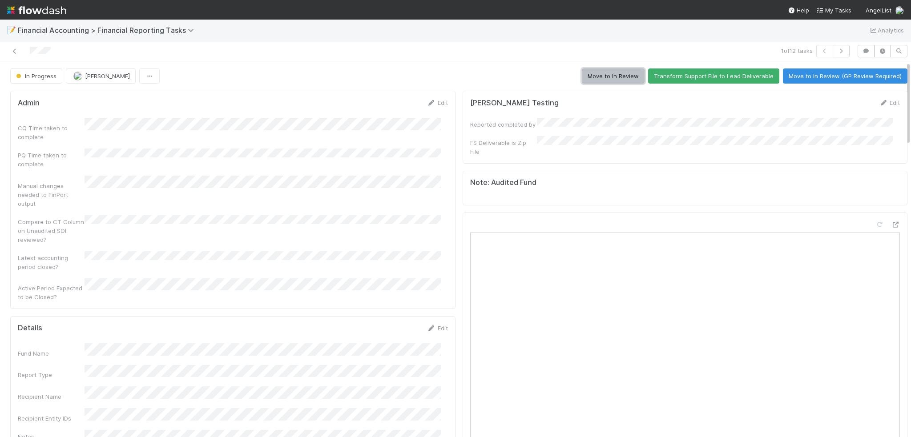
click at [609, 77] on button "Move to In Review" at bounding box center [613, 76] width 63 height 15
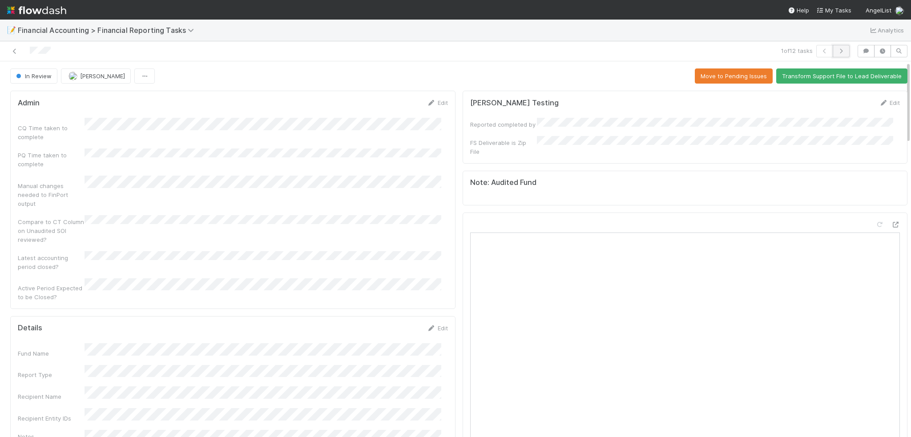
click at [833, 55] on button "button" at bounding box center [841, 51] width 17 height 12
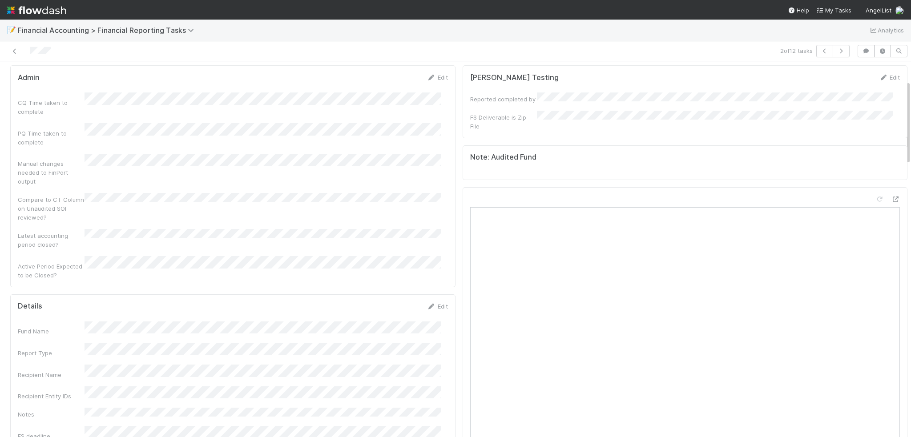
scroll to position [89, 0]
click at [432, 239] on link "Edit" at bounding box center [437, 242] width 21 height 7
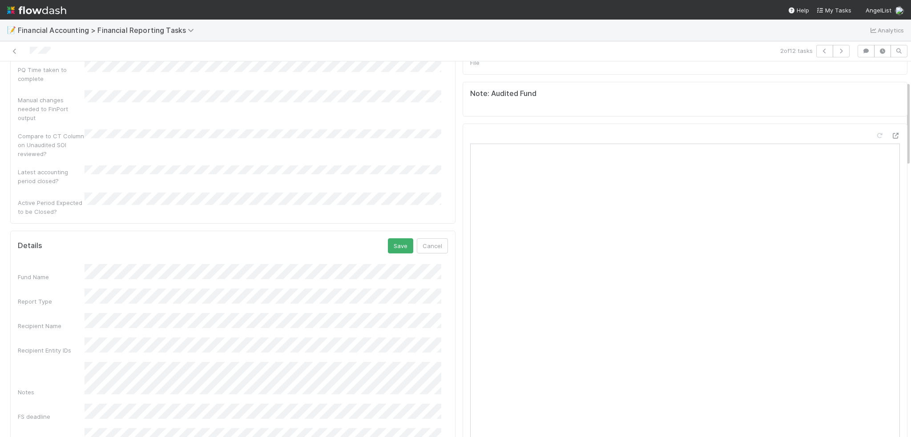
scroll to position [222, 0]
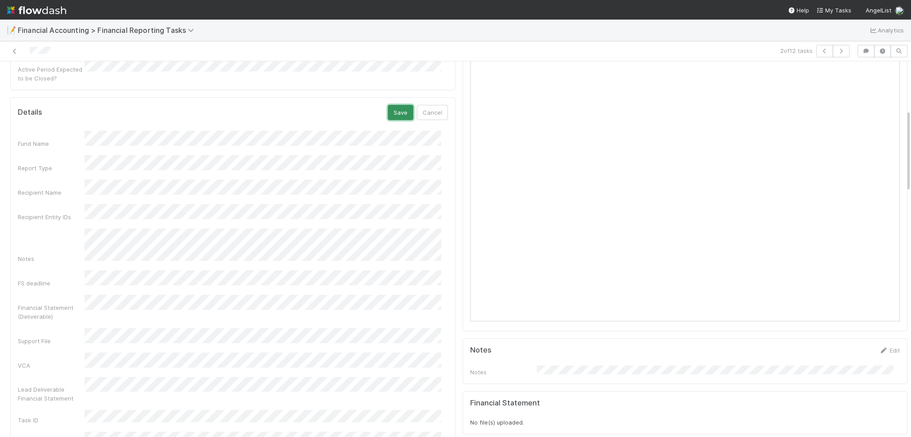
click at [392, 105] on button "Save" at bounding box center [400, 112] width 25 height 15
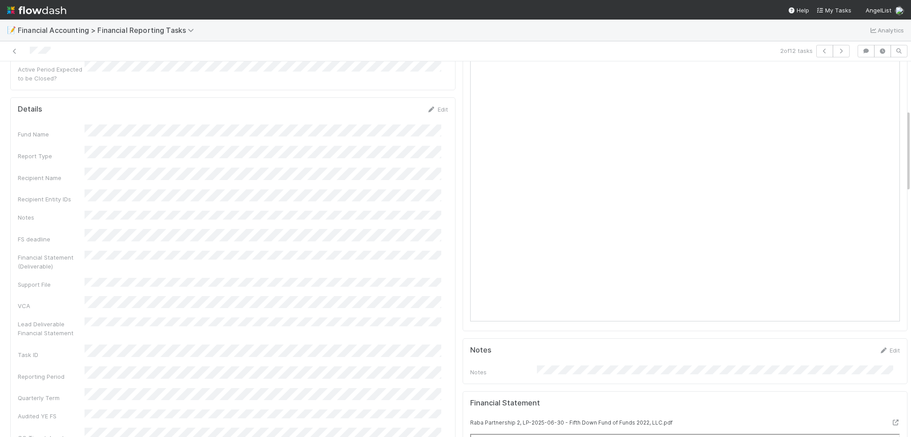
scroll to position [0, 0]
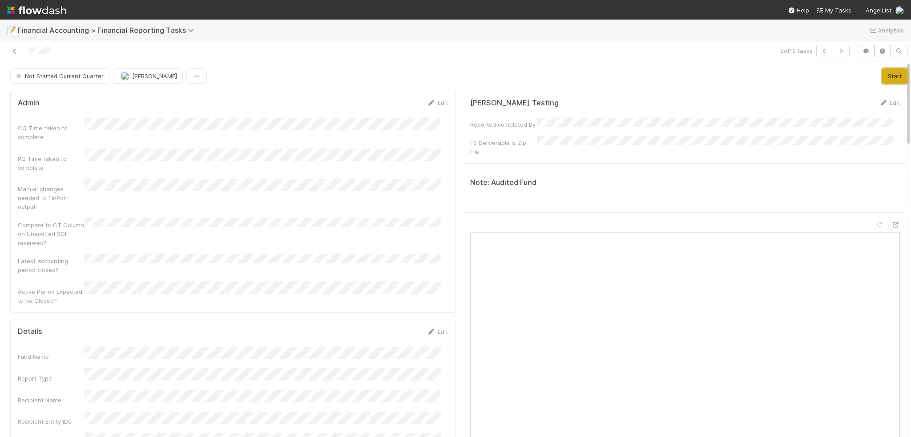
click at [882, 76] on button "Start" at bounding box center [894, 76] width 25 height 15
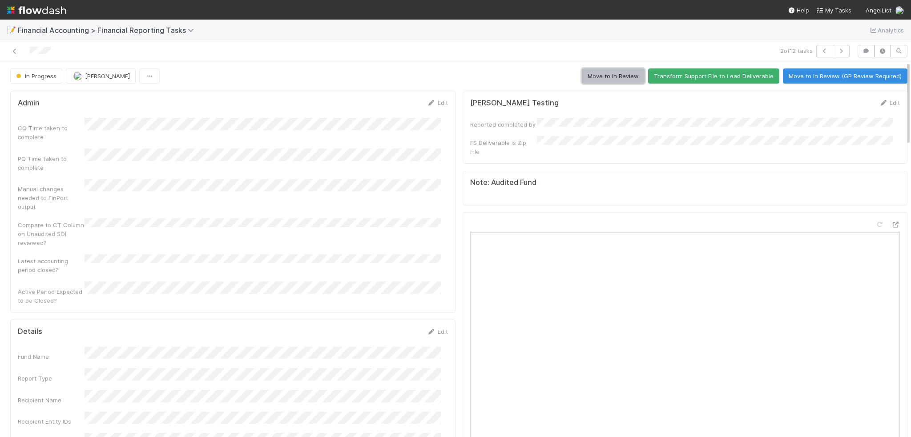
click at [617, 73] on button "Move to In Review" at bounding box center [613, 76] width 63 height 15
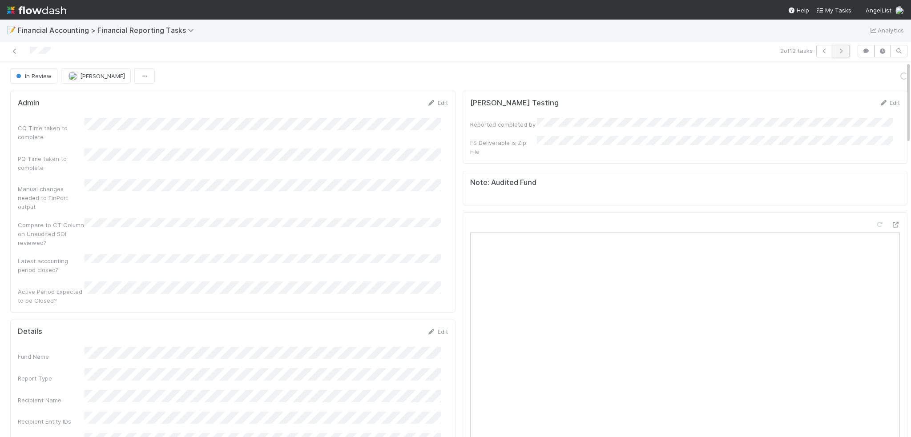
click at [837, 51] on icon "button" at bounding box center [841, 50] width 9 height 5
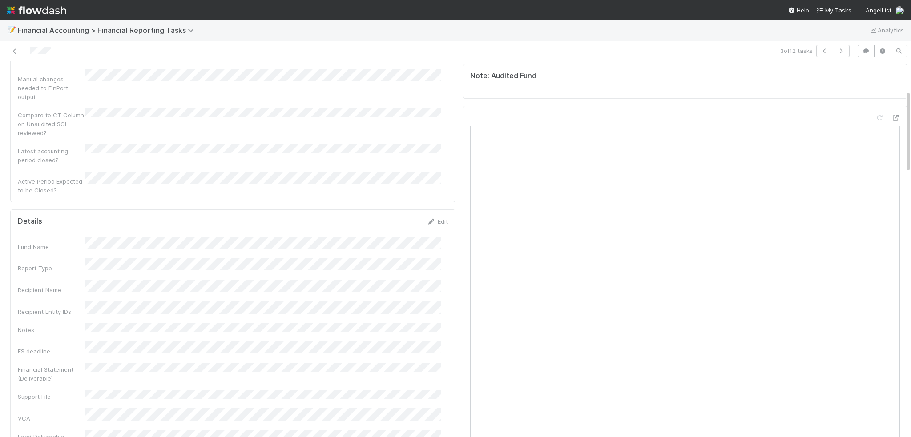
scroll to position [133, 0]
click at [430, 191] on link "Edit" at bounding box center [437, 194] width 21 height 7
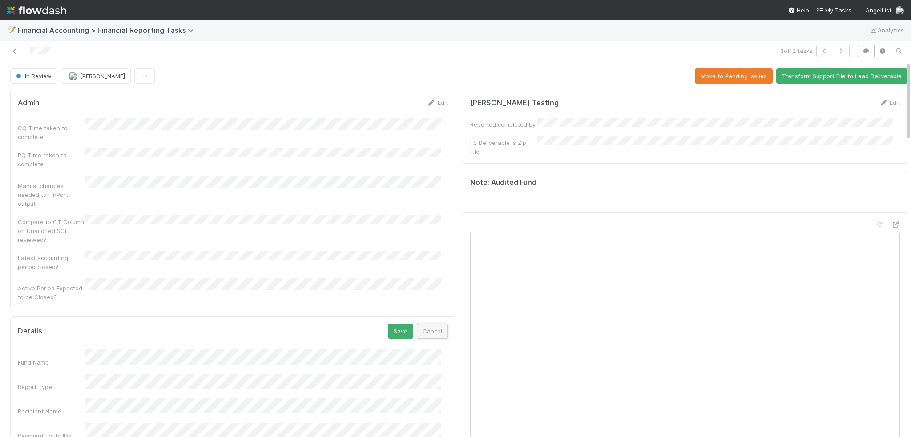
click at [427, 324] on button "Cancel" at bounding box center [432, 331] width 31 height 15
click at [837, 51] on icon "button" at bounding box center [841, 50] width 9 height 5
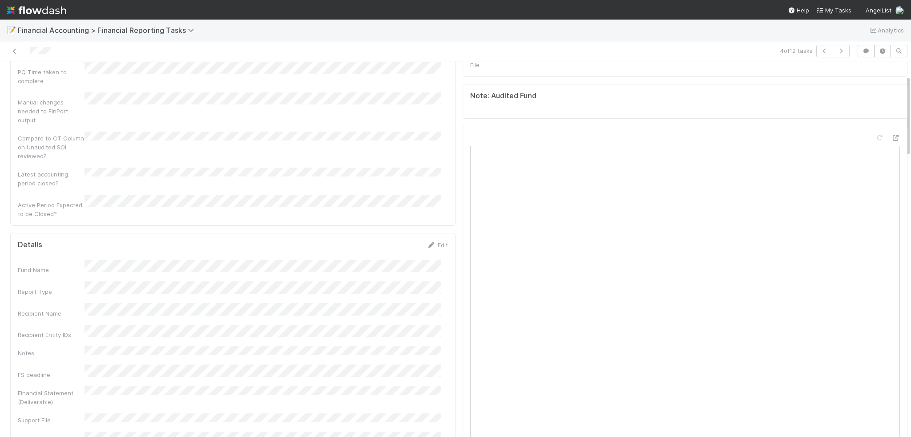
scroll to position [89, 0]
click at [434, 239] on link "Edit" at bounding box center [437, 242] width 21 height 7
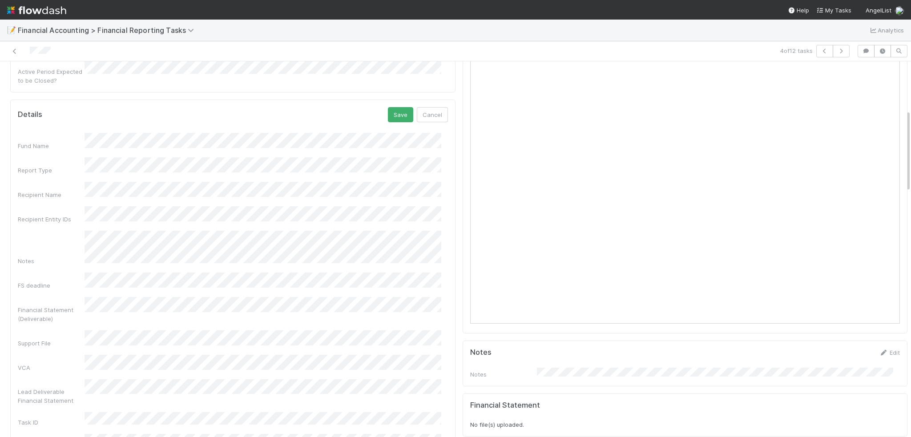
scroll to position [222, 0]
click at [395, 105] on button "Save" at bounding box center [400, 112] width 25 height 15
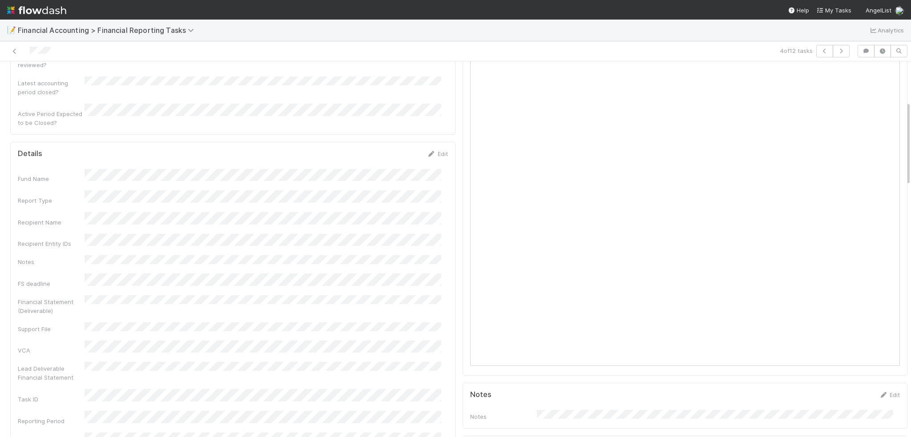
scroll to position [0, 0]
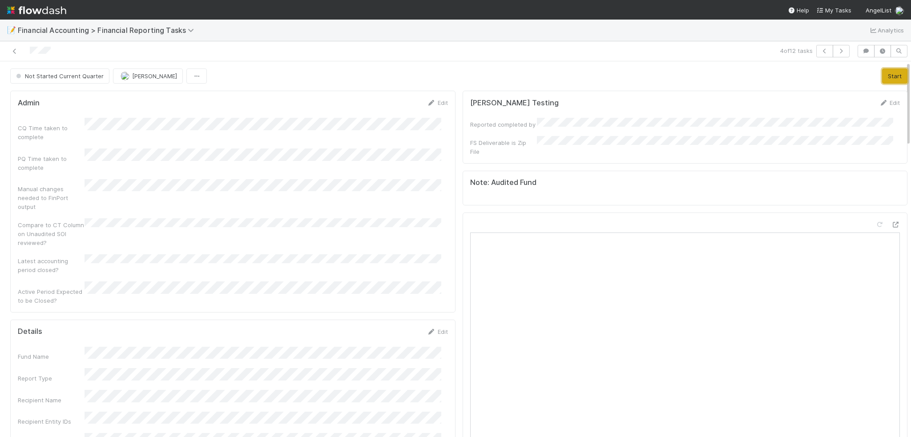
click at [882, 74] on button "Start" at bounding box center [894, 76] width 25 height 15
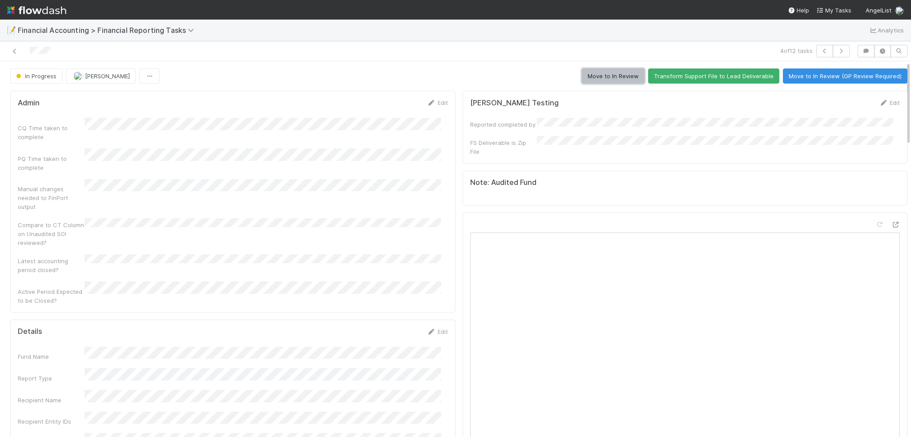
click at [588, 76] on button "Move to In Review" at bounding box center [613, 76] width 63 height 15
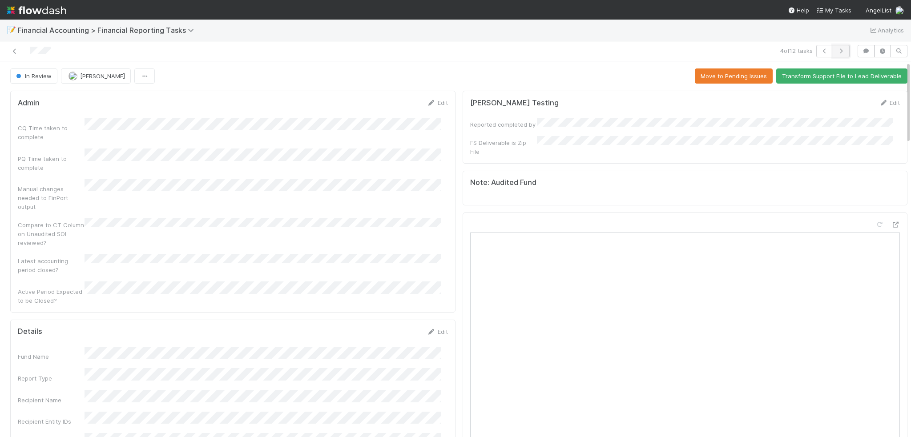
click at [837, 54] on button "button" at bounding box center [841, 51] width 17 height 12
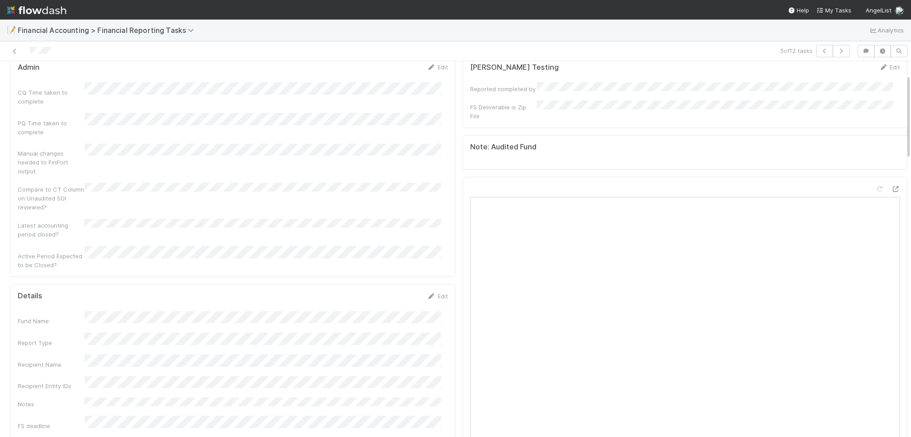
scroll to position [178, 0]
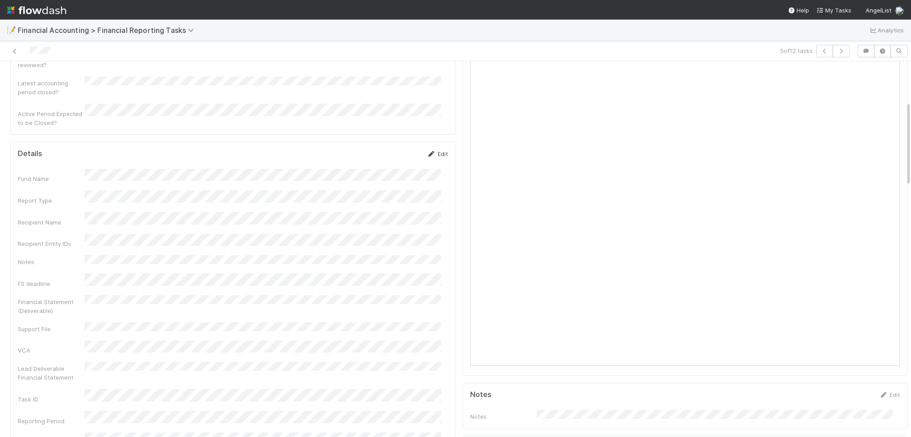
click at [431, 150] on link "Edit" at bounding box center [437, 153] width 21 height 7
click at [390, 149] on button "Save" at bounding box center [400, 156] width 25 height 15
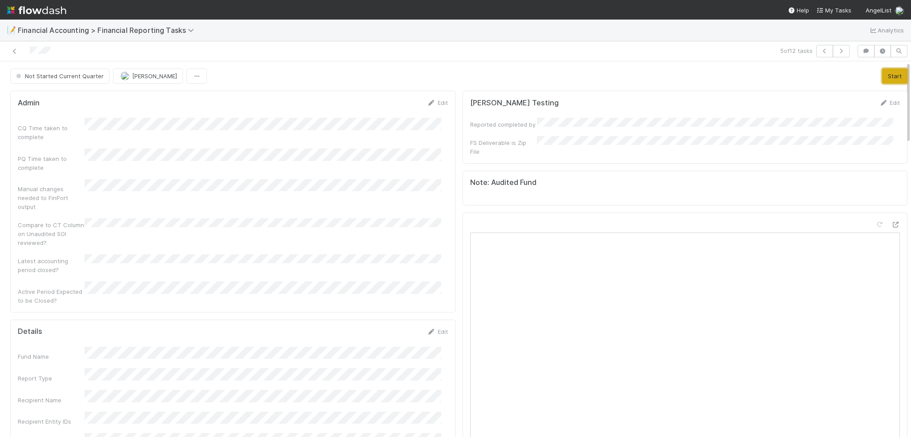
click at [882, 78] on button "Start" at bounding box center [894, 76] width 25 height 15
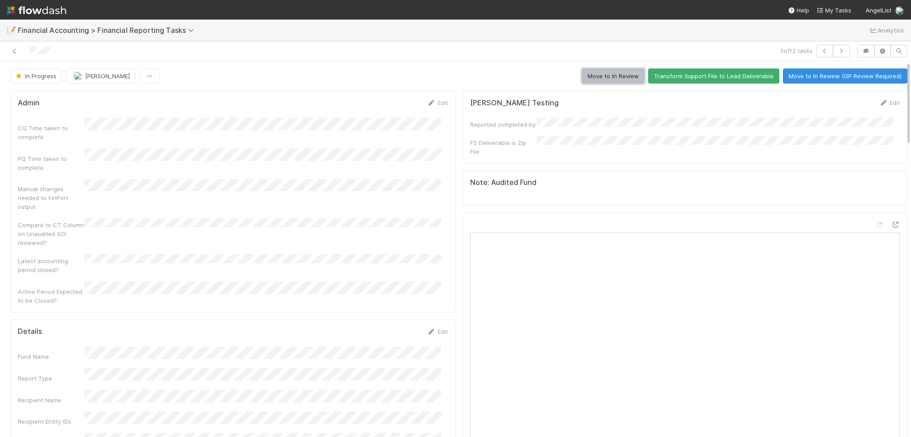
click at [628, 80] on button "Move to In Review" at bounding box center [613, 76] width 63 height 15
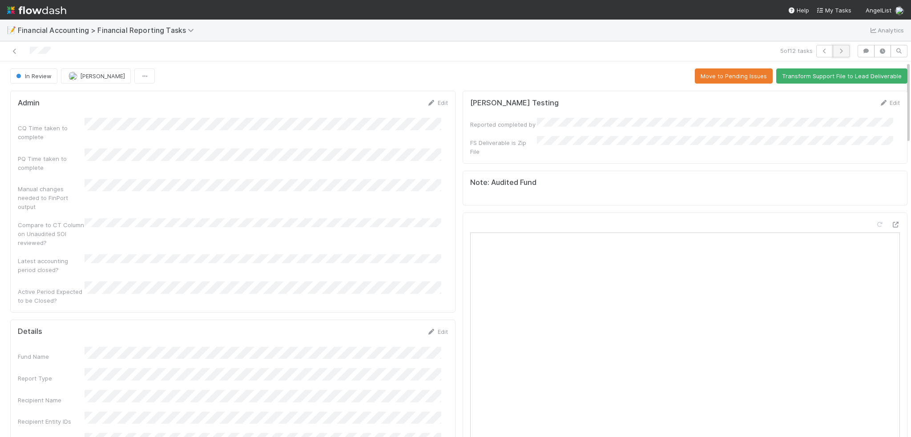
click at [837, 53] on icon "button" at bounding box center [841, 50] width 9 height 5
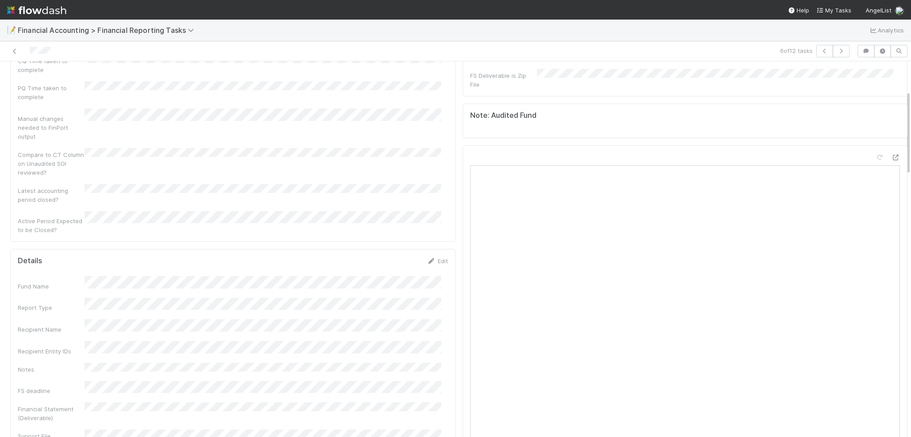
scroll to position [133, 0]
click at [428, 192] on icon at bounding box center [431, 195] width 9 height 6
click at [389, 190] on button "Save" at bounding box center [400, 197] width 25 height 15
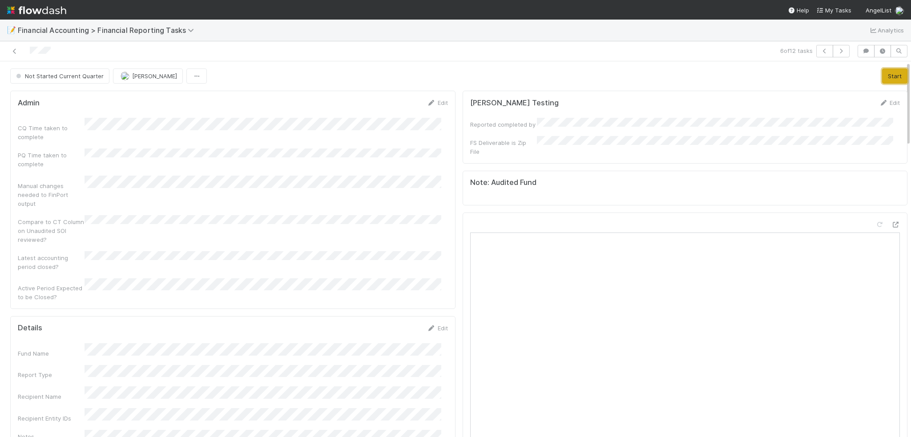
click at [882, 78] on button "Start" at bounding box center [894, 76] width 25 height 15
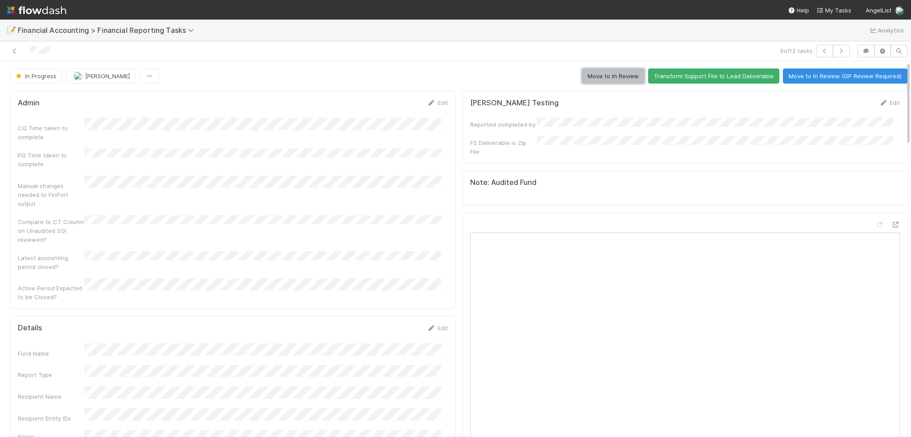
click at [609, 78] on button "Move to In Review" at bounding box center [613, 76] width 63 height 15
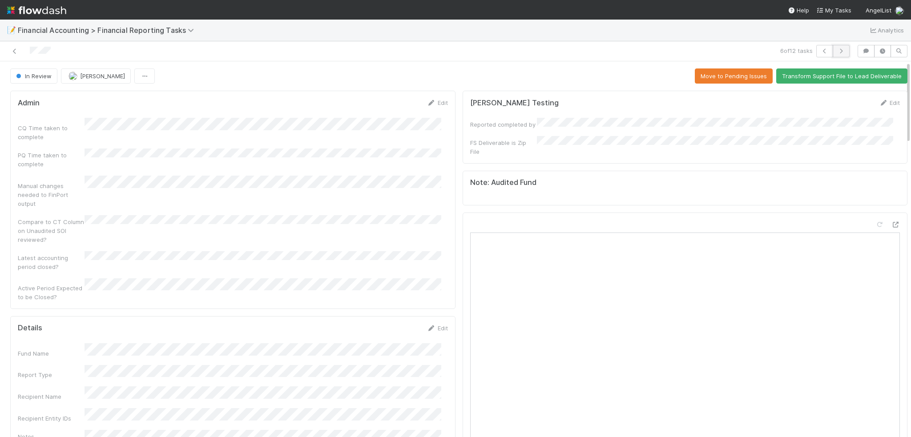
click at [837, 51] on icon "button" at bounding box center [841, 50] width 9 height 5
click at [837, 55] on button "button" at bounding box center [841, 51] width 17 height 12
click at [427, 329] on icon at bounding box center [431, 332] width 9 height 6
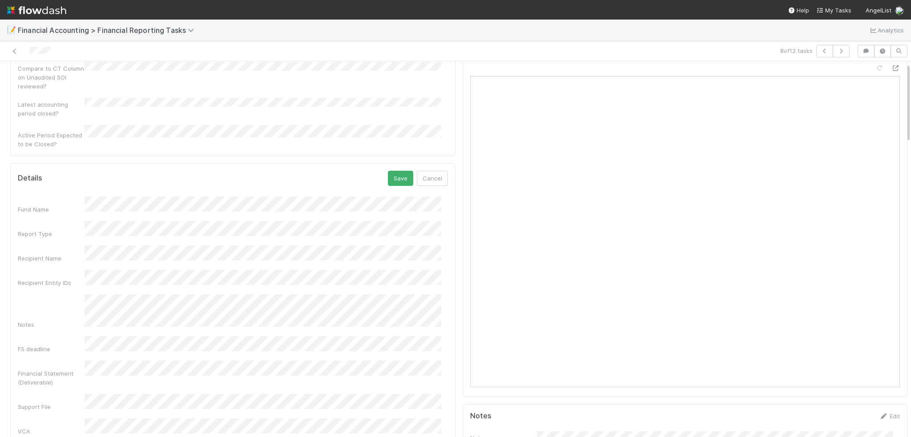
scroll to position [178, 0]
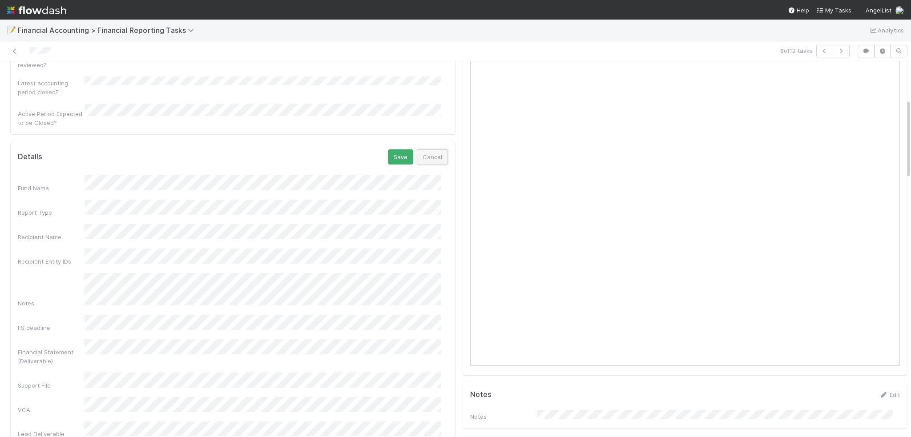
click at [422, 149] on button "Cancel" at bounding box center [432, 156] width 31 height 15
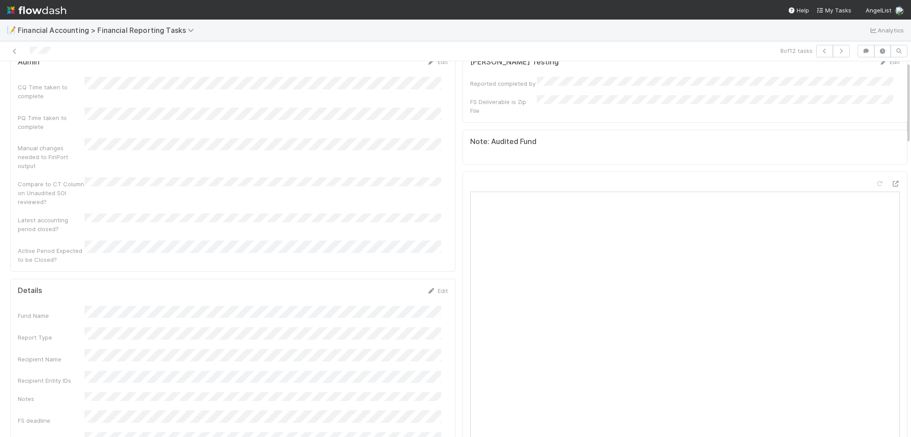
scroll to position [0, 0]
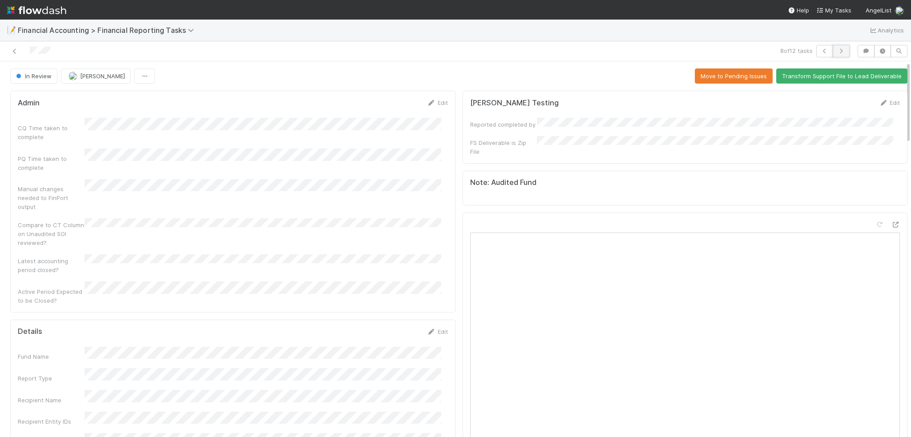
click at [838, 53] on button "button" at bounding box center [841, 51] width 17 height 12
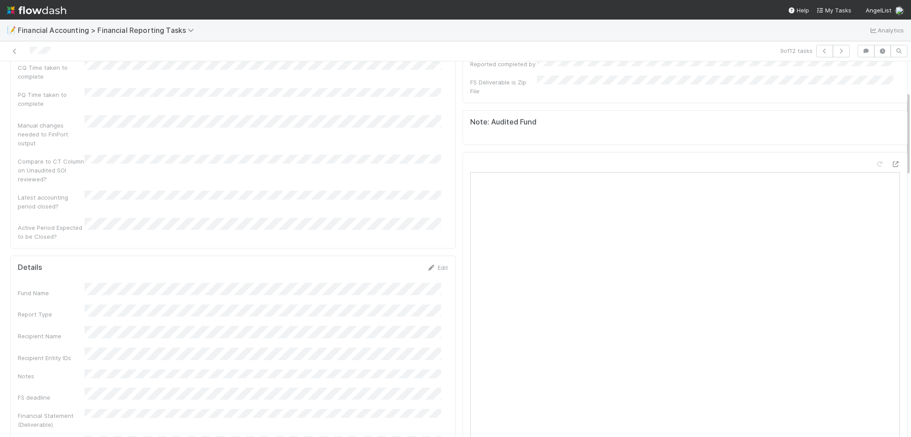
scroll to position [133, 0]
click at [427, 192] on icon at bounding box center [431, 195] width 9 height 6
click at [391, 190] on button "Save" at bounding box center [400, 197] width 25 height 15
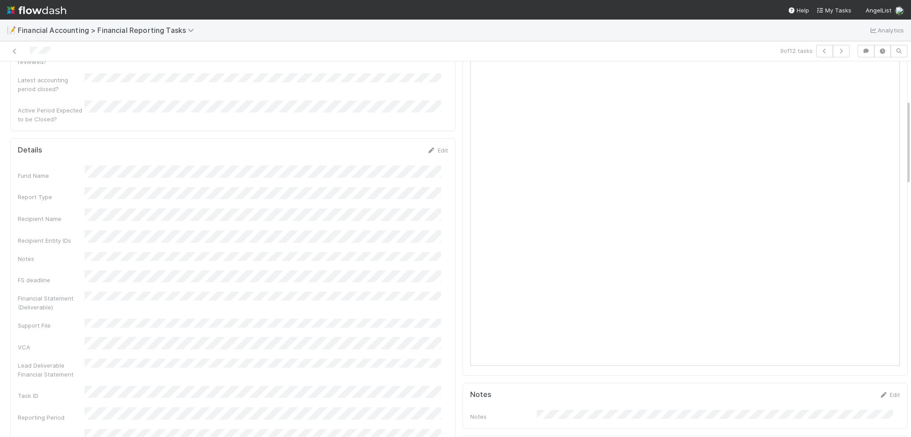
scroll to position [0, 0]
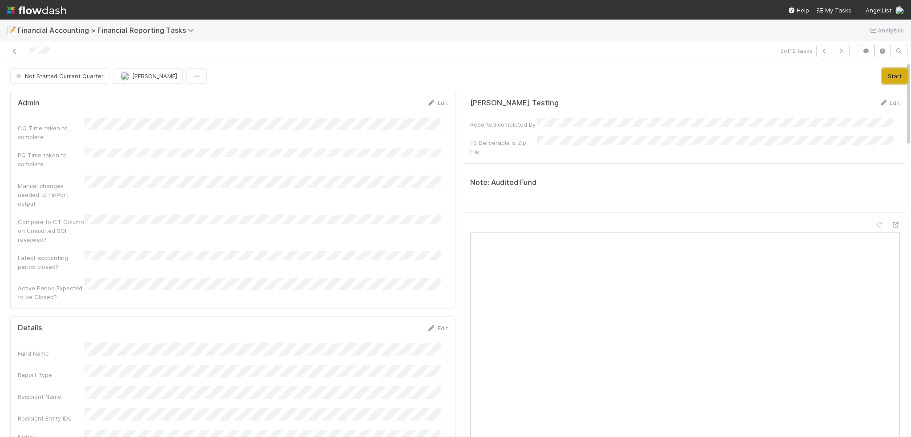
click at [882, 77] on button "Start" at bounding box center [894, 76] width 25 height 15
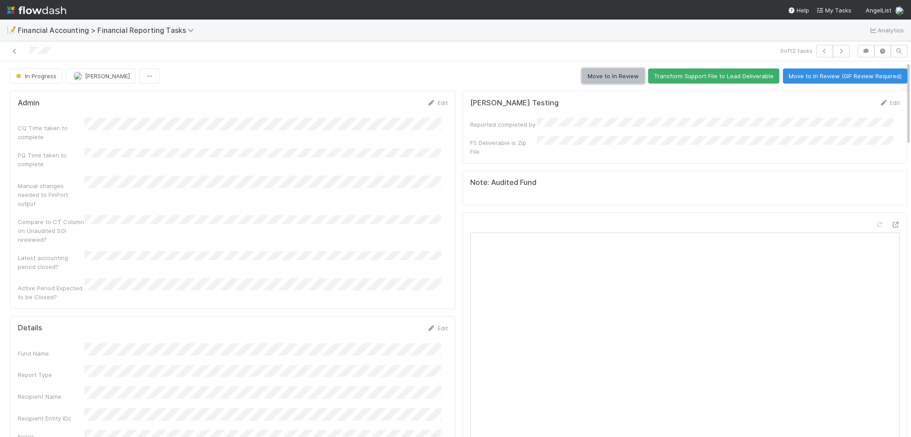
click at [582, 78] on button "Move to In Review" at bounding box center [613, 76] width 63 height 15
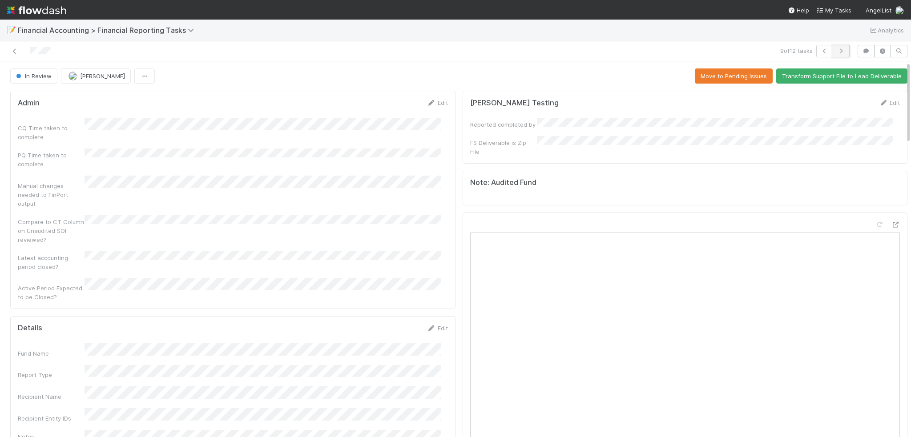
click at [836, 53] on button "button" at bounding box center [841, 51] width 17 height 12
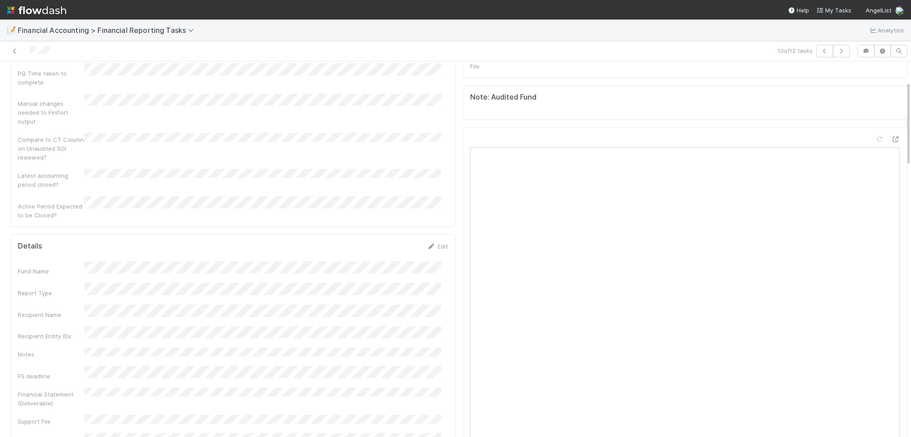
scroll to position [89, 0]
click at [427, 240] on icon at bounding box center [431, 243] width 9 height 6
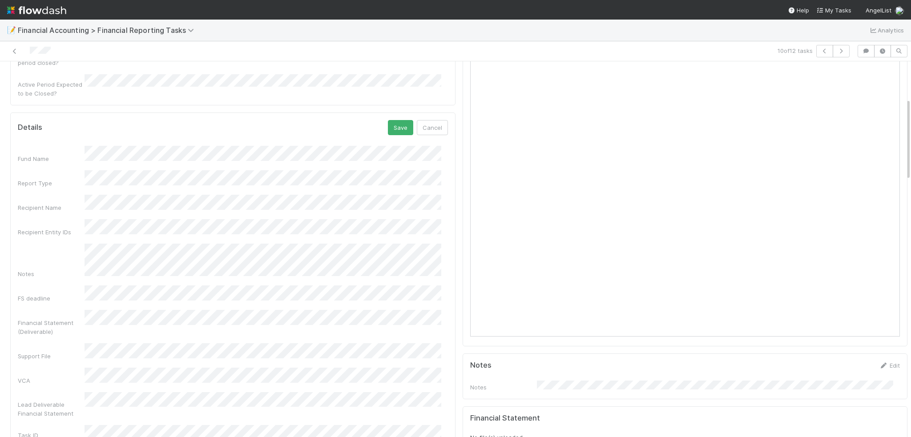
scroll to position [222, 0]
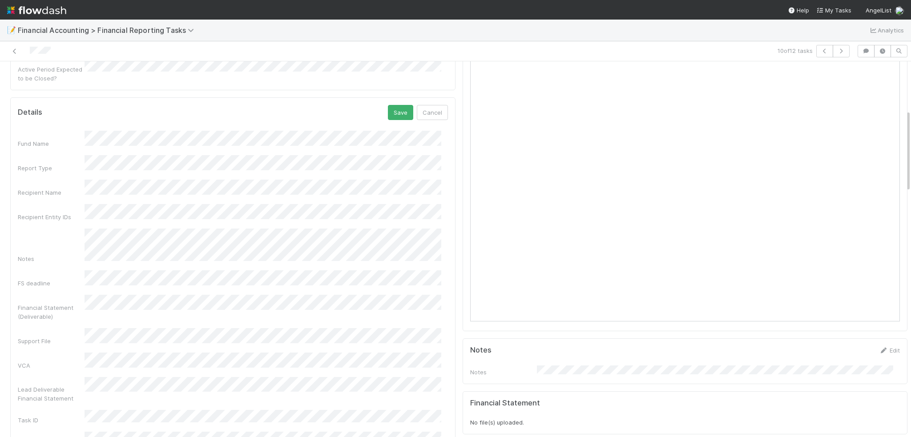
click at [382, 105] on div "Details Save Cancel" at bounding box center [233, 112] width 430 height 15
click at [391, 105] on button "Save" at bounding box center [400, 112] width 25 height 15
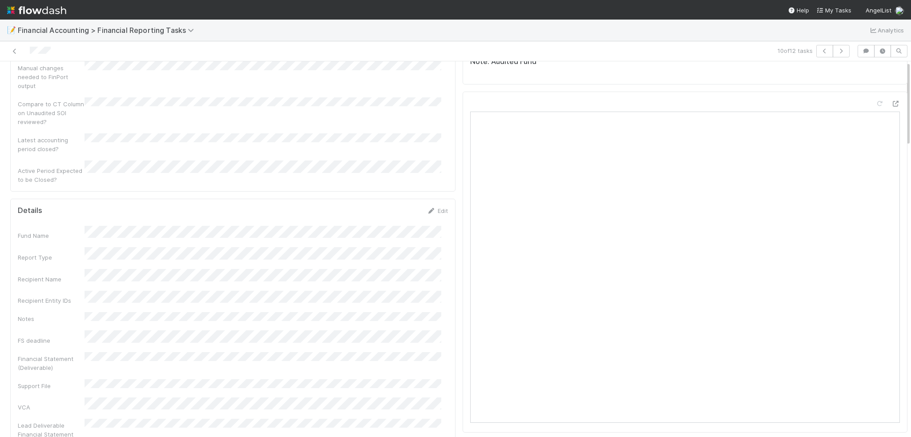
scroll to position [0, 0]
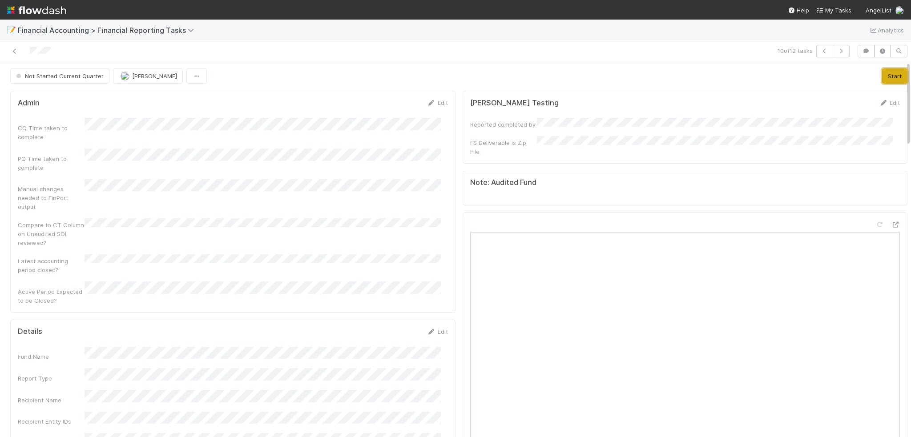
click at [889, 79] on button "Start" at bounding box center [894, 76] width 25 height 15
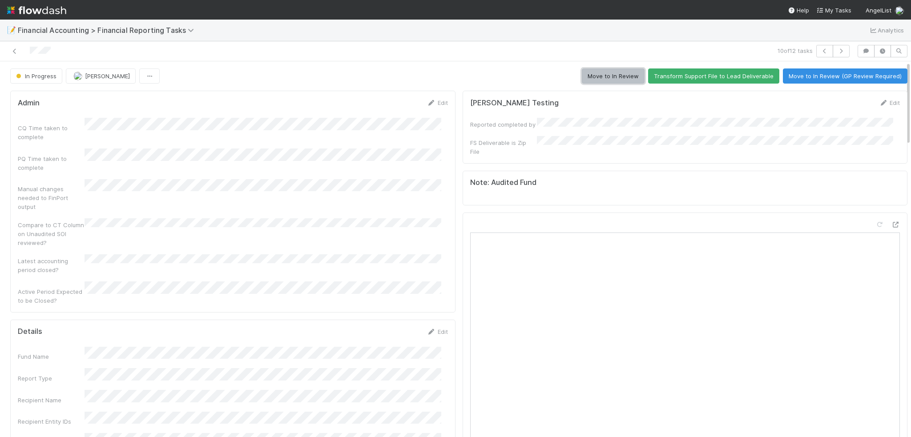
click at [602, 69] on button "Move to In Review" at bounding box center [613, 76] width 63 height 15
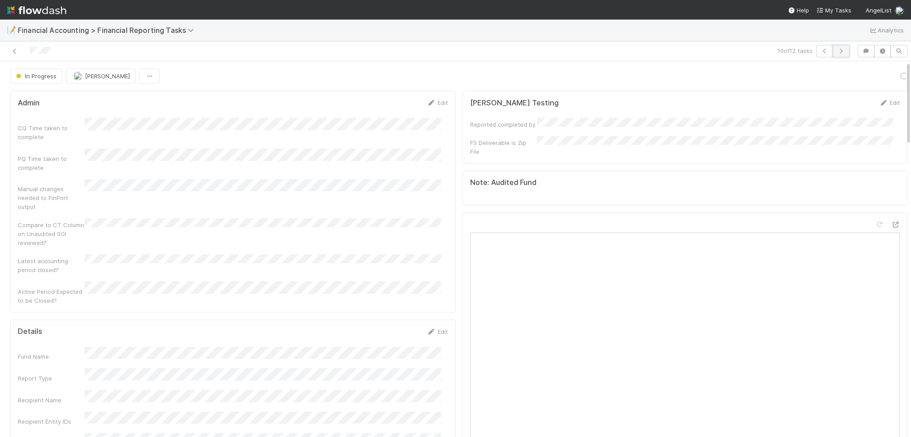
click at [837, 52] on icon "button" at bounding box center [841, 50] width 9 height 5
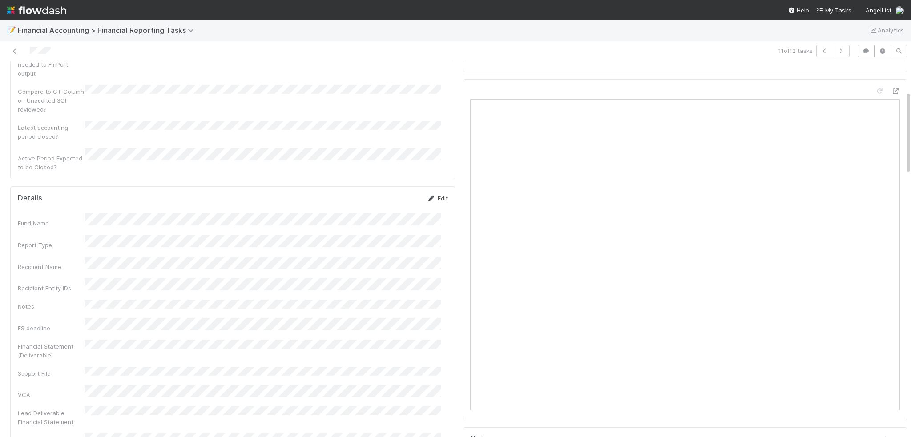
click at [429, 195] on link "Edit" at bounding box center [437, 198] width 21 height 7
click at [388, 238] on button "Save" at bounding box center [400, 245] width 25 height 15
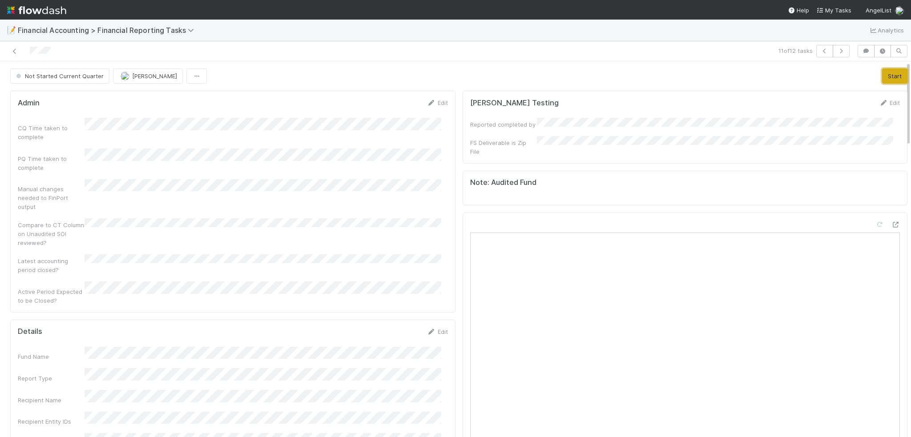
click at [883, 73] on button "Start" at bounding box center [894, 76] width 25 height 15
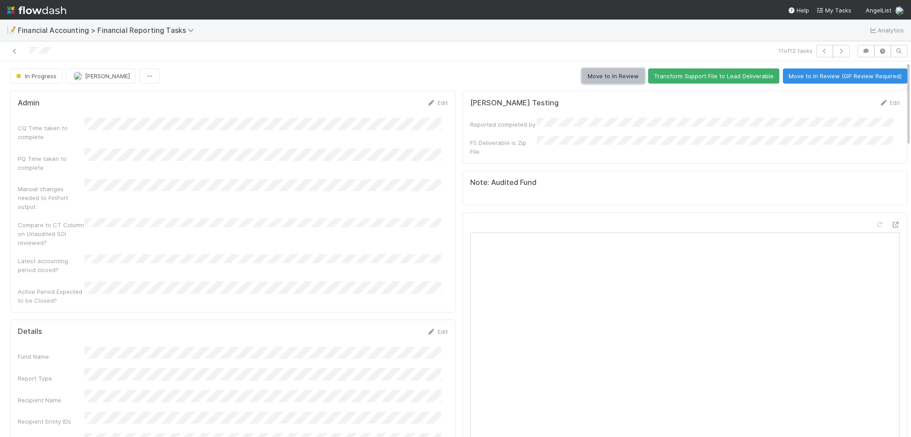
click at [619, 75] on button "Move to In Review" at bounding box center [613, 76] width 63 height 15
click at [837, 53] on icon "button" at bounding box center [841, 50] width 9 height 5
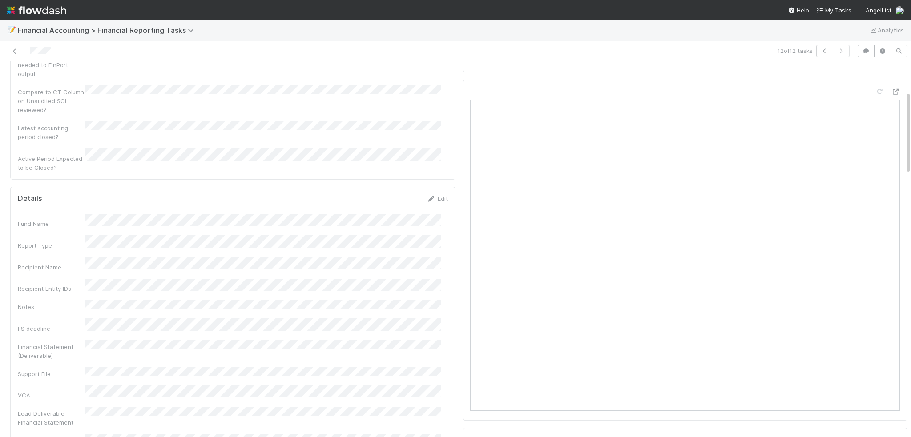
scroll to position [133, 0]
click at [429, 195] on link "Edit" at bounding box center [437, 198] width 21 height 7
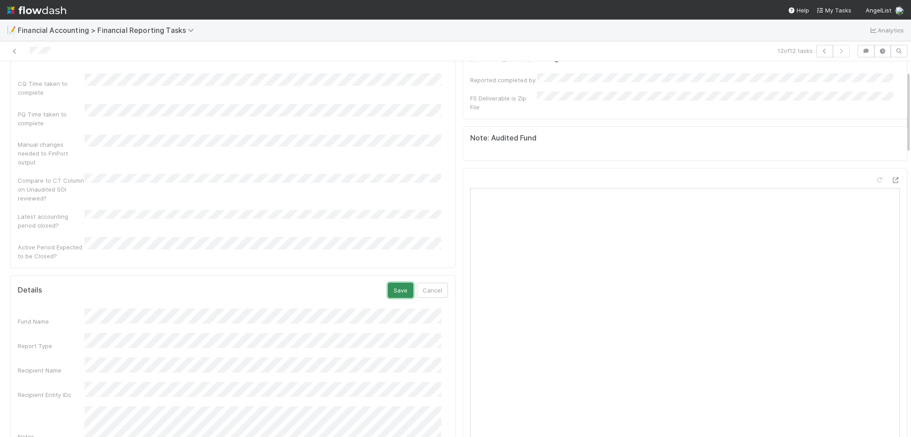
click at [388, 283] on button "Save" at bounding box center [400, 290] width 25 height 15
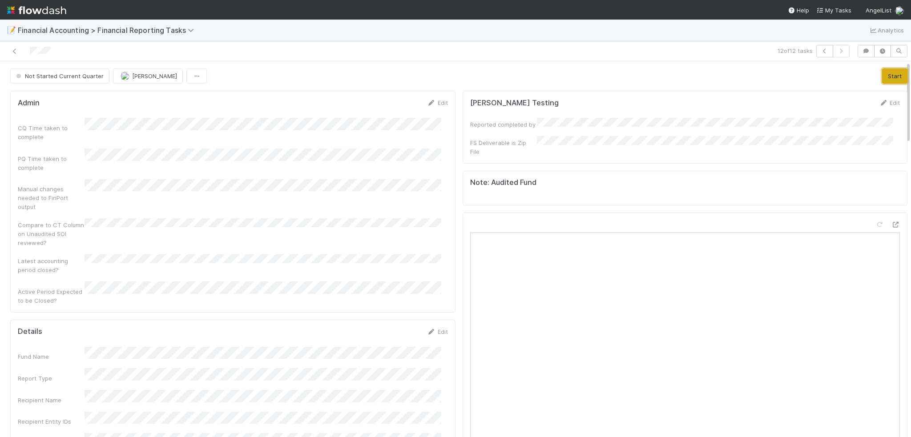
click at [890, 76] on button "Start" at bounding box center [894, 76] width 25 height 15
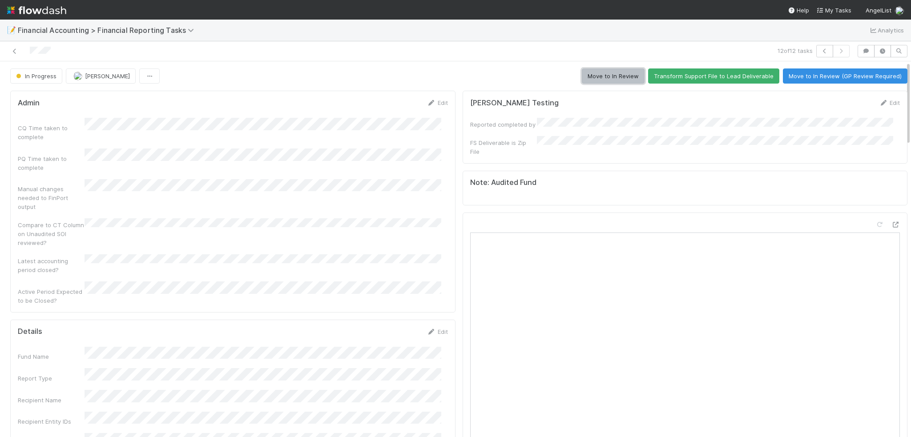
click at [610, 81] on button "Move to In Review" at bounding box center [613, 76] width 63 height 15
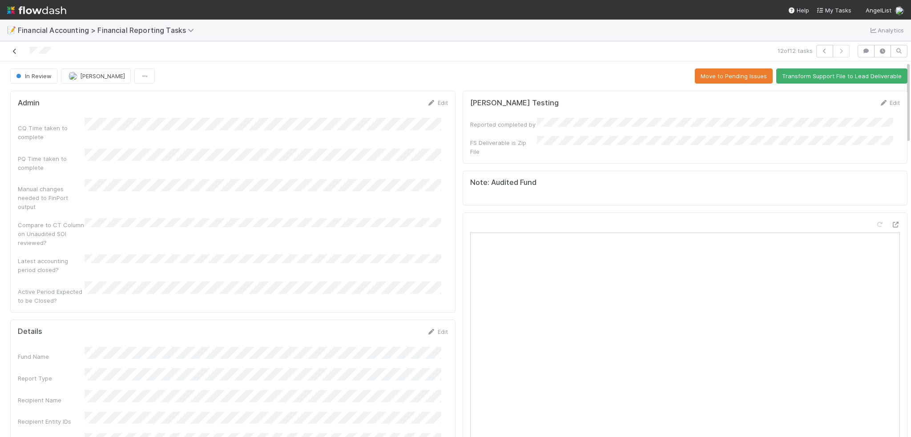
click at [13, 51] on icon at bounding box center [14, 51] width 9 height 6
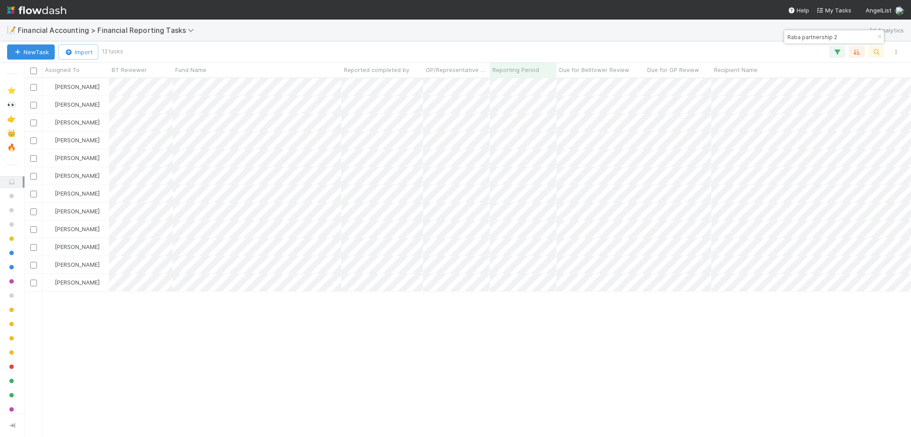
scroll to position [352, 880]
click at [36, 71] on input "checkbox" at bounding box center [33, 71] width 7 height 7
checkbox input "true"
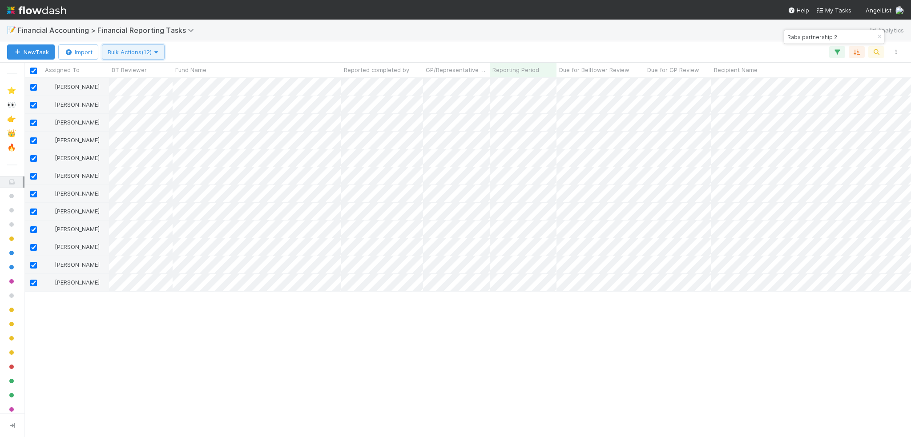
click at [116, 55] on span "Bulk Actions (12)" at bounding box center [133, 51] width 51 height 7
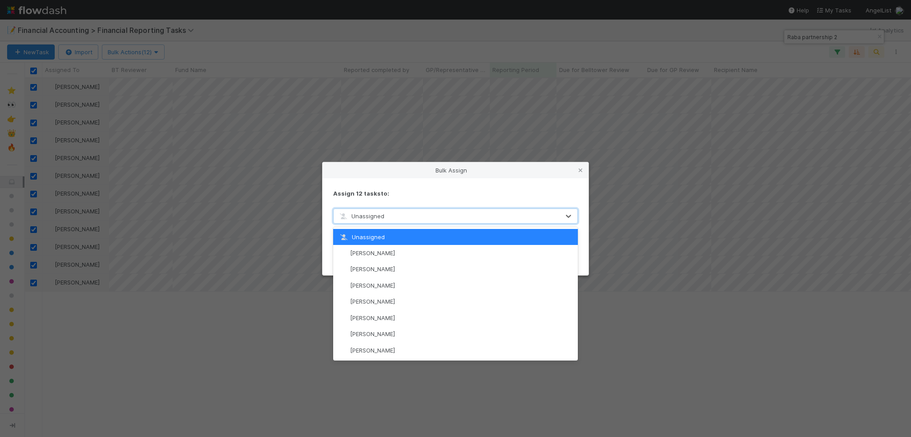
click at [359, 215] on span "Unassigned" at bounding box center [361, 216] width 46 height 7
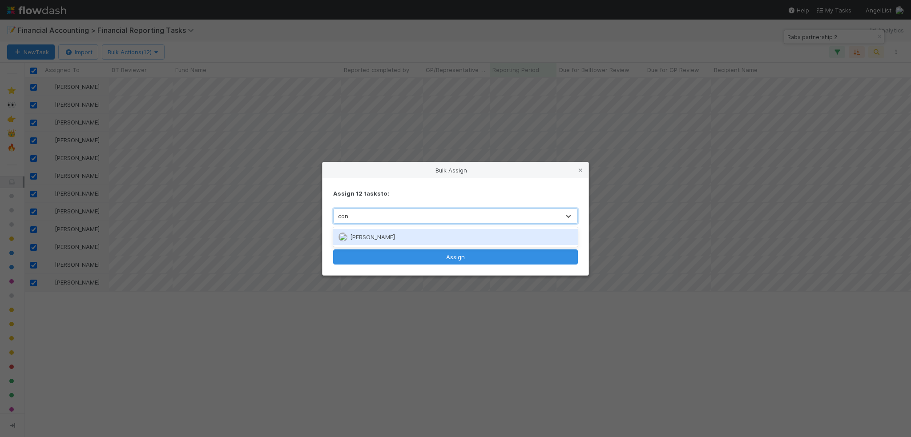
type input "cono"
click at [364, 238] on span "[PERSON_NAME]" at bounding box center [372, 237] width 45 height 7
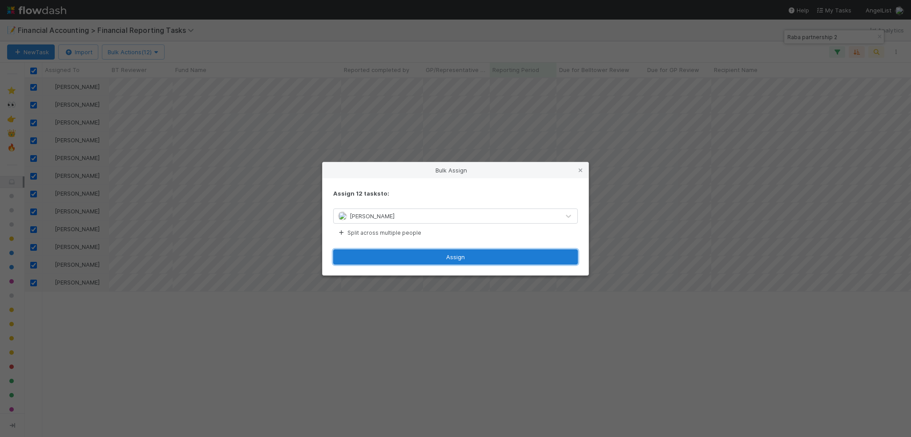
click at [379, 261] on button "Assign" at bounding box center [455, 257] width 245 height 15
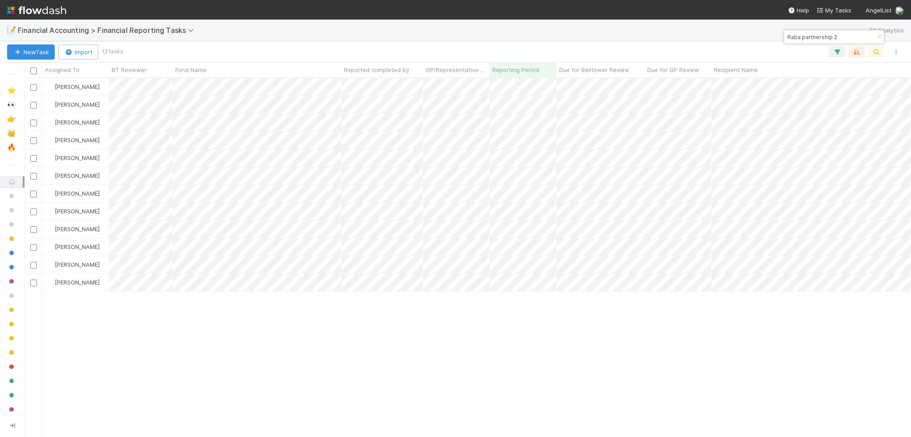
click at [679, 383] on div "Conor Queenan In Review 7/3/25, 10:23:21 AM 8/15/25, 4:00:42 PM 0 0 0 0 Conor Q…" at bounding box center [467, 257] width 887 height 359
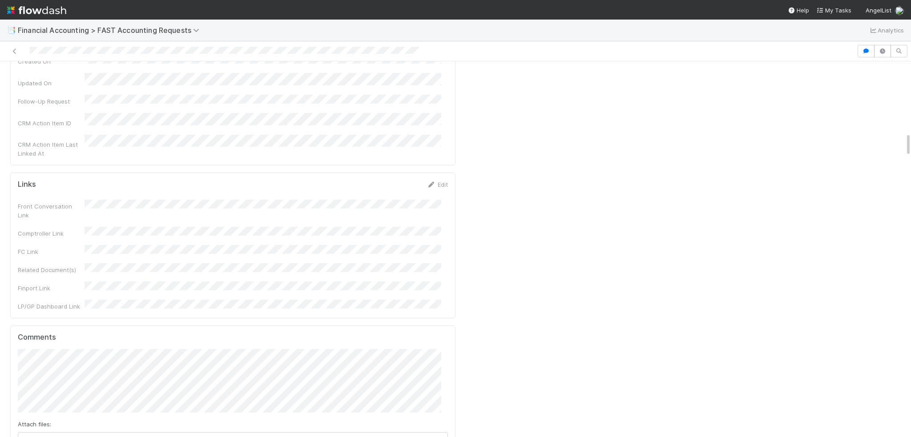
scroll to position [1246, 0]
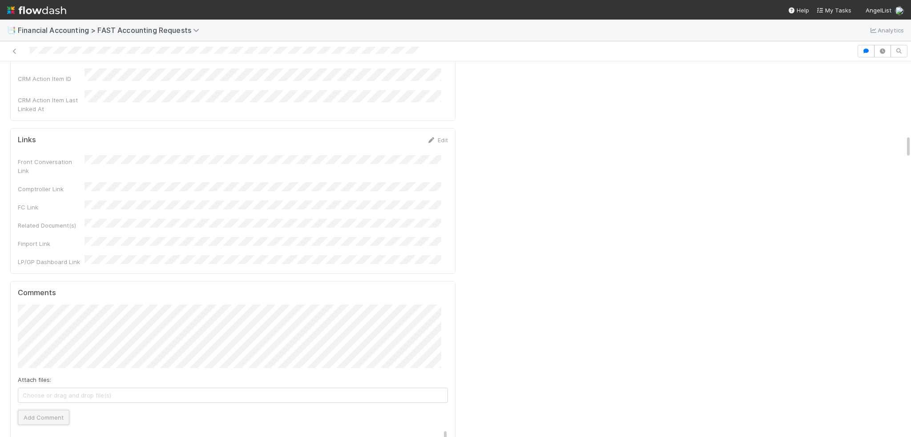
click at [32, 410] on button "Add Comment" at bounding box center [44, 417] width 52 height 15
